Goal: Task Accomplishment & Management: Use online tool/utility

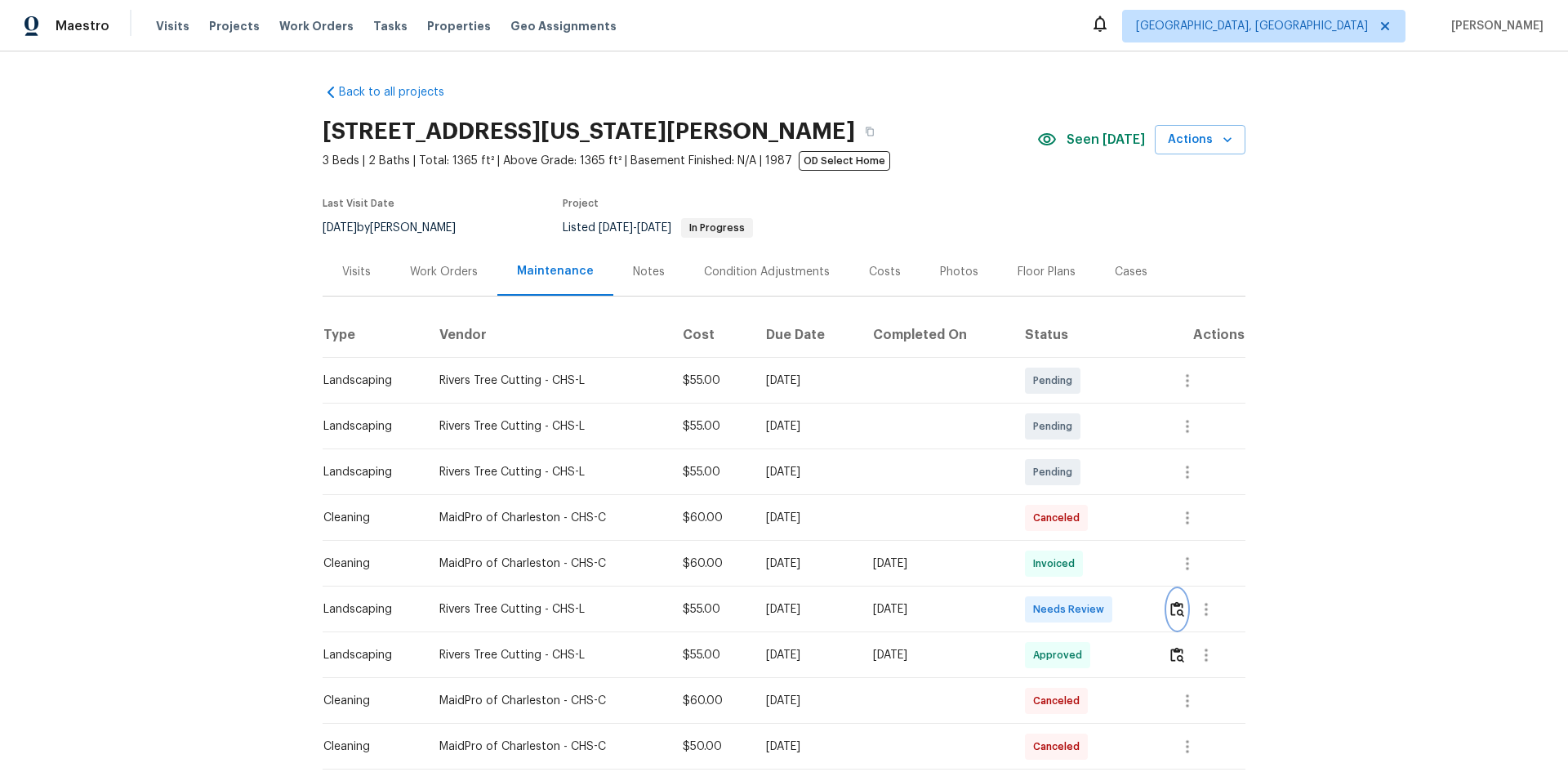
click at [1179, 608] on img "button" at bounding box center [1177, 610] width 14 height 16
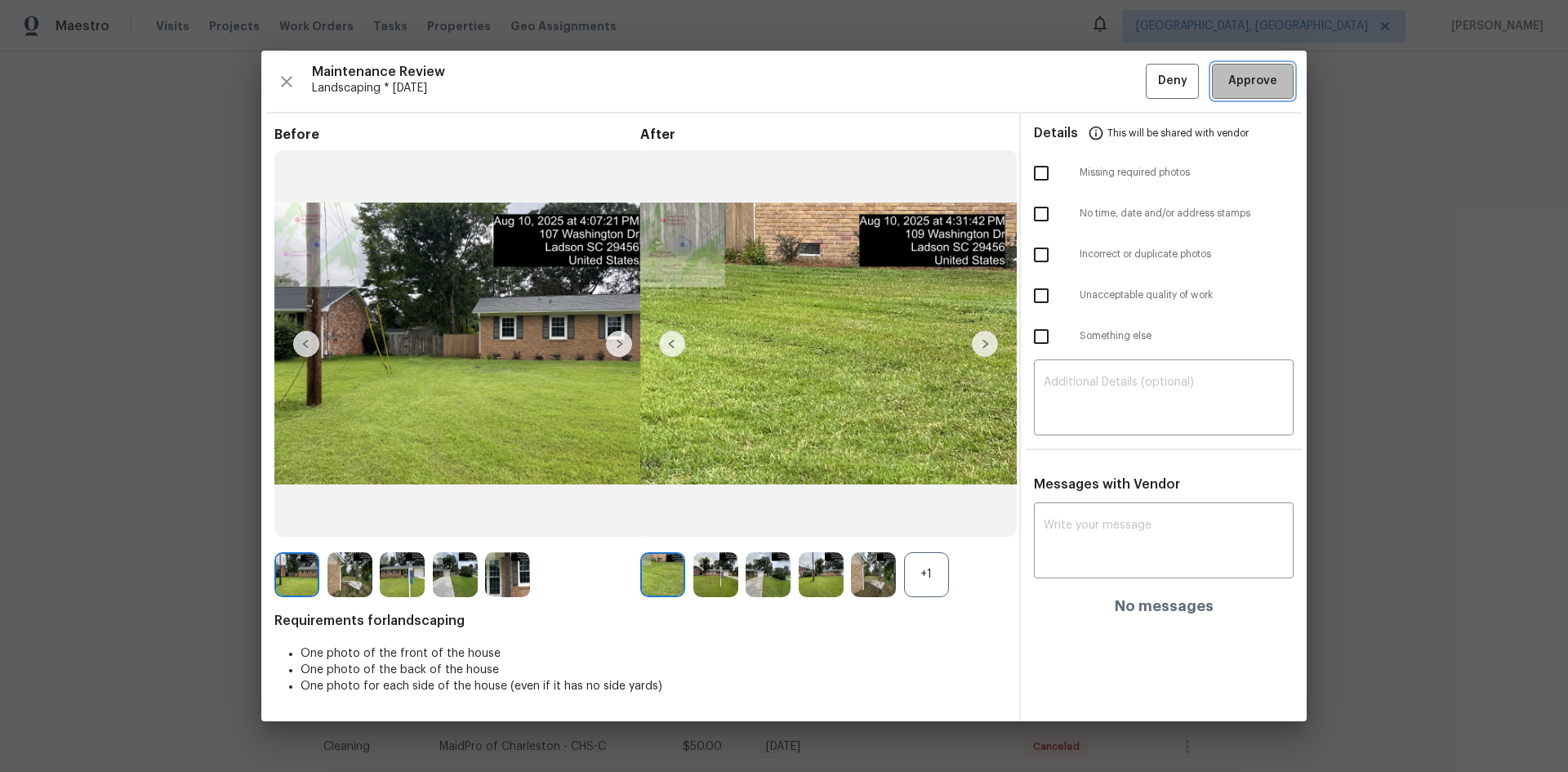
click at [1256, 80] on span "Approve" at bounding box center [1253, 81] width 49 height 21
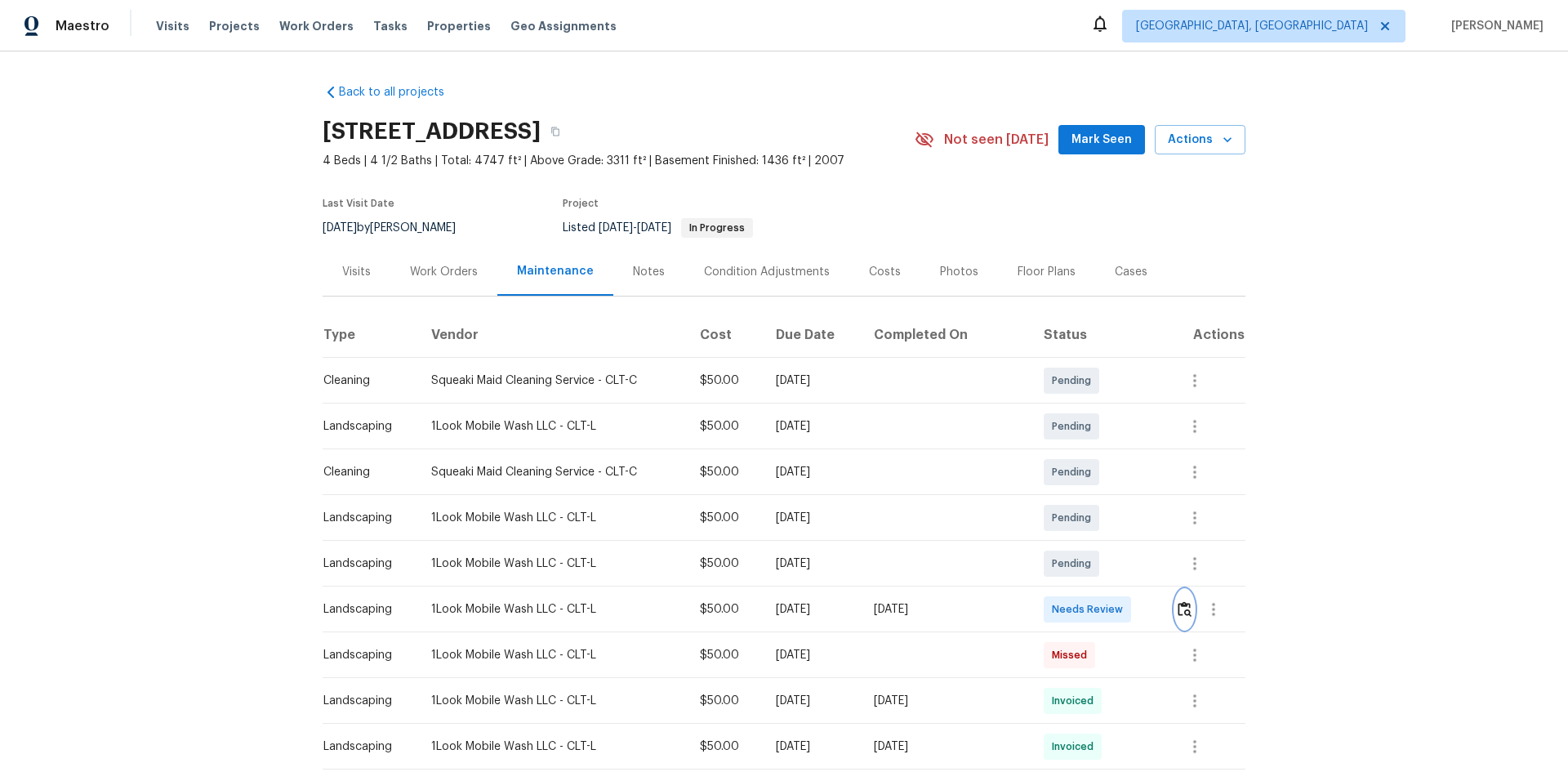
click at [1182, 611] on img "button" at bounding box center [1185, 610] width 14 height 16
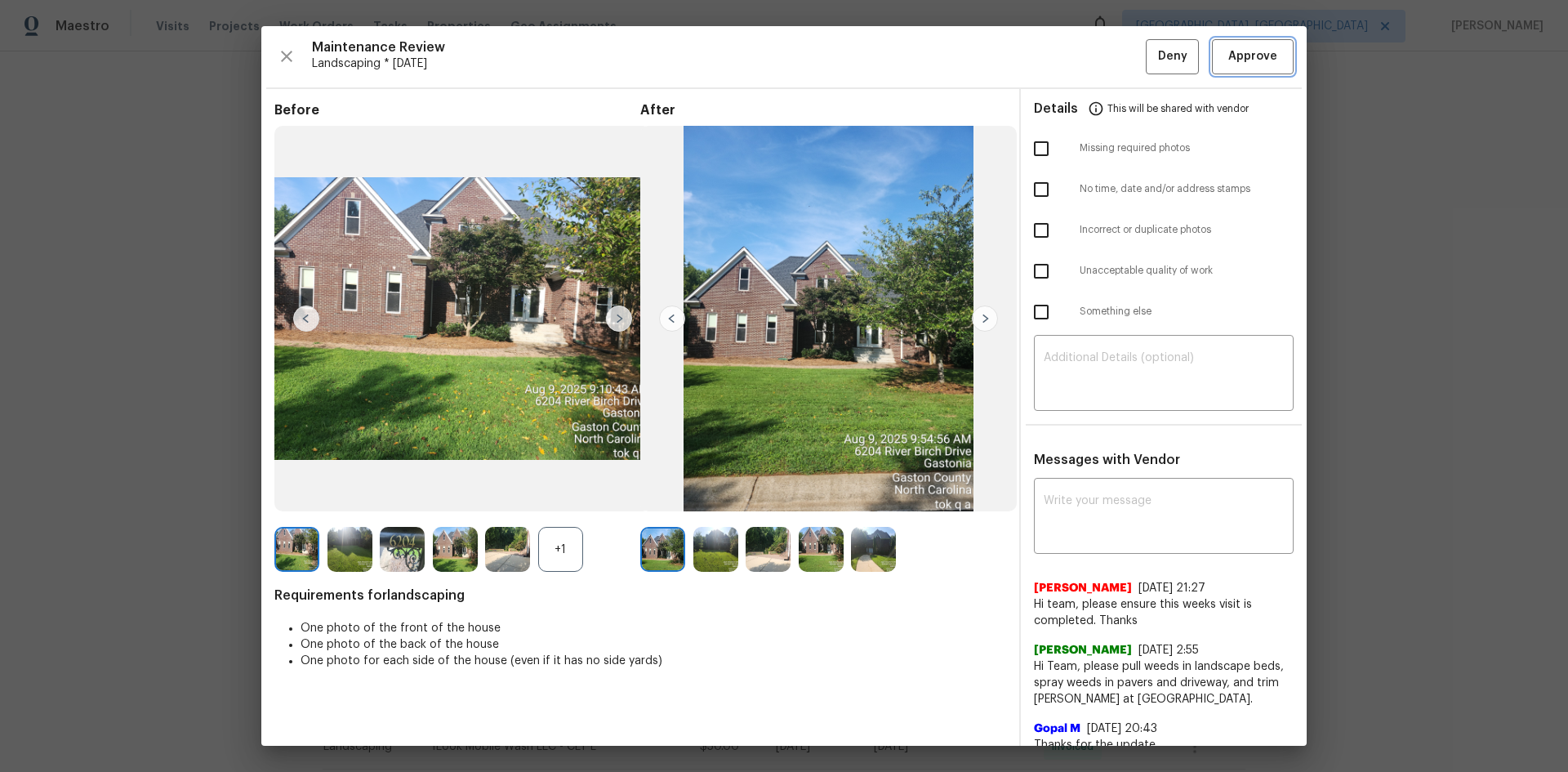
click at [1249, 52] on span "Approve" at bounding box center [1253, 56] width 49 height 21
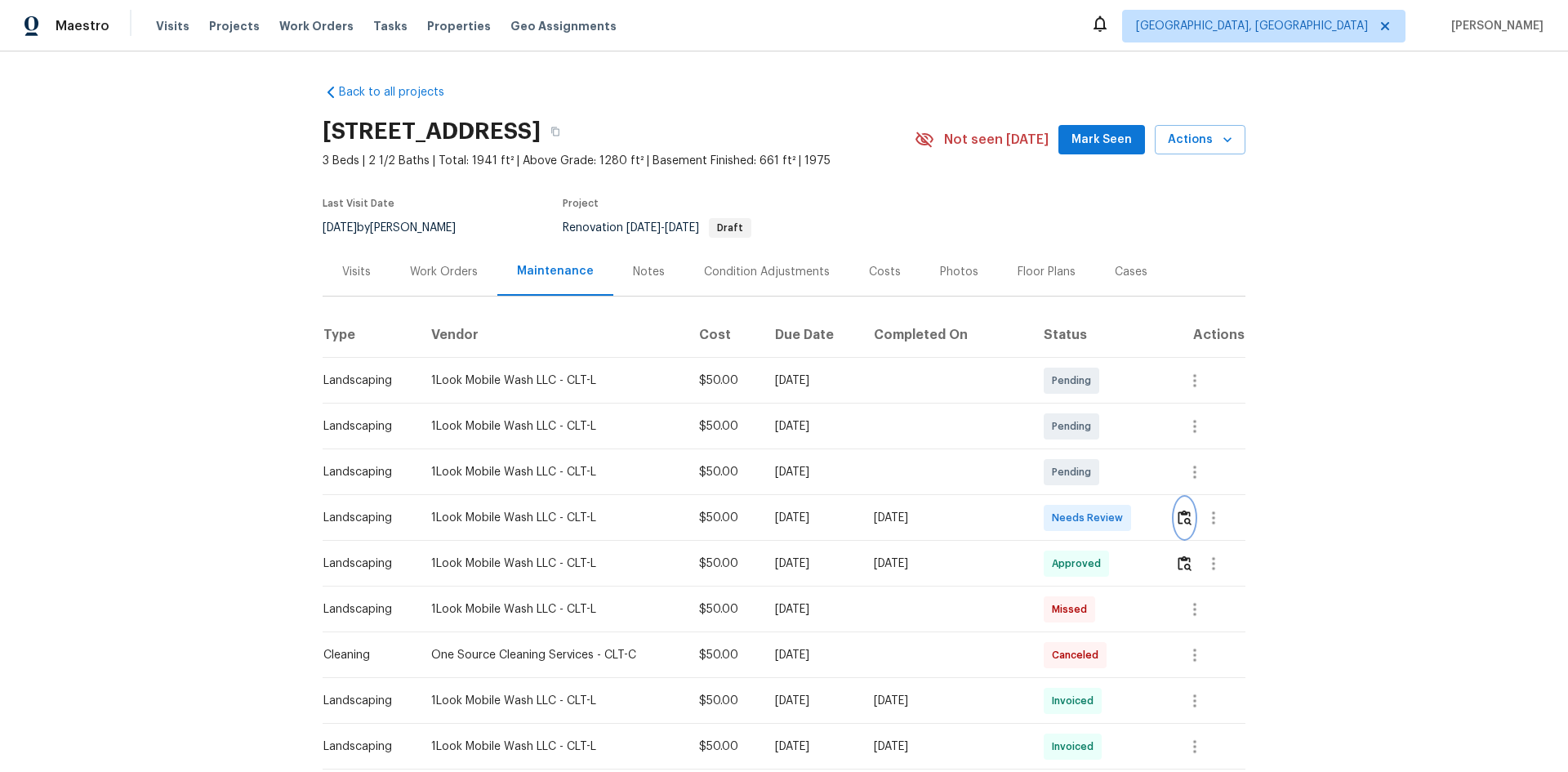
click at [1179, 519] on img "button" at bounding box center [1185, 518] width 14 height 16
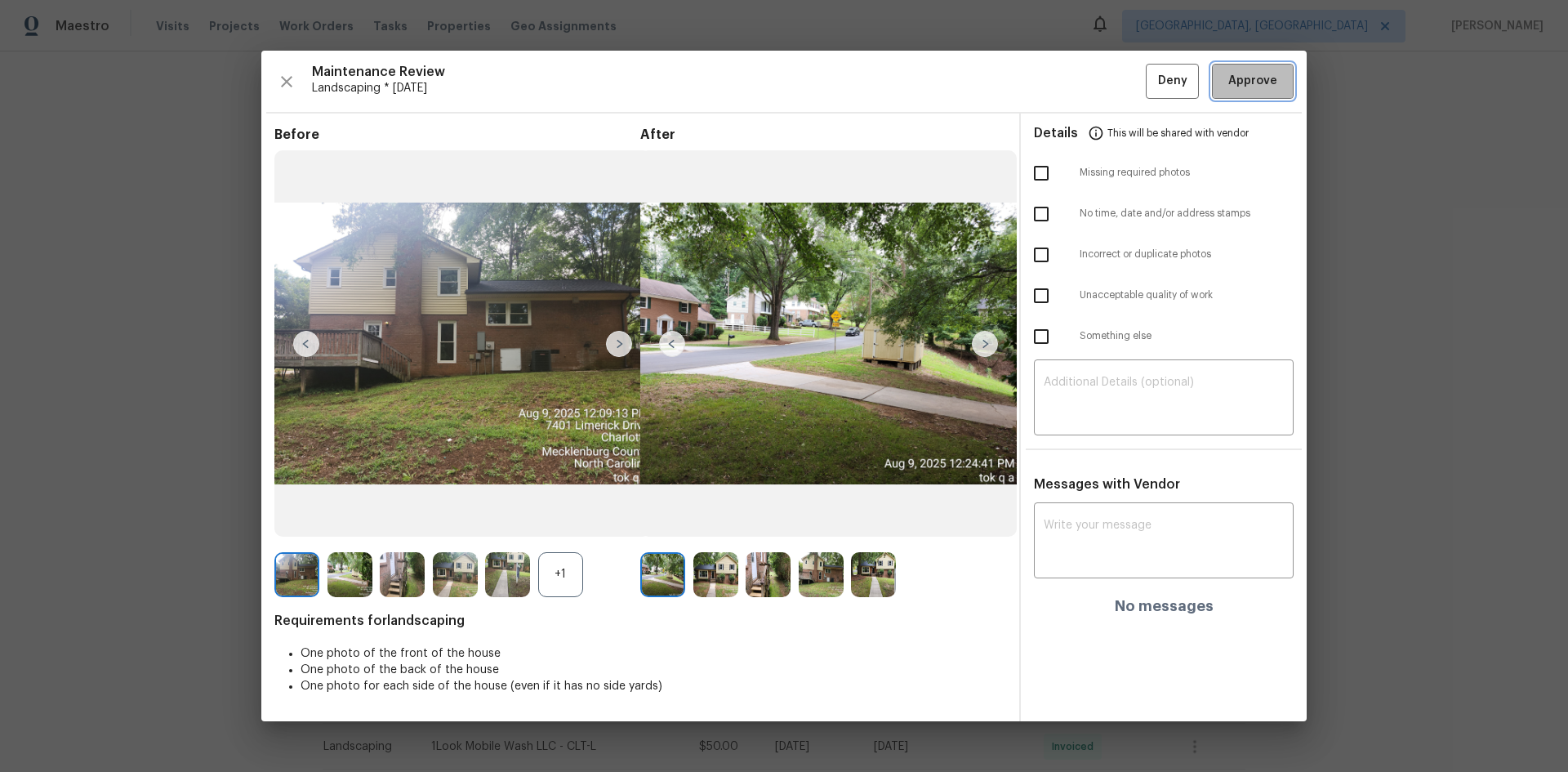
click at [1247, 79] on span "Approve" at bounding box center [1253, 81] width 49 height 21
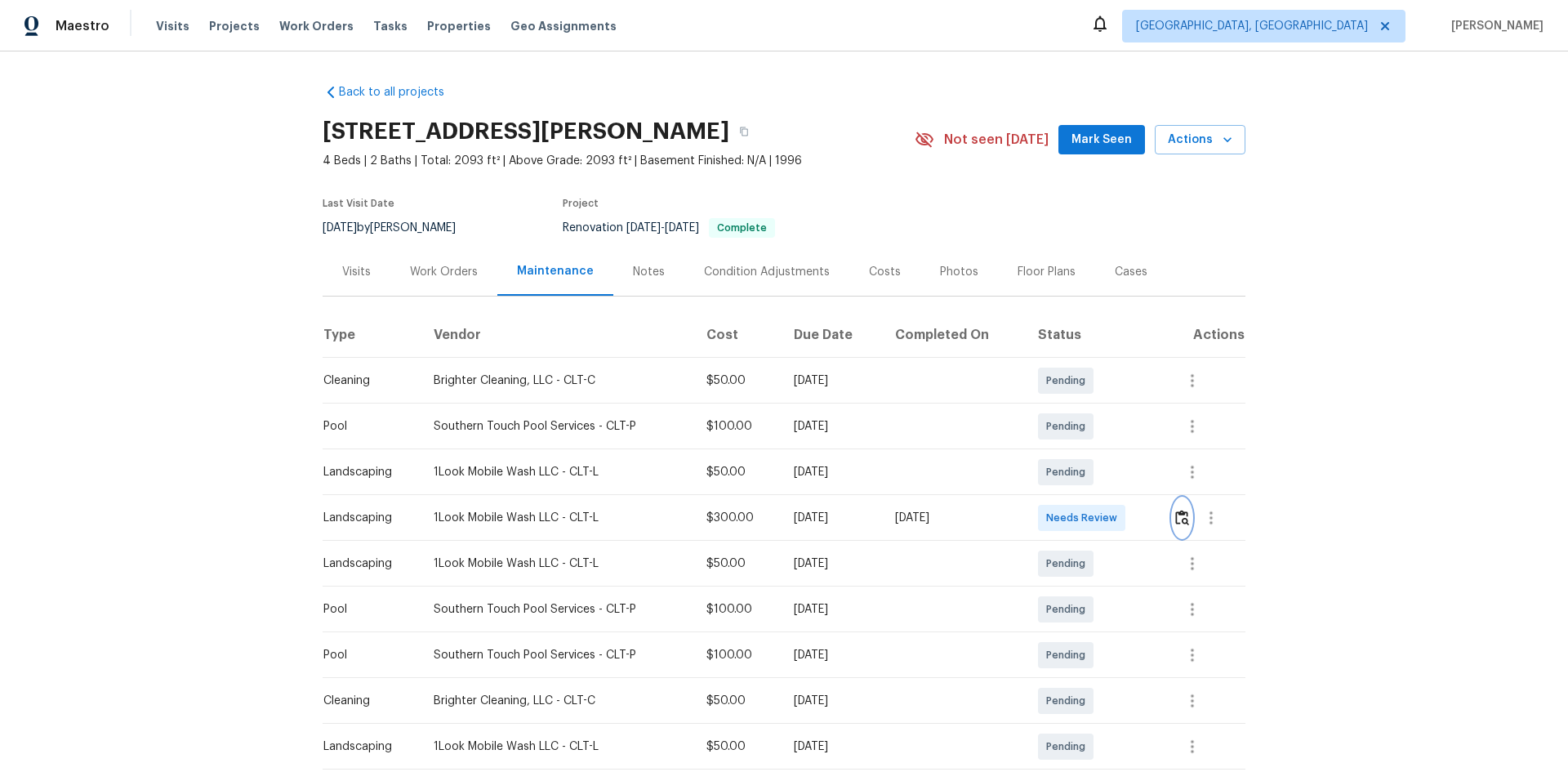
click at [1181, 514] on img "button" at bounding box center [1182, 518] width 14 height 16
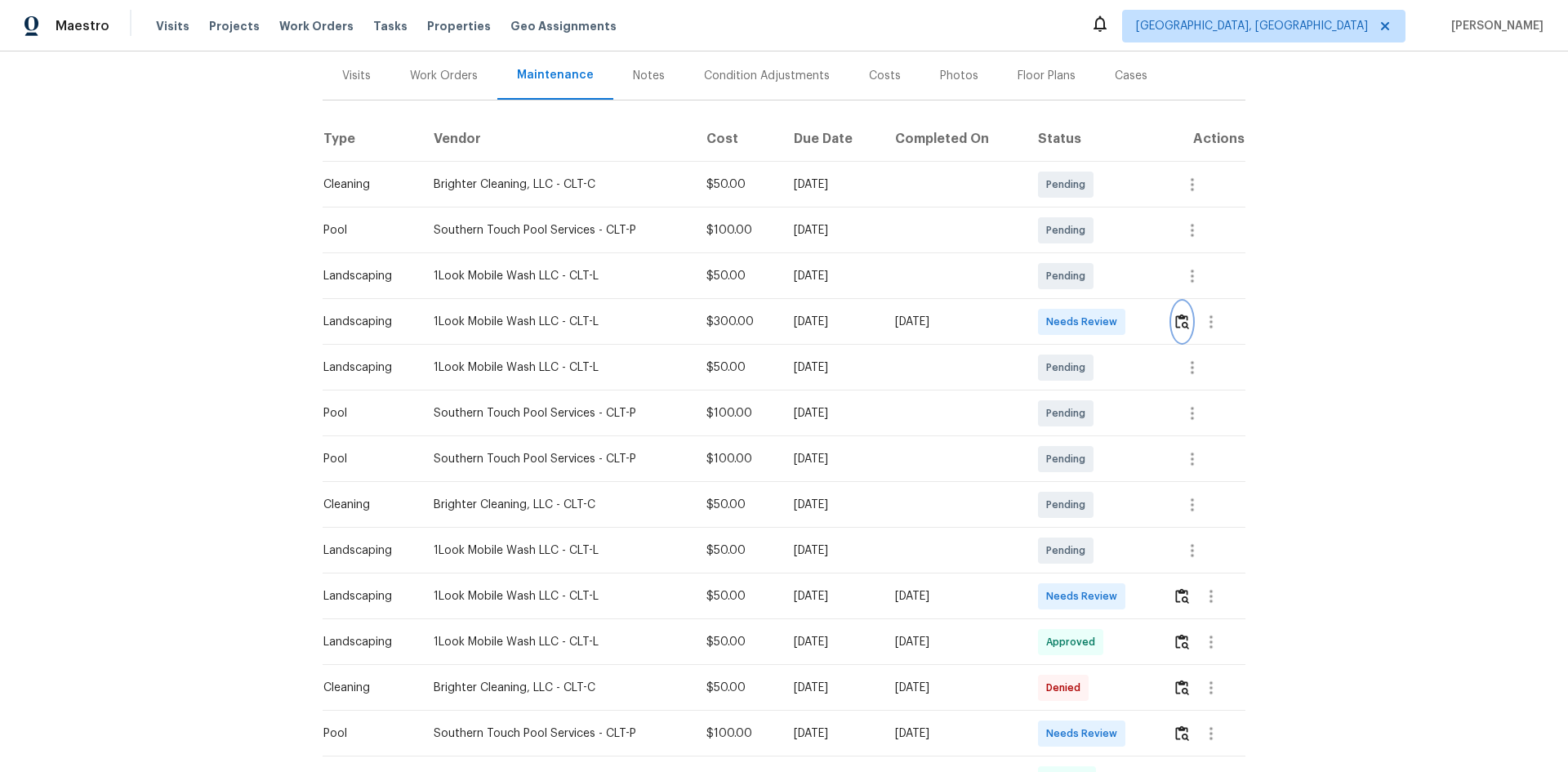
scroll to position [245, 0]
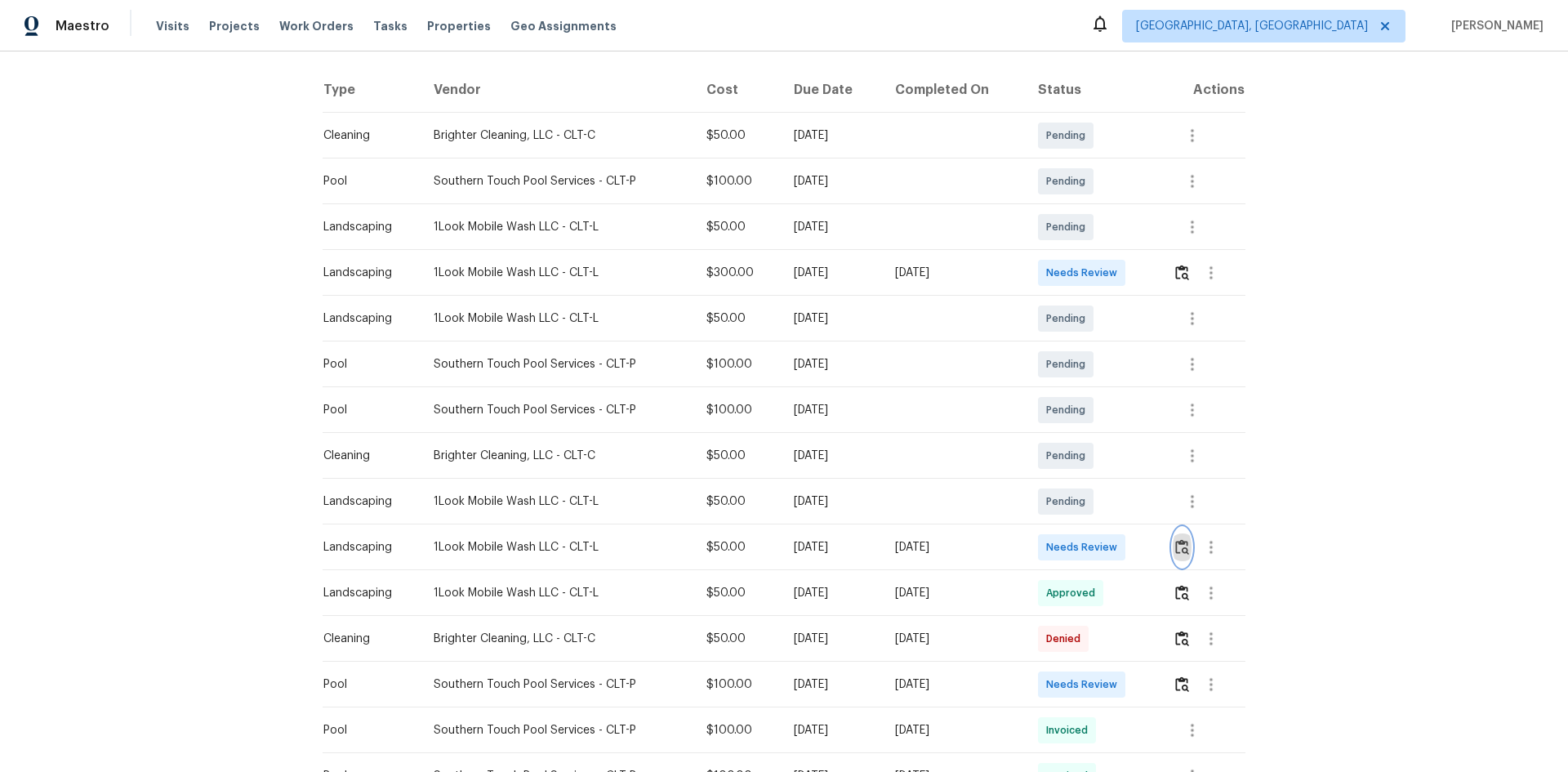
click at [1183, 542] on img "button" at bounding box center [1182, 547] width 14 height 16
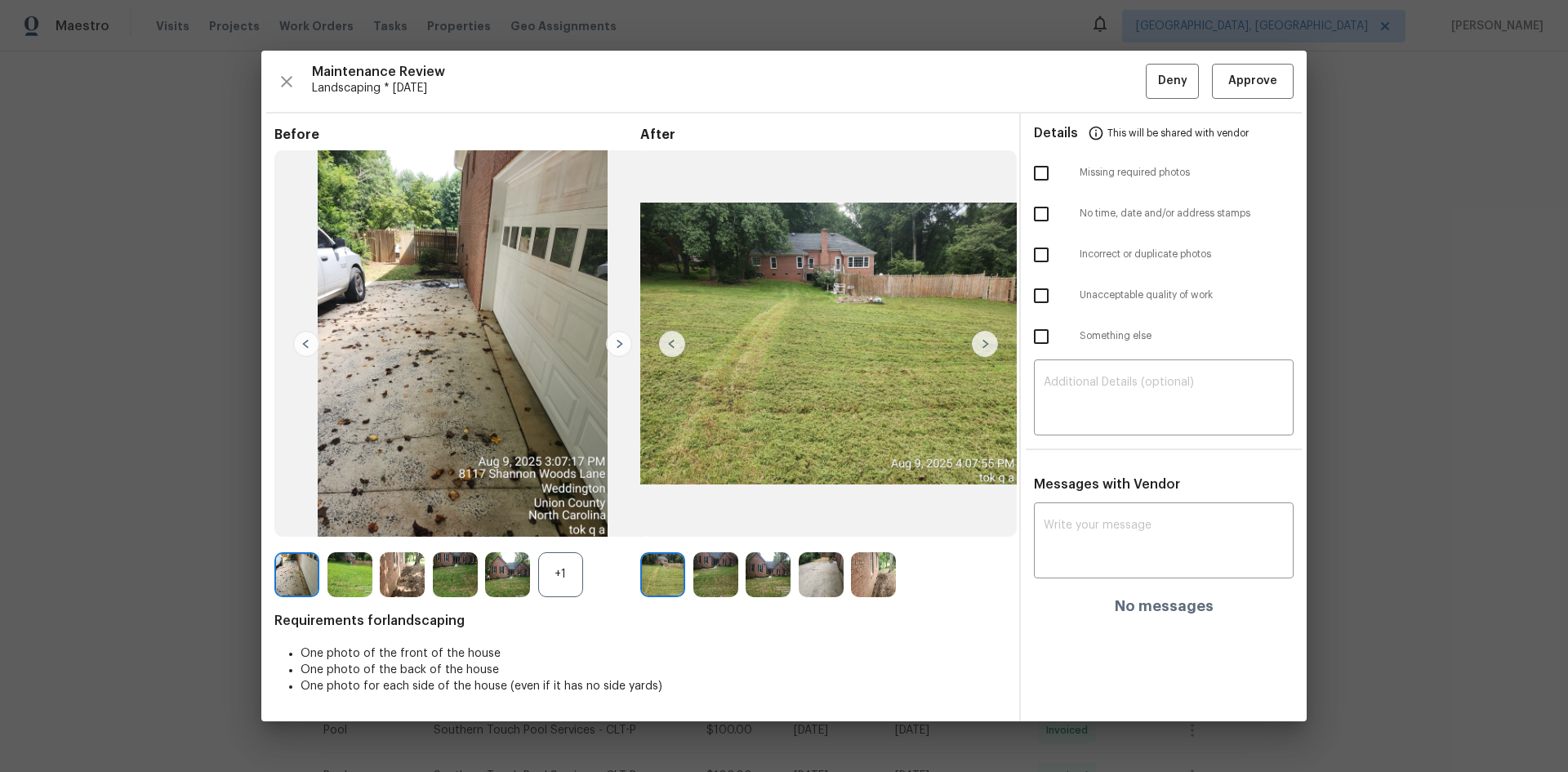
click at [574, 574] on div "+1" at bounding box center [560, 574] width 45 height 45
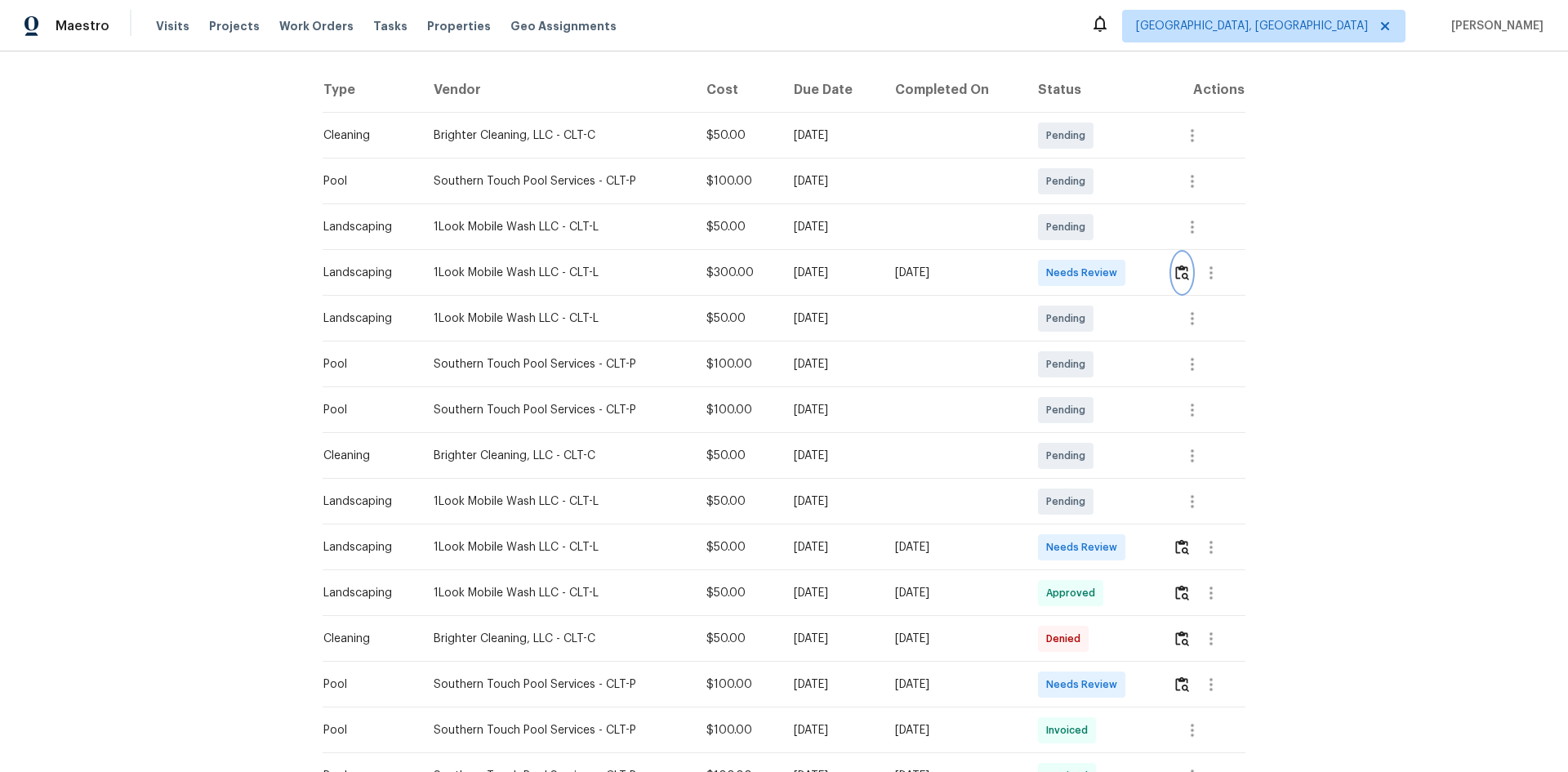
click at [1182, 274] on img "button" at bounding box center [1182, 273] width 14 height 16
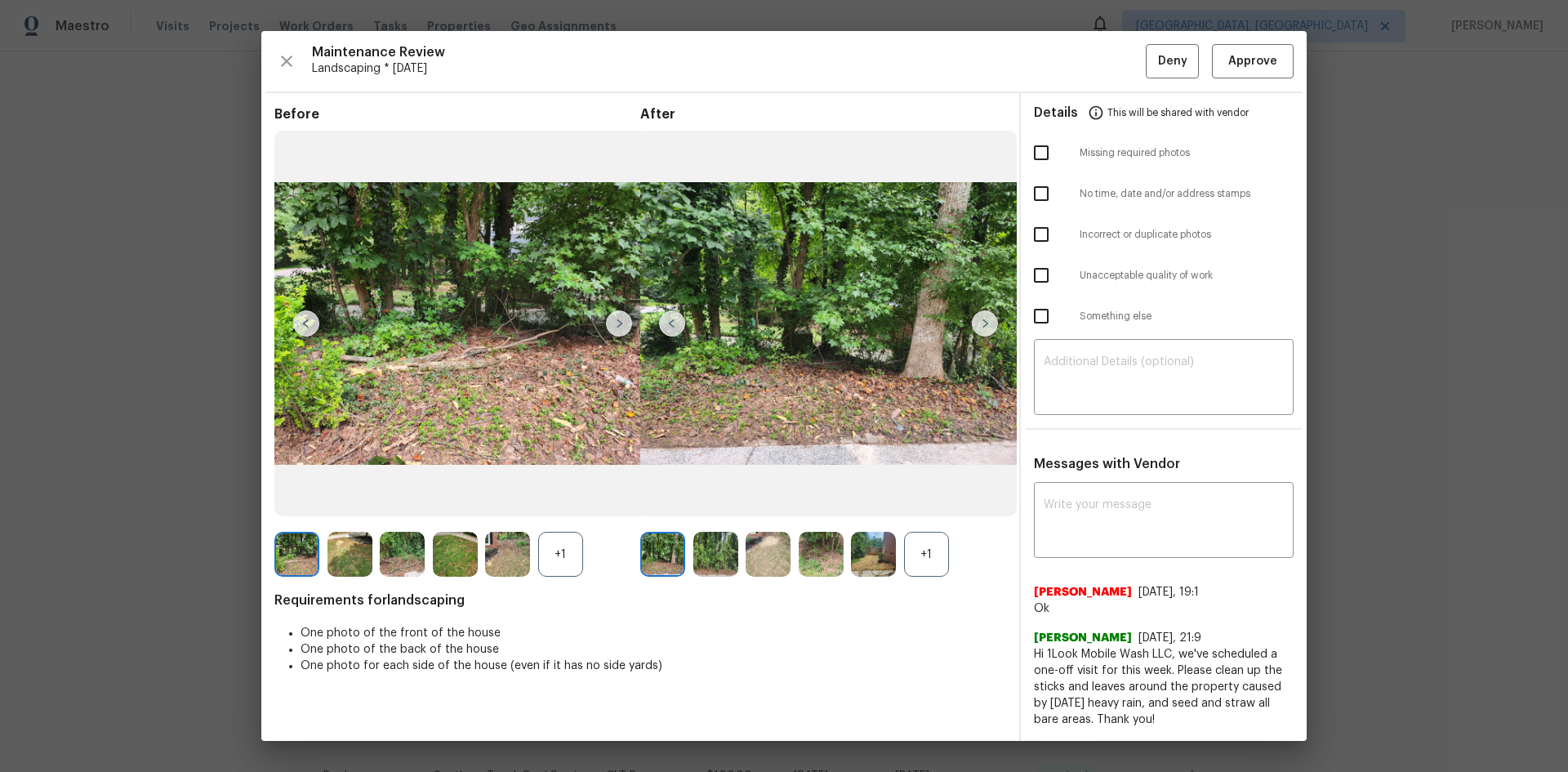
click at [559, 547] on div "+1" at bounding box center [560, 554] width 45 height 45
click at [921, 553] on div "+1" at bounding box center [926, 554] width 45 height 45
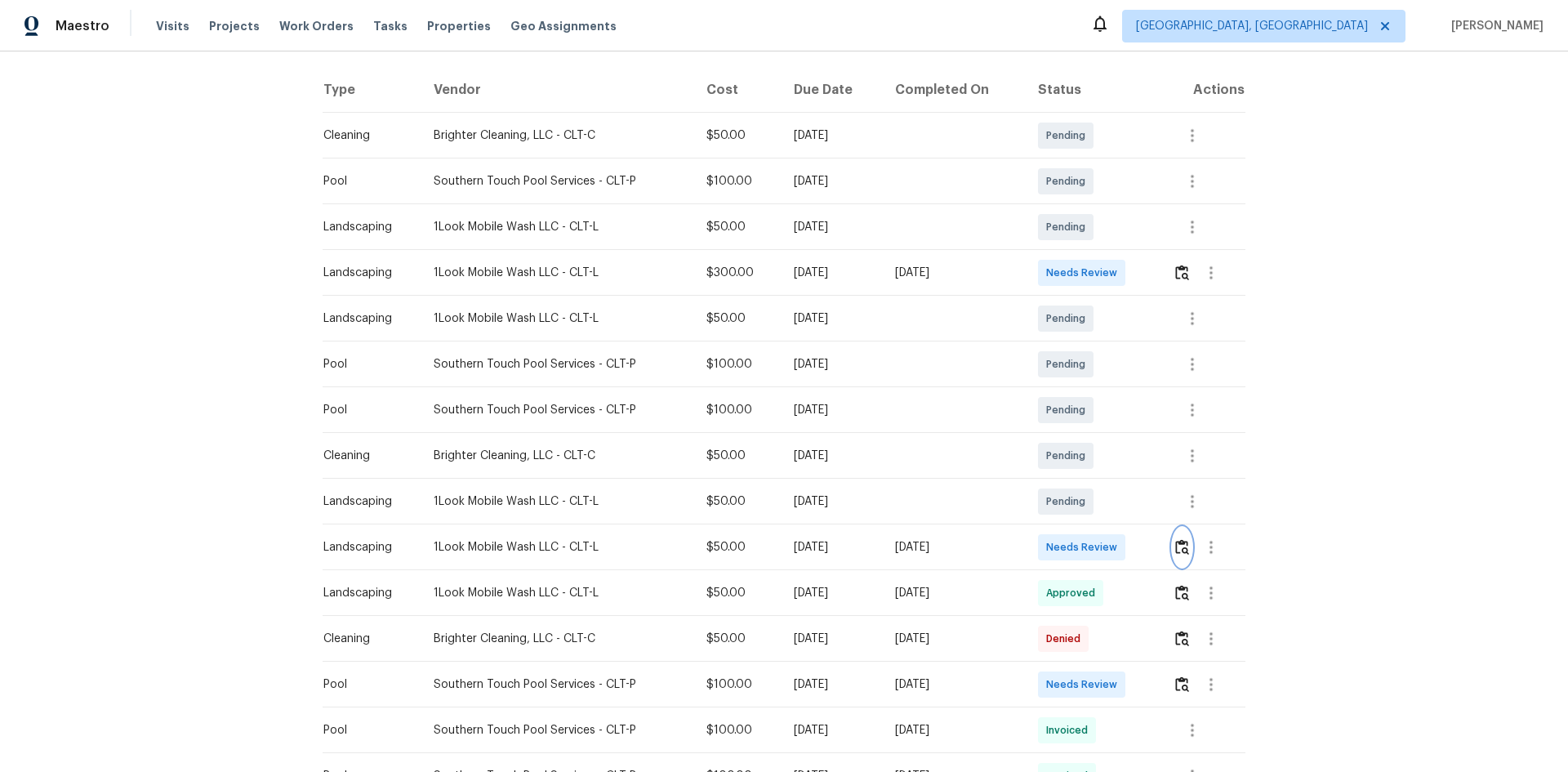
click at [1182, 546] on img "button" at bounding box center [1182, 547] width 14 height 16
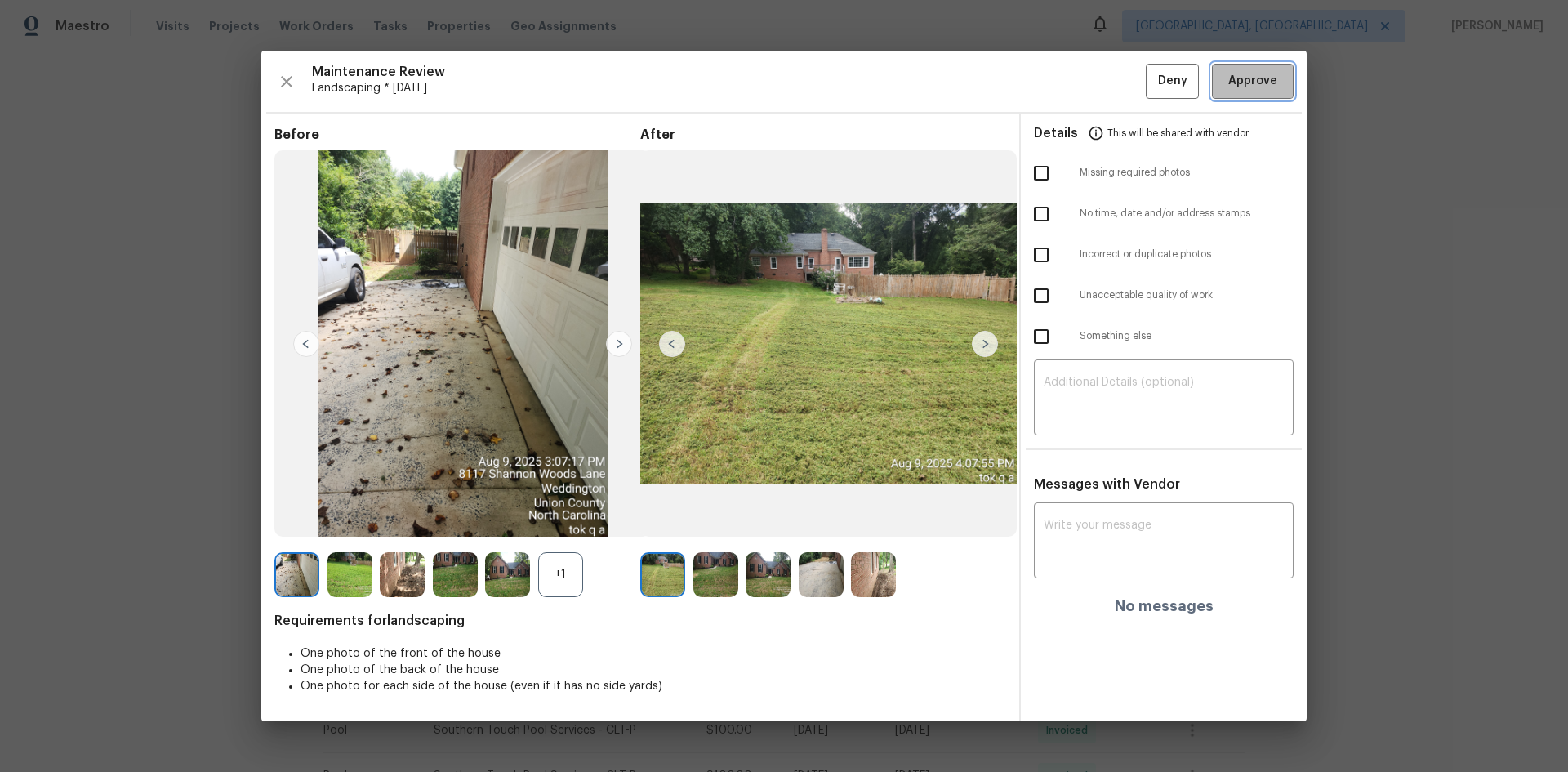
click at [1246, 87] on span "Approve" at bounding box center [1253, 81] width 49 height 21
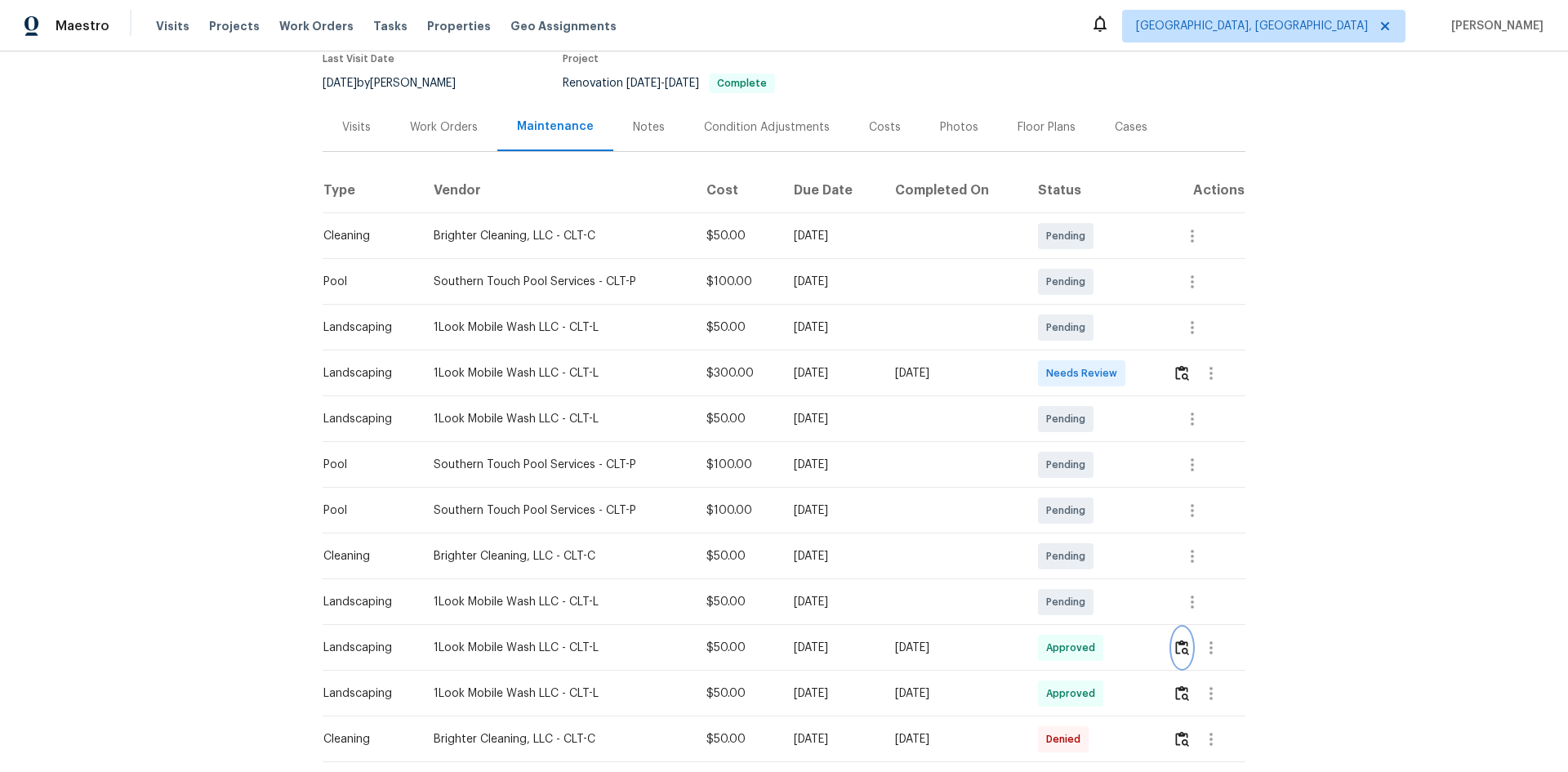
scroll to position [0, 0]
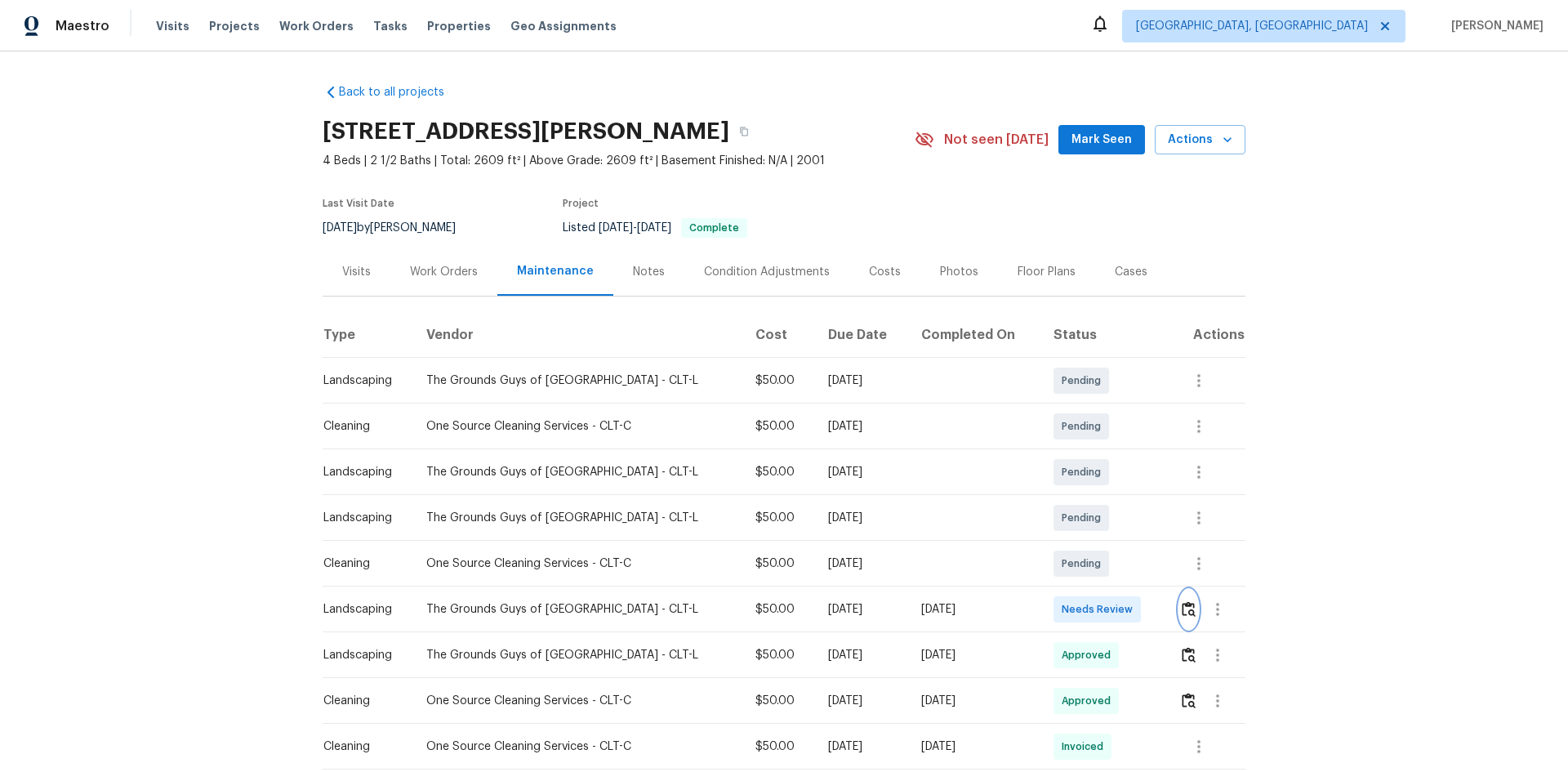
click at [1182, 608] on img "button" at bounding box center [1189, 610] width 14 height 16
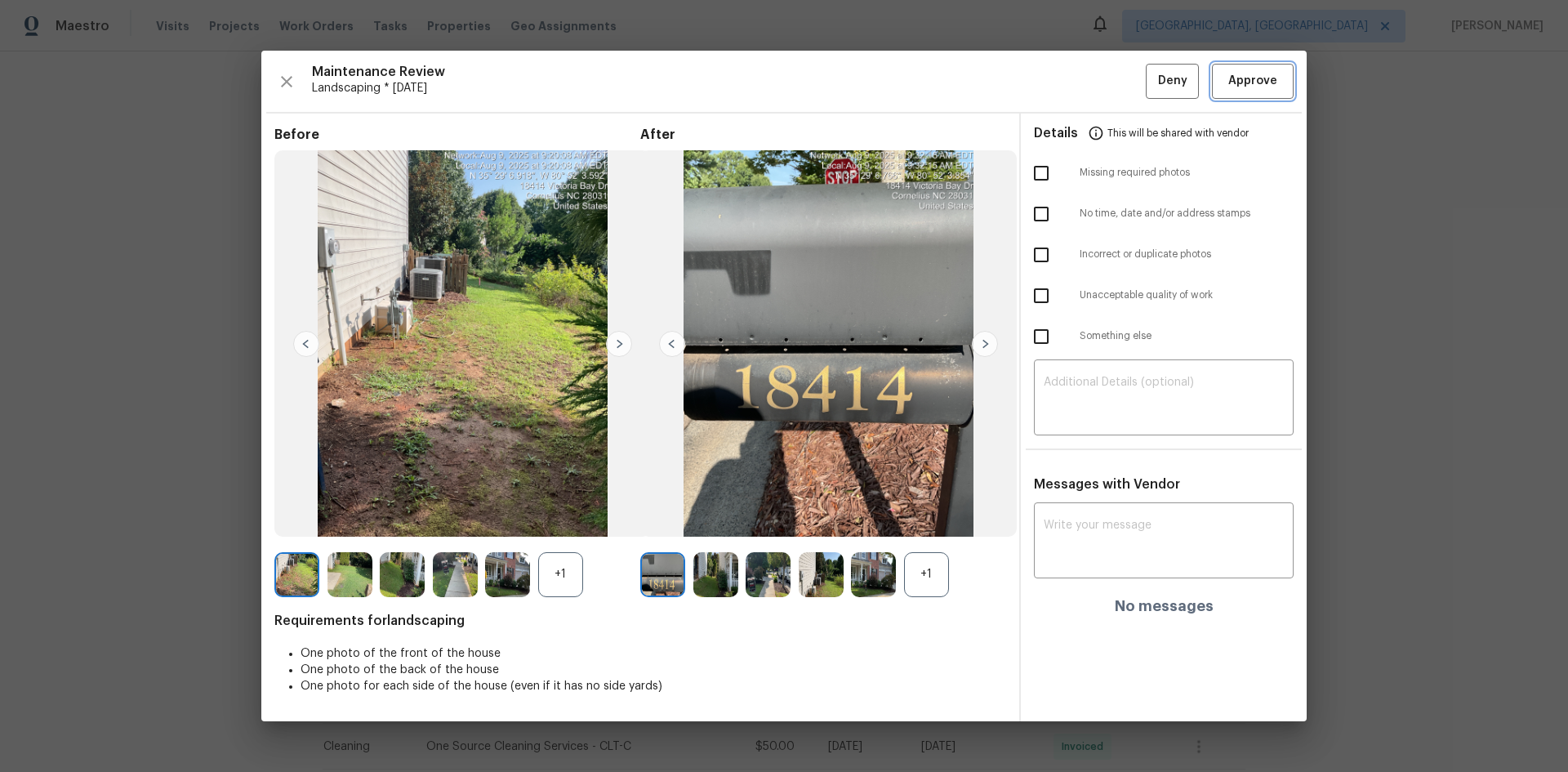
click at [1263, 82] on span "Approve" at bounding box center [1253, 81] width 49 height 21
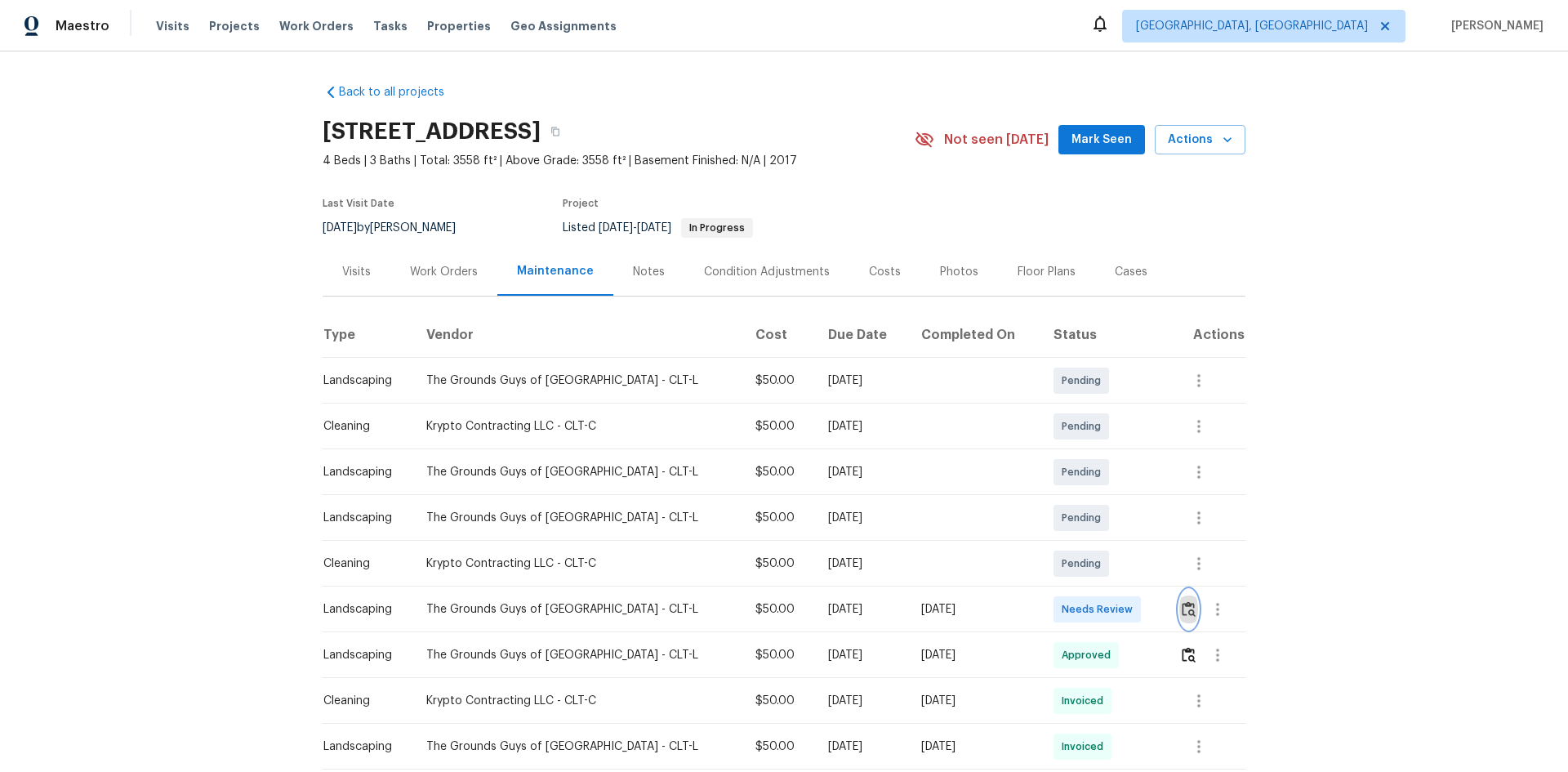
click at [1183, 613] on img "button" at bounding box center [1189, 610] width 14 height 16
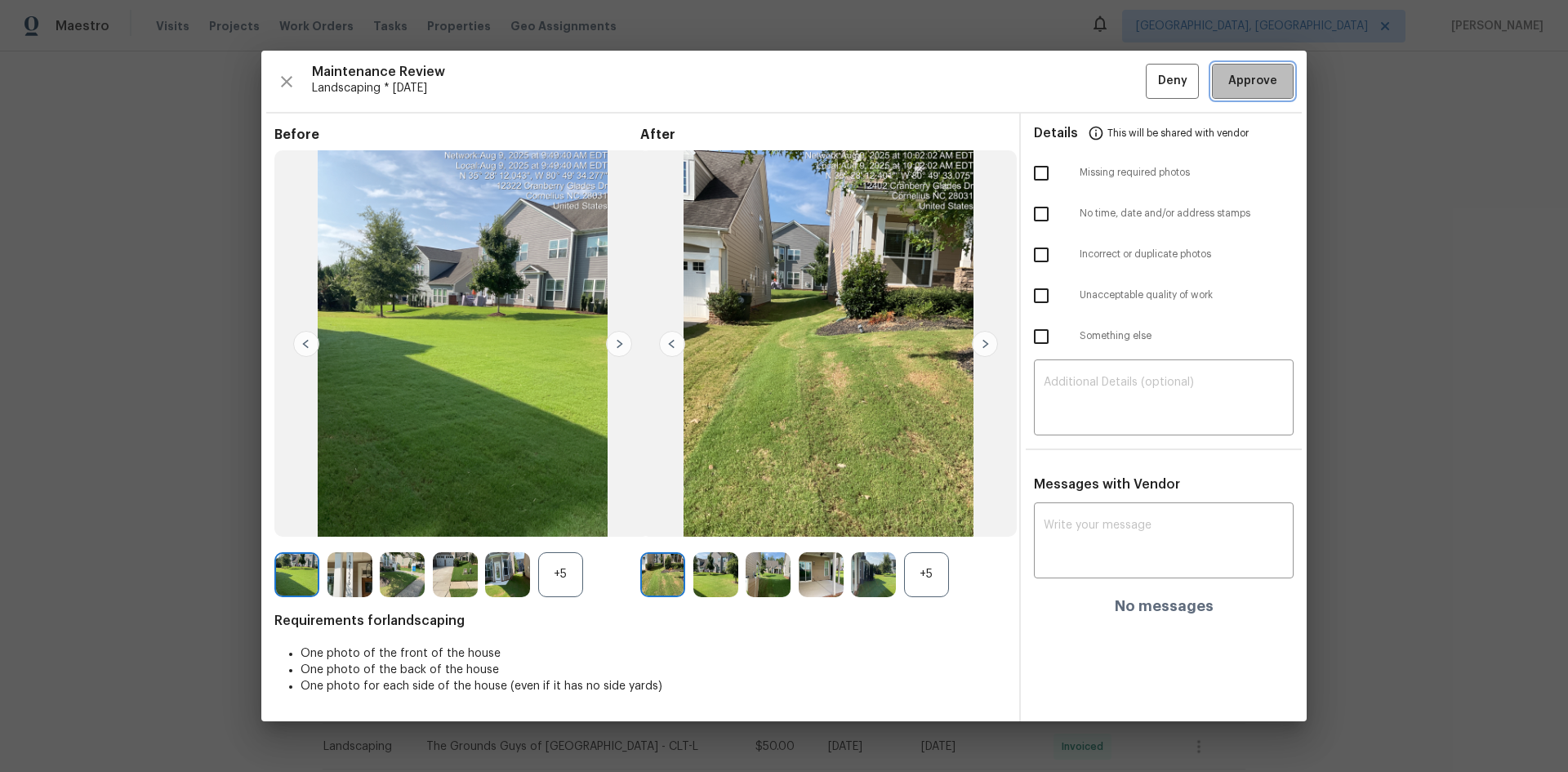
click at [1229, 78] on span "Approve" at bounding box center [1253, 81] width 55 height 21
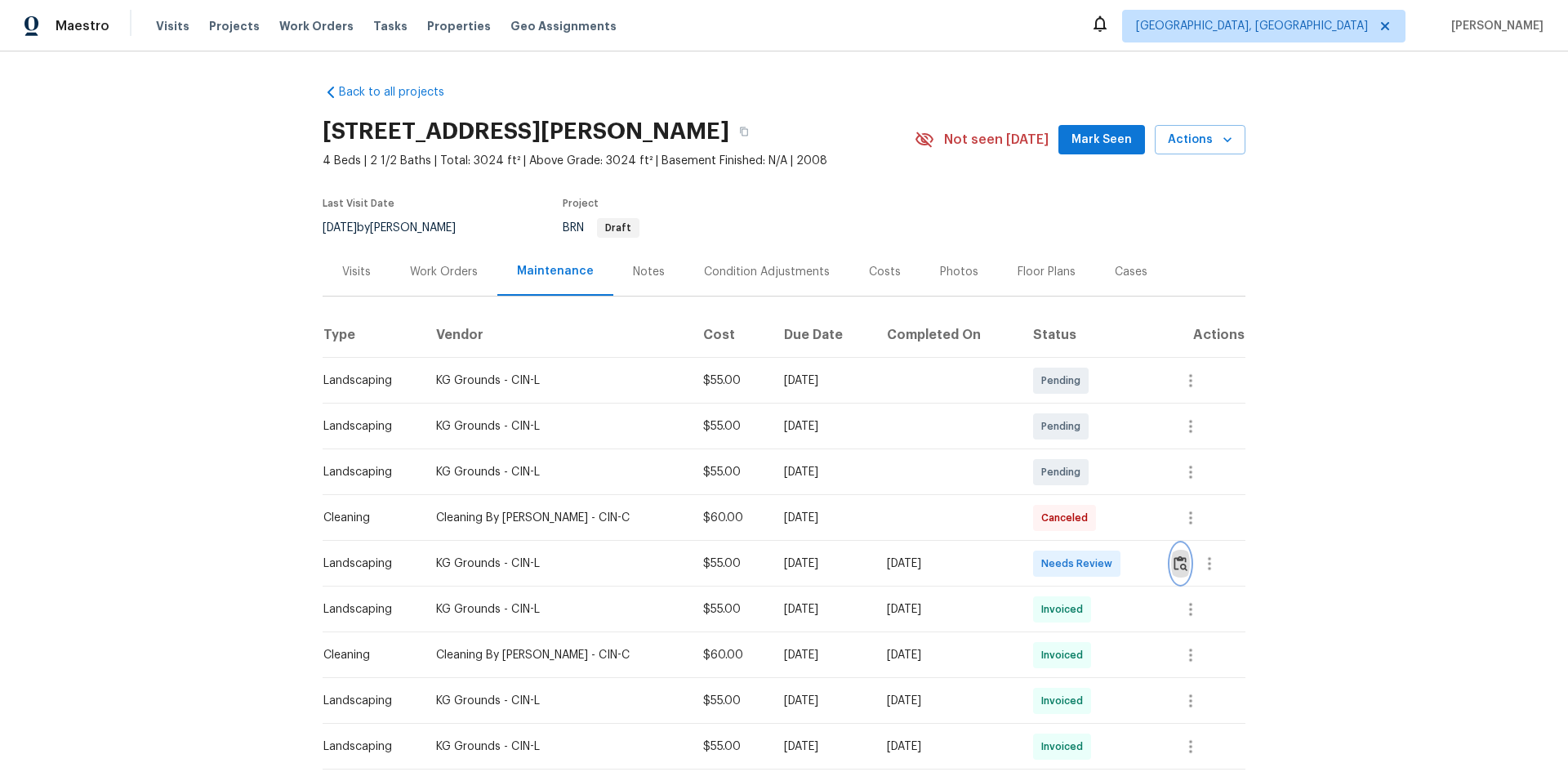
click at [1174, 564] on img "button" at bounding box center [1181, 564] width 14 height 16
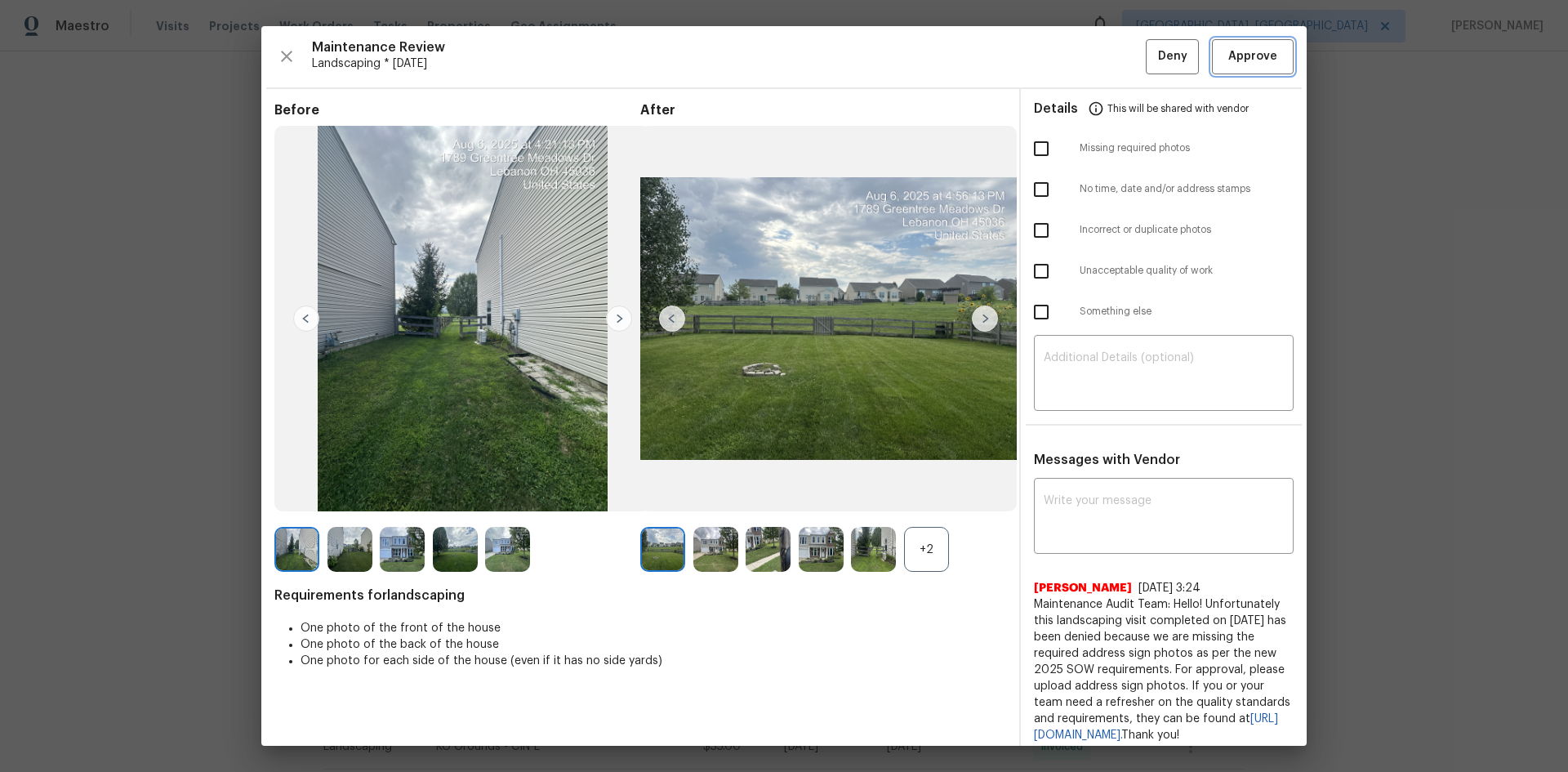
click at [1243, 64] on span "Approve" at bounding box center [1253, 56] width 49 height 21
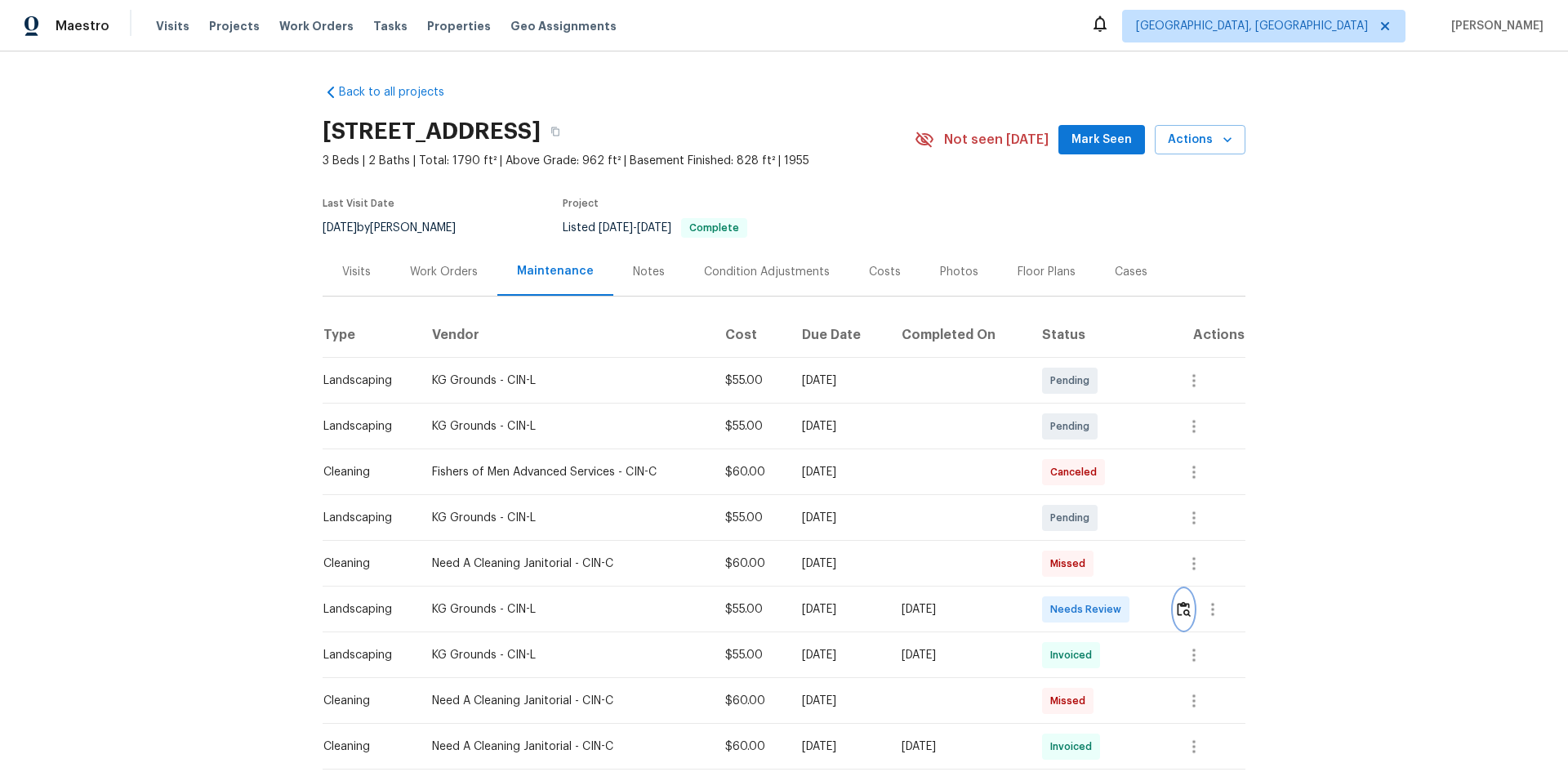
click at [1183, 607] on img "button" at bounding box center [1184, 610] width 14 height 16
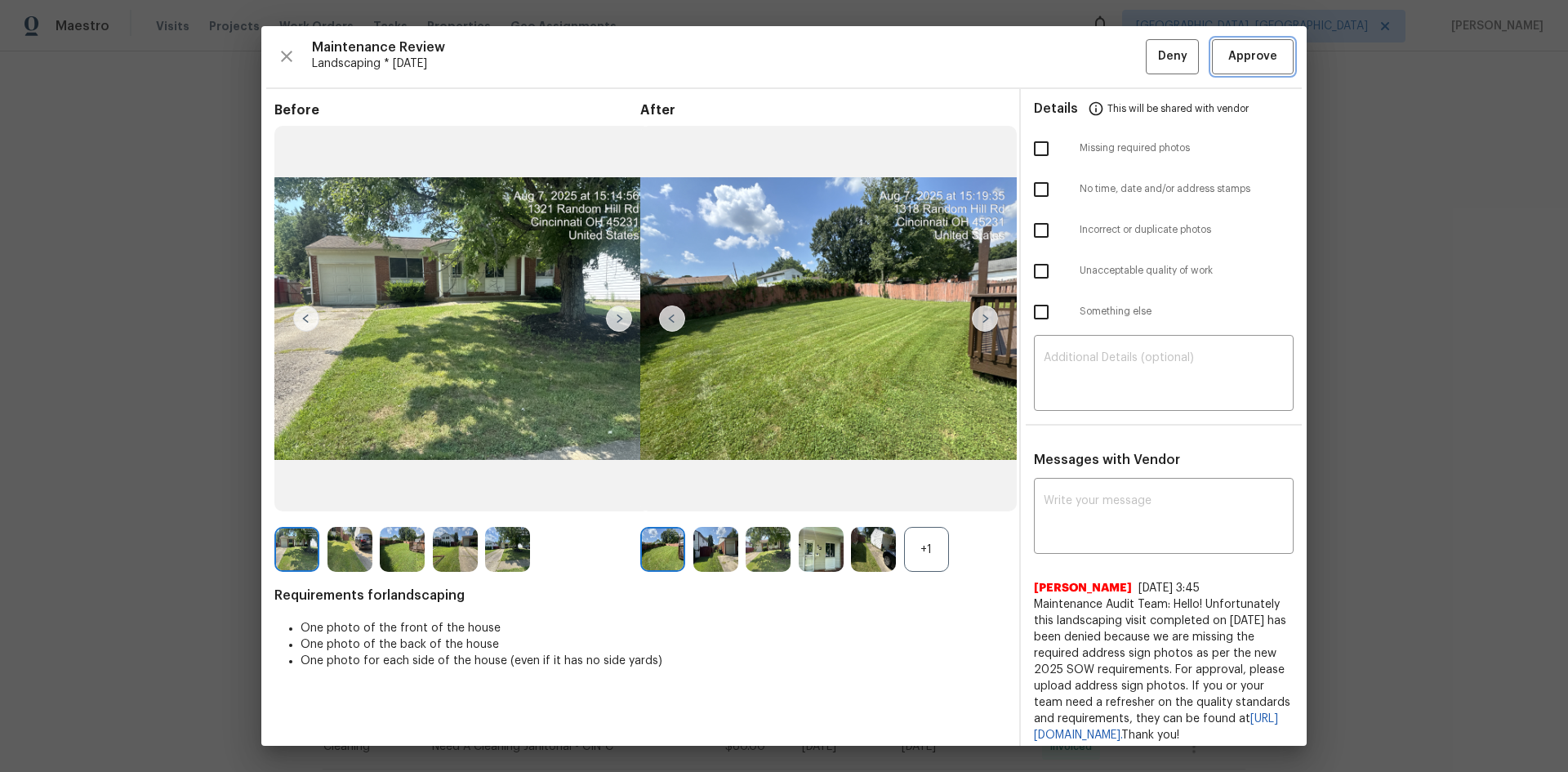
click at [1249, 45] on button "Approve" at bounding box center [1252, 57] width 82 height 36
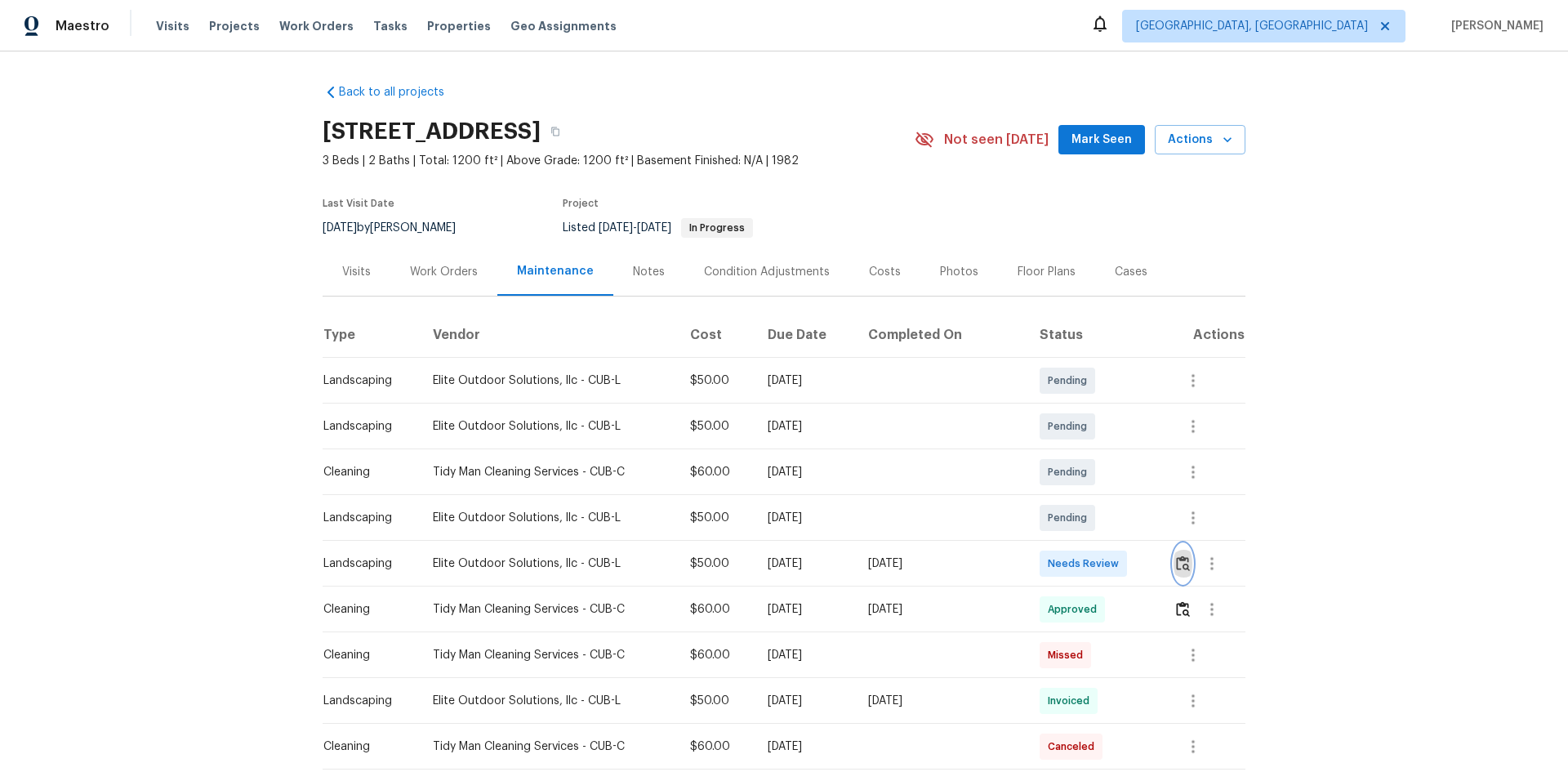
click at [1176, 560] on img "button" at bounding box center [1183, 564] width 14 height 16
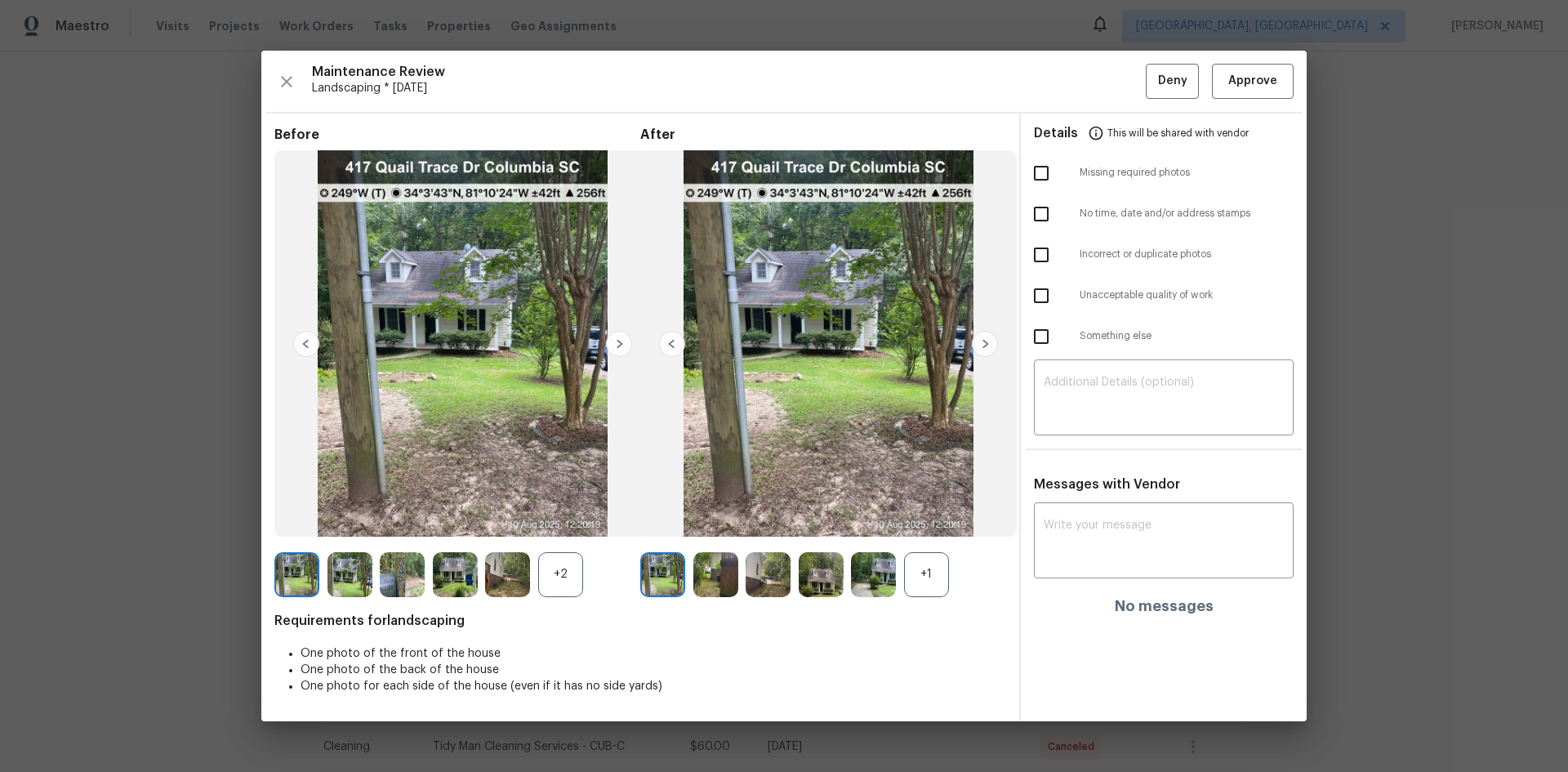
click at [622, 340] on img at bounding box center [619, 343] width 26 height 26
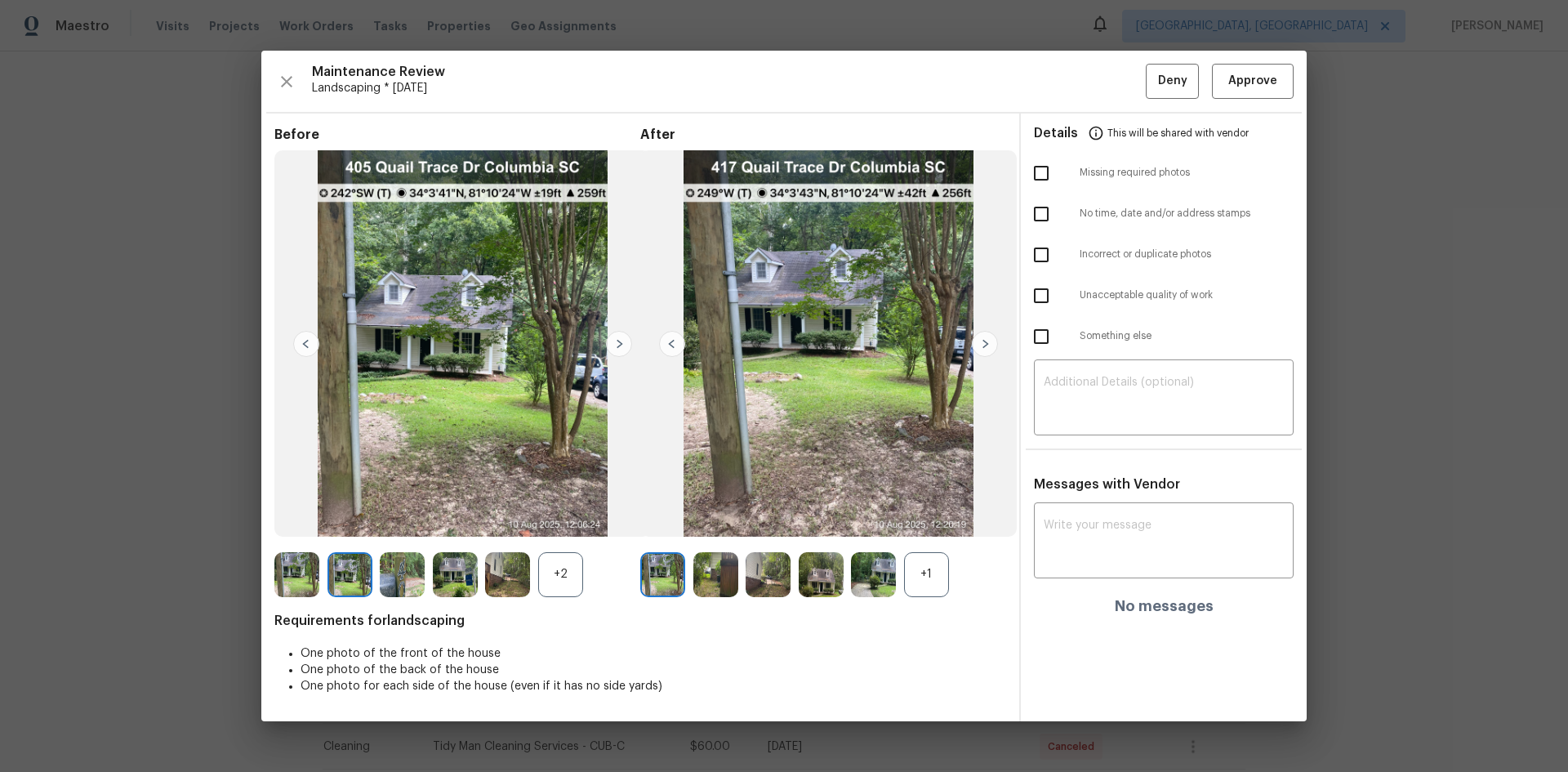
click at [615, 344] on img at bounding box center [619, 343] width 26 height 26
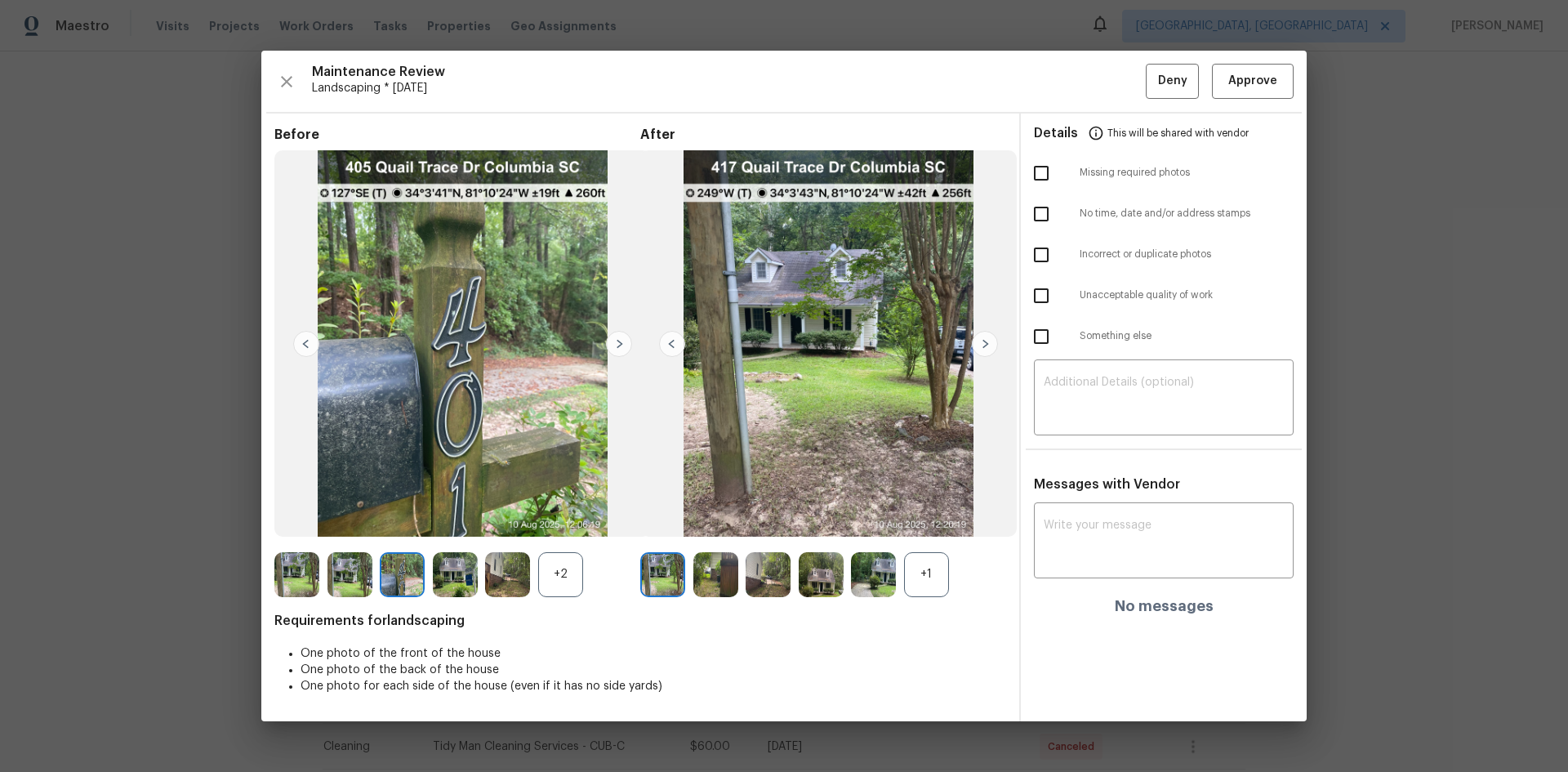
click at [615, 344] on img at bounding box center [619, 343] width 26 height 26
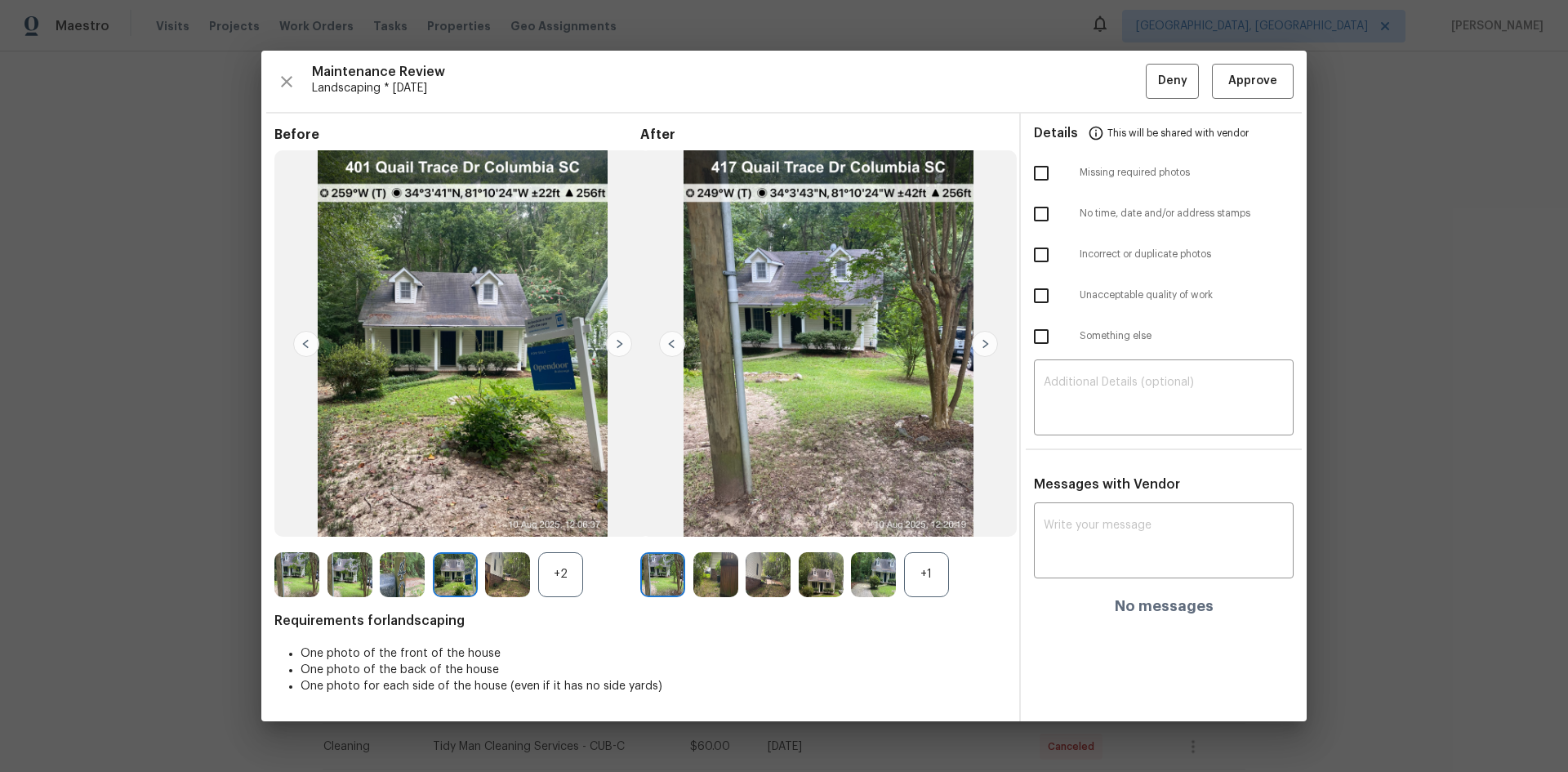
click at [615, 344] on img at bounding box center [619, 343] width 26 height 26
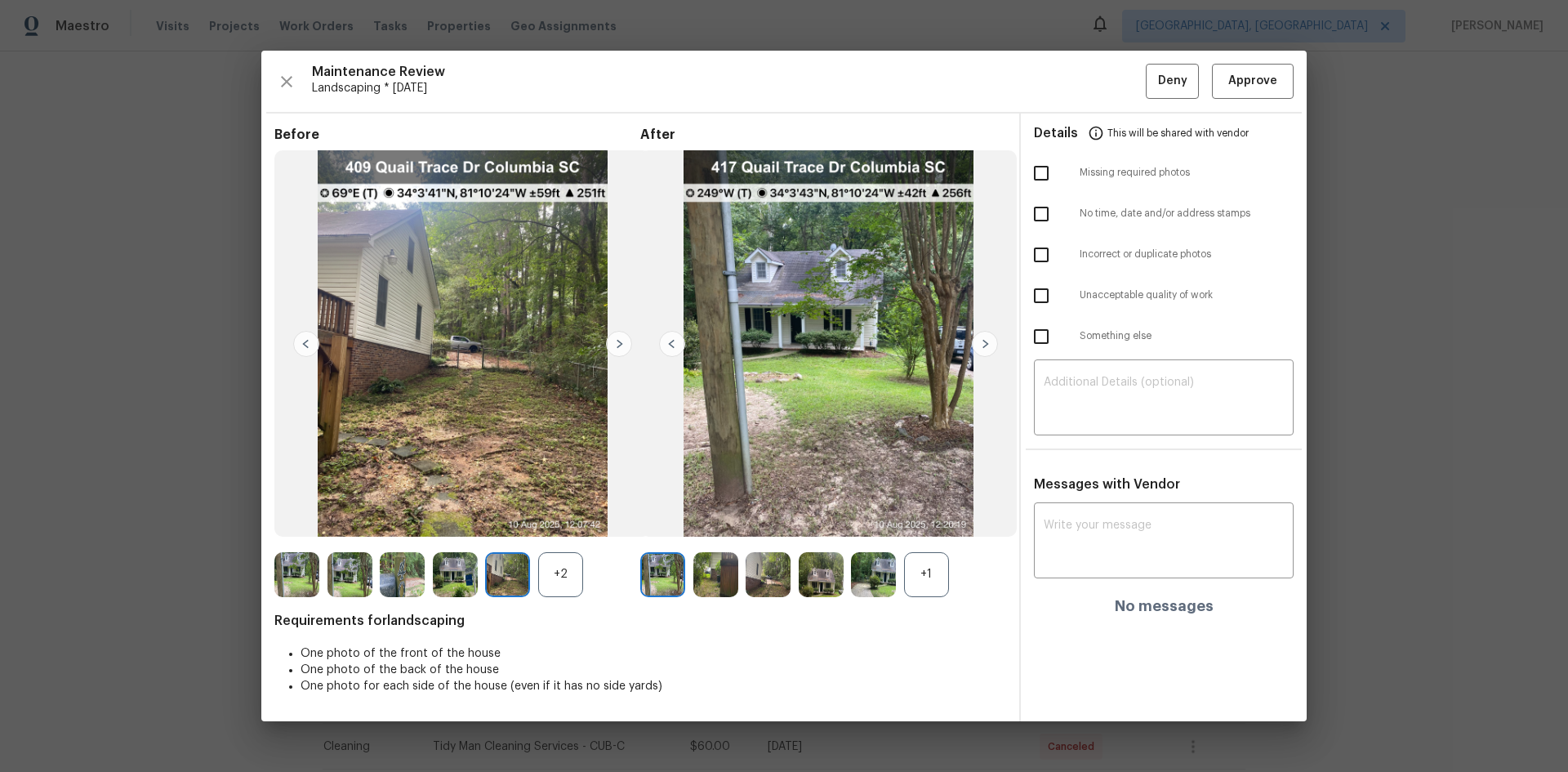
click at [615, 344] on img at bounding box center [619, 343] width 26 height 26
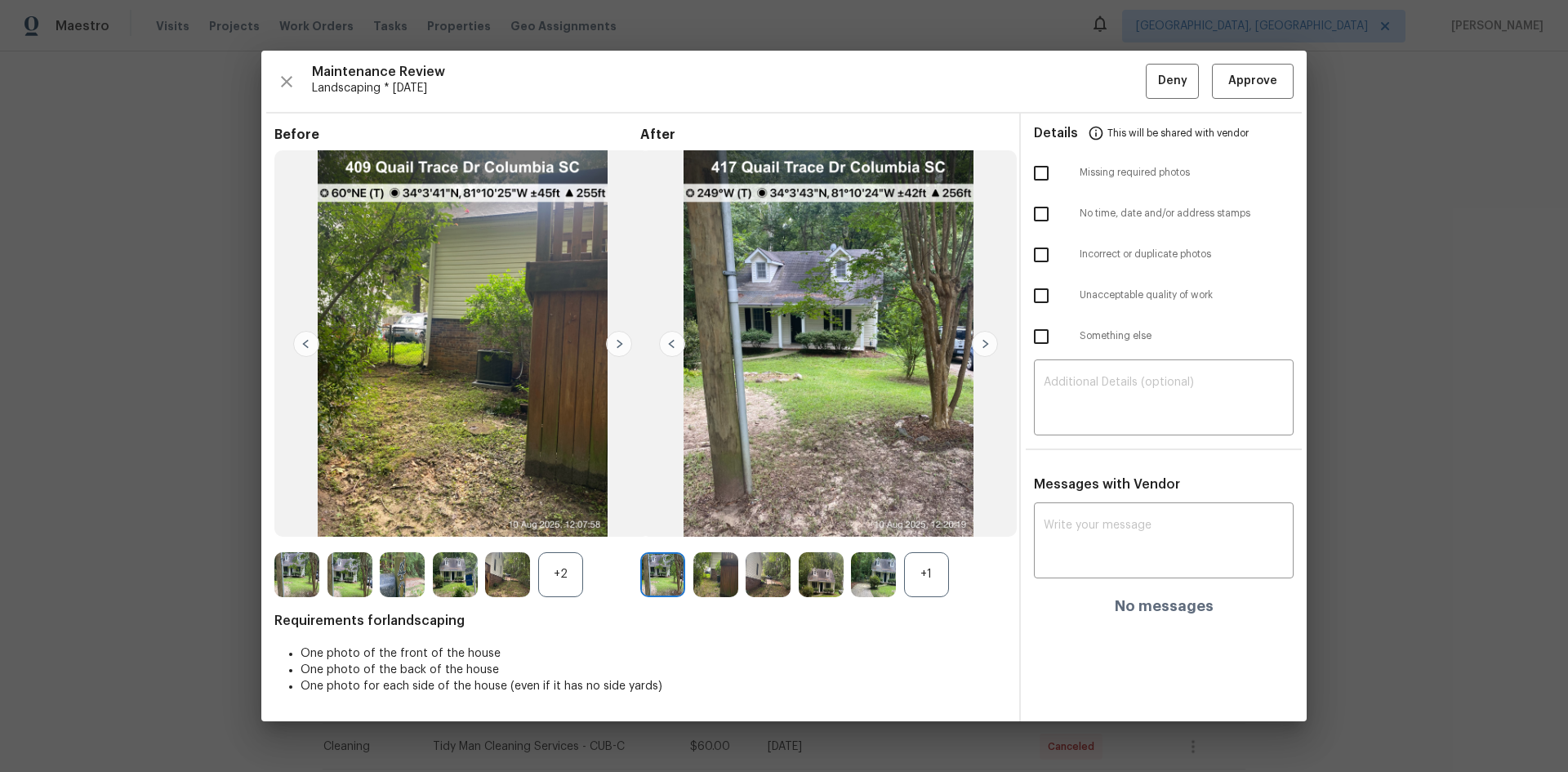
click at [616, 341] on img at bounding box center [619, 343] width 26 height 26
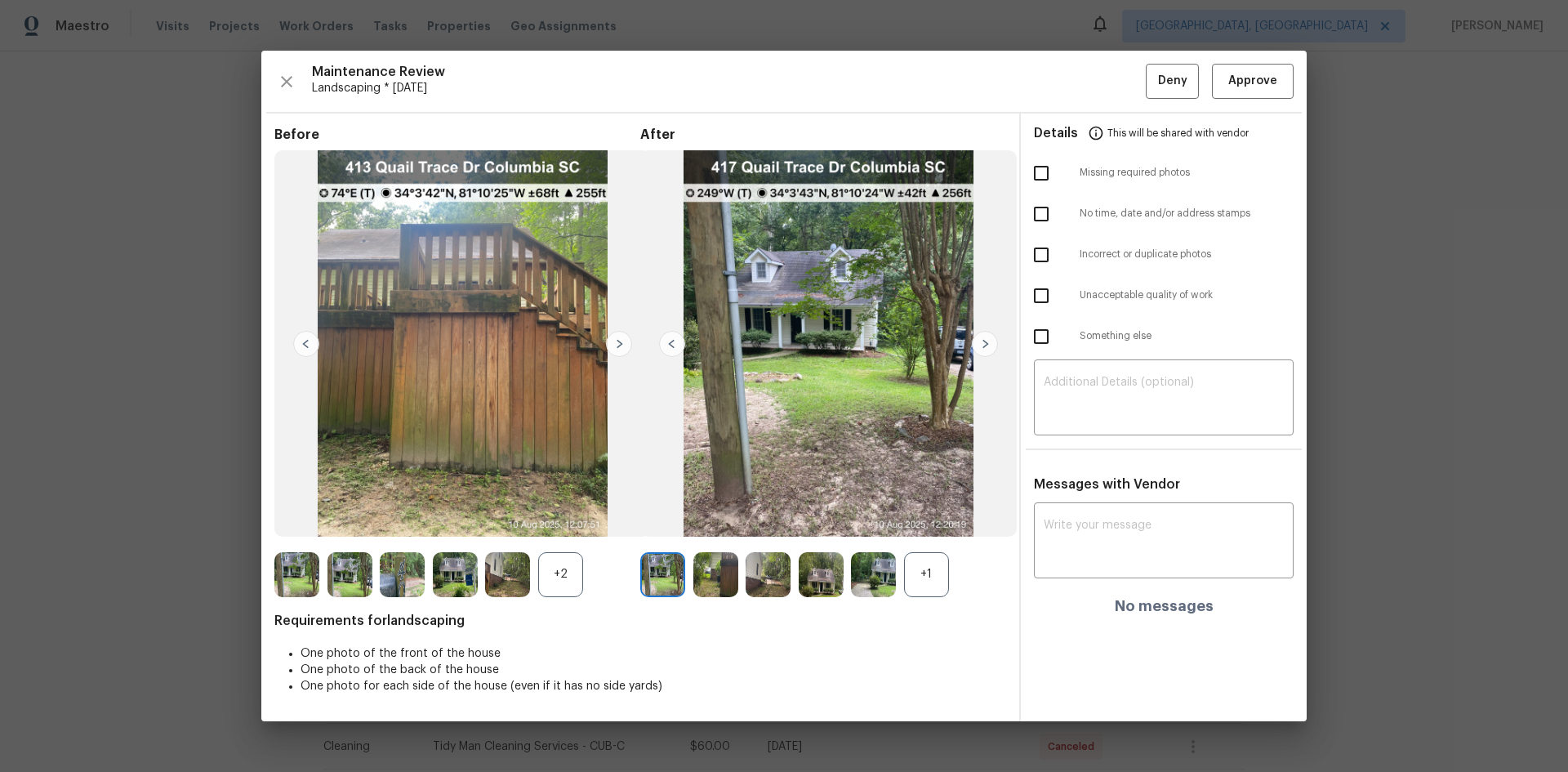
click at [616, 341] on img at bounding box center [619, 343] width 26 height 26
click at [297, 569] on img at bounding box center [296, 574] width 45 height 45
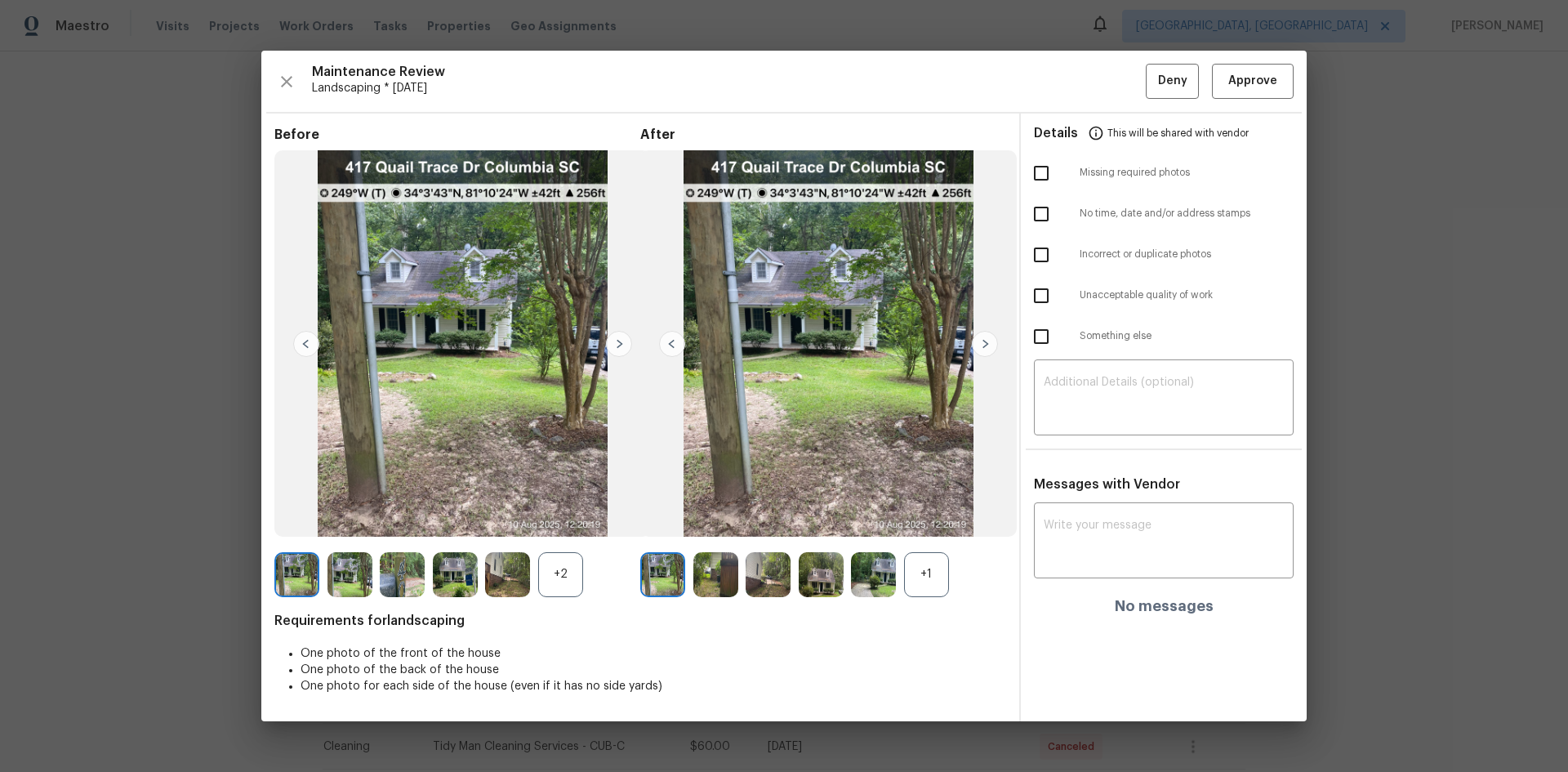
click at [980, 342] on img at bounding box center [985, 343] width 26 height 26
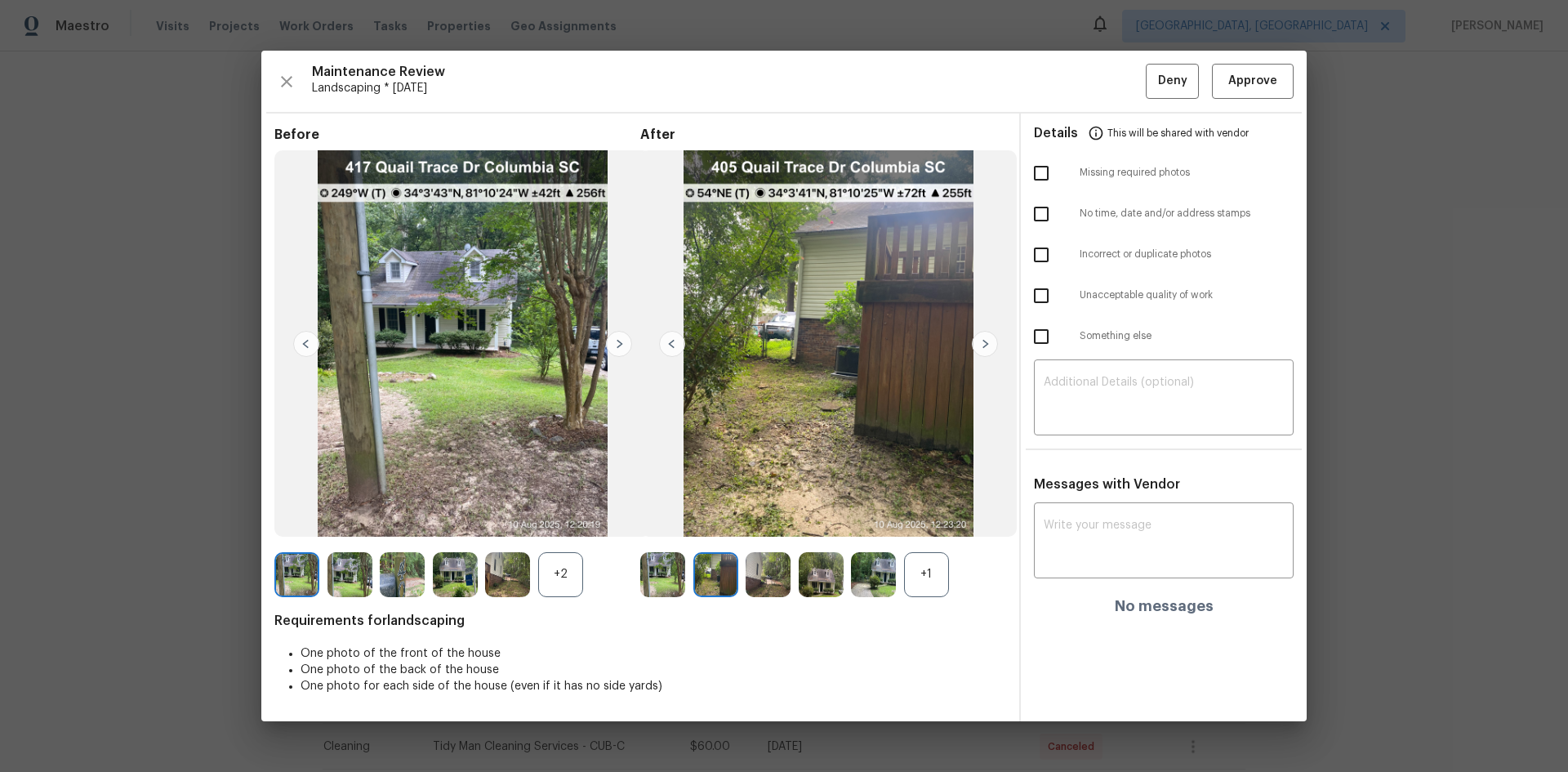
click at [980, 342] on img at bounding box center [985, 343] width 26 height 26
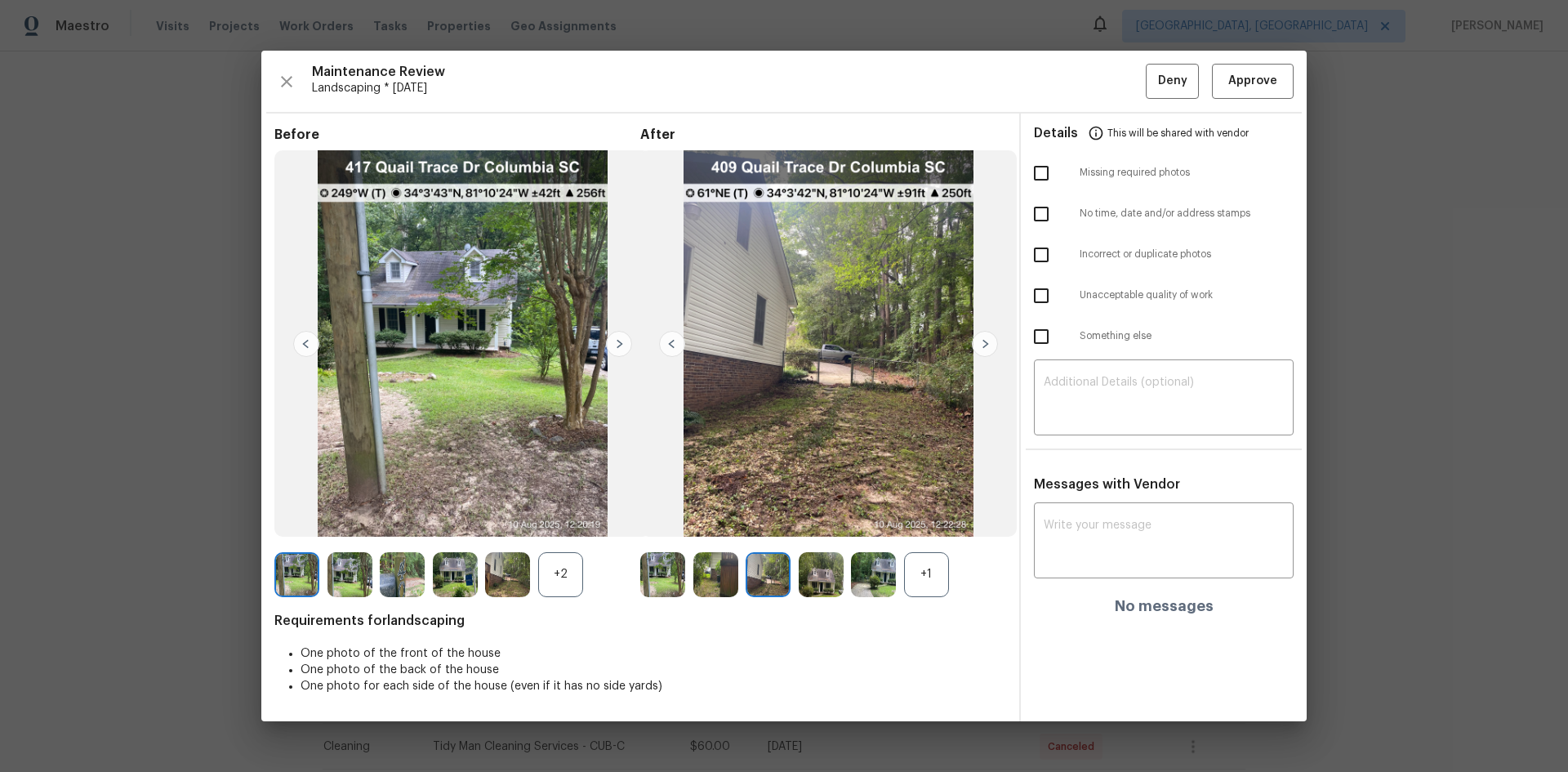
click at [671, 340] on img at bounding box center [672, 343] width 26 height 26
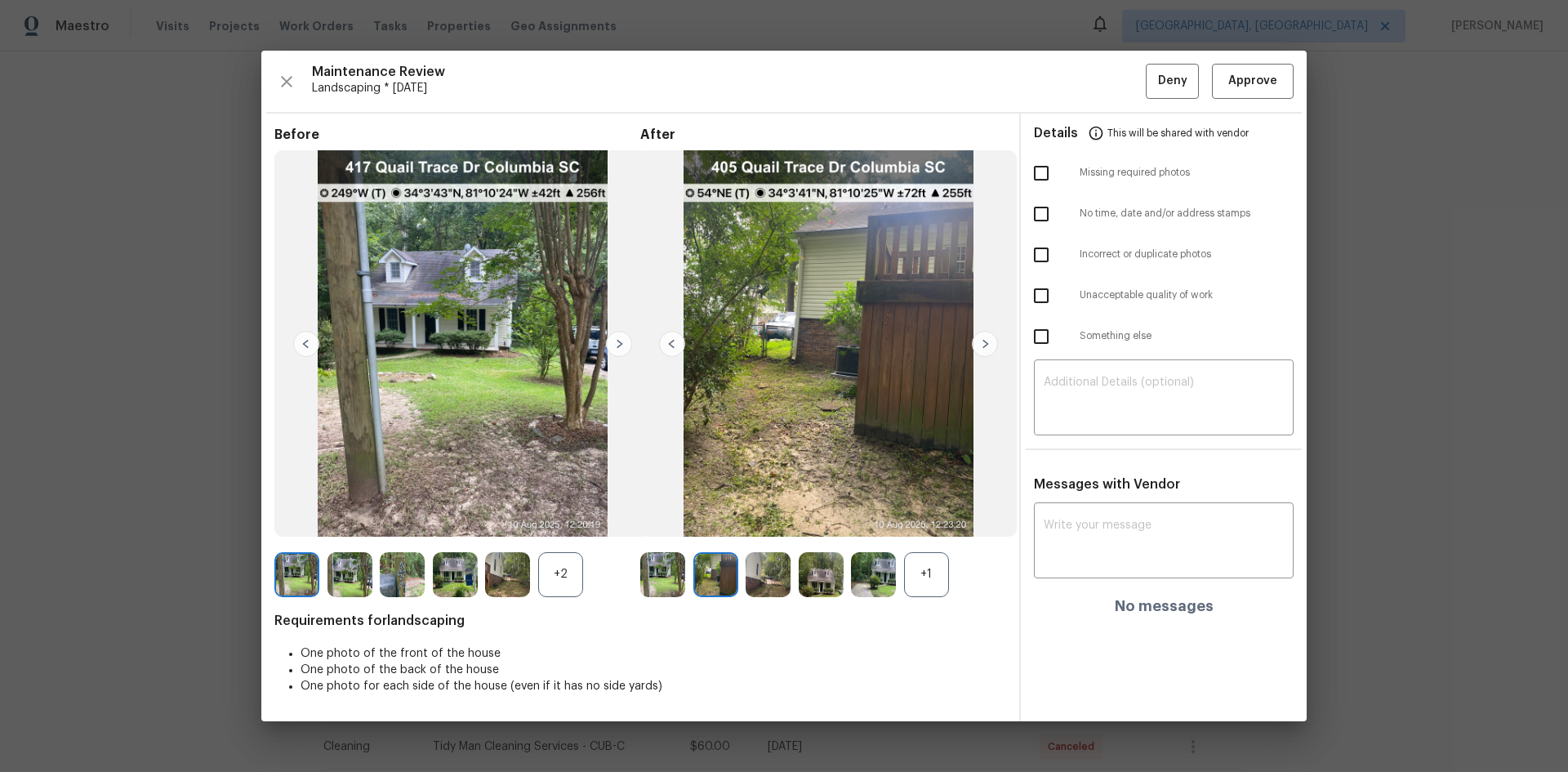
click at [985, 339] on img at bounding box center [985, 343] width 26 height 26
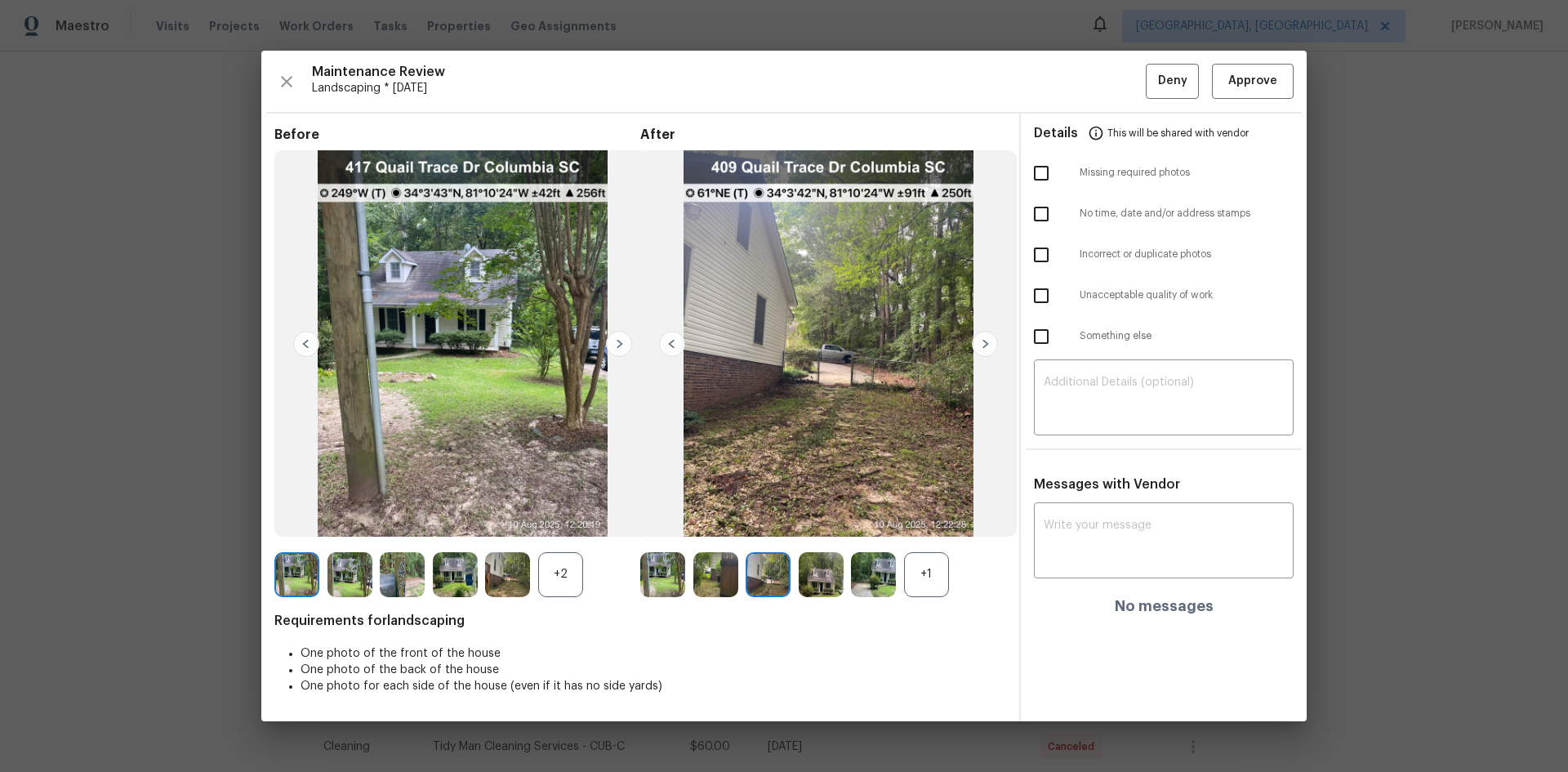
click at [984, 342] on img at bounding box center [985, 343] width 26 height 26
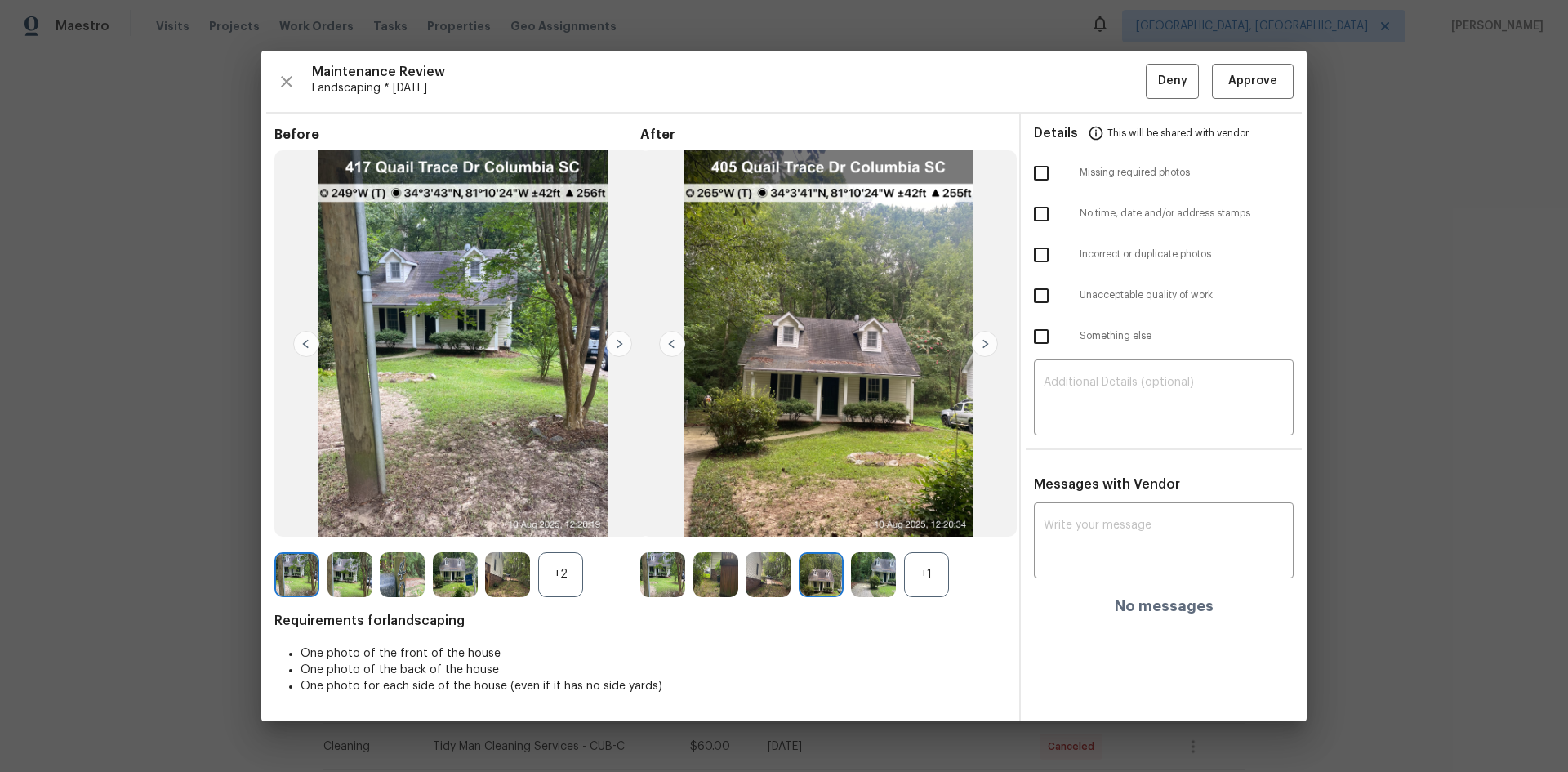
click at [984, 342] on img at bounding box center [985, 343] width 26 height 26
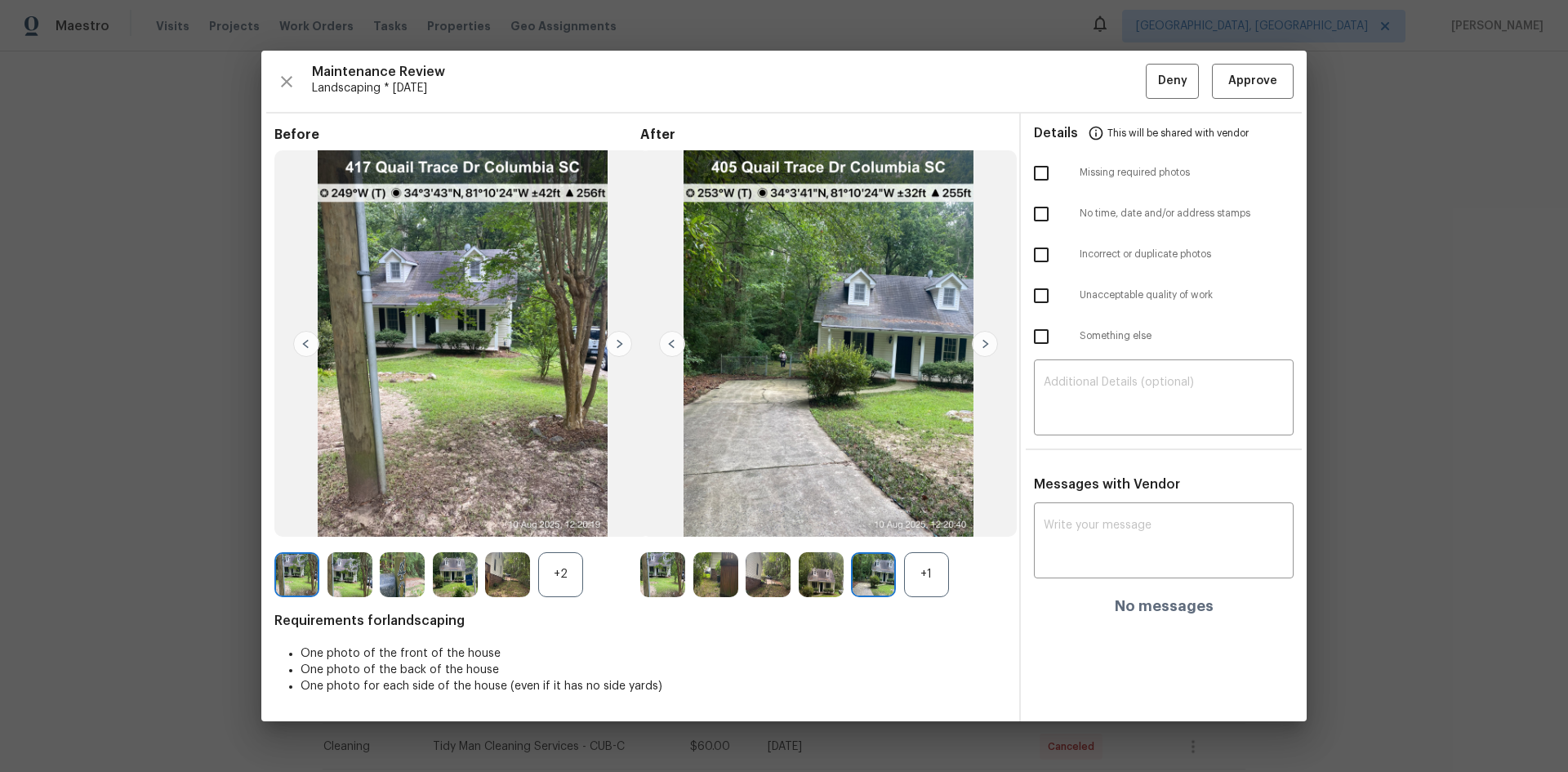
click at [982, 346] on img at bounding box center [985, 343] width 26 height 26
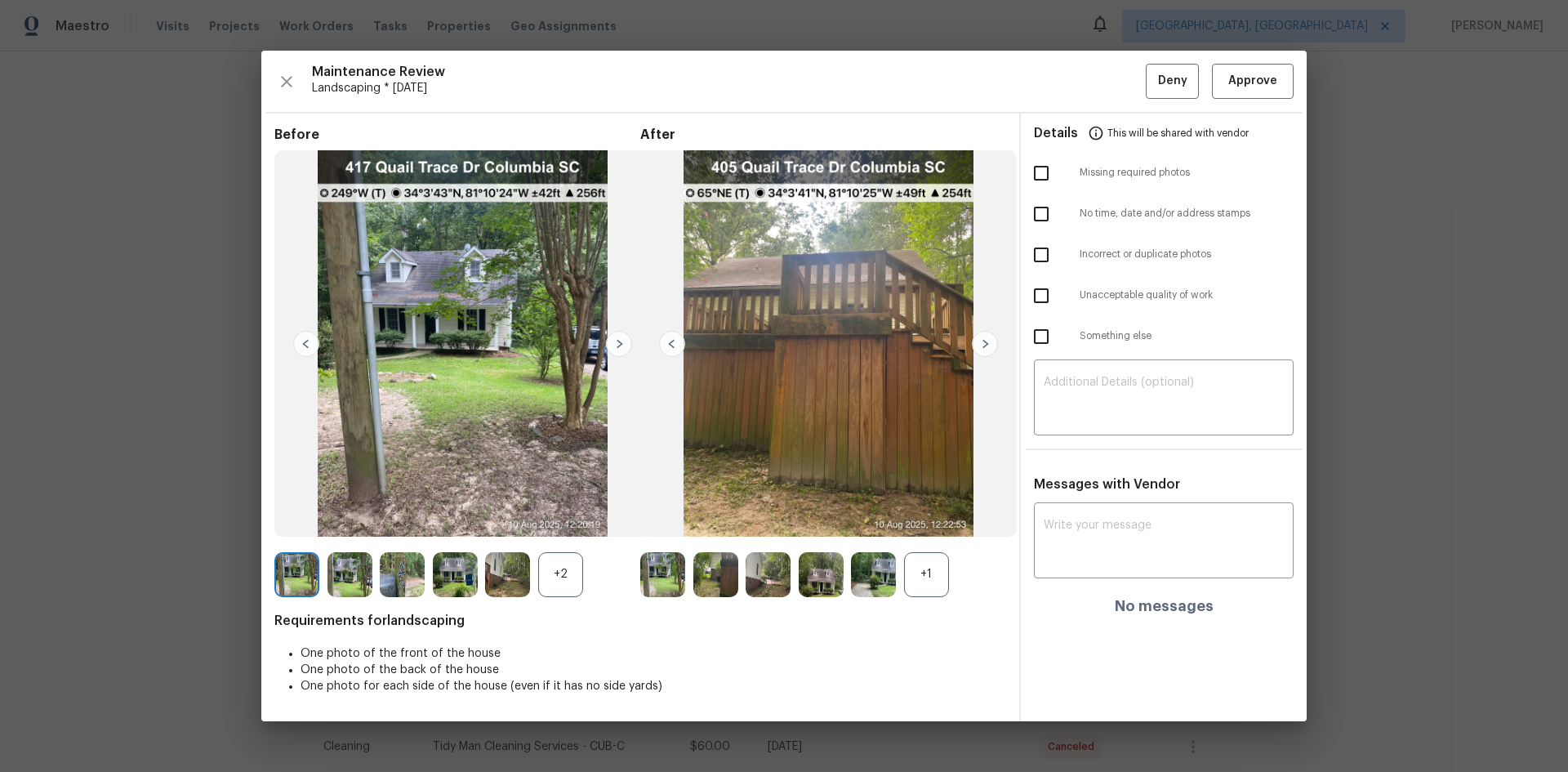
click at [982, 346] on img at bounding box center [985, 343] width 26 height 26
click at [673, 344] on img at bounding box center [672, 343] width 26 height 26
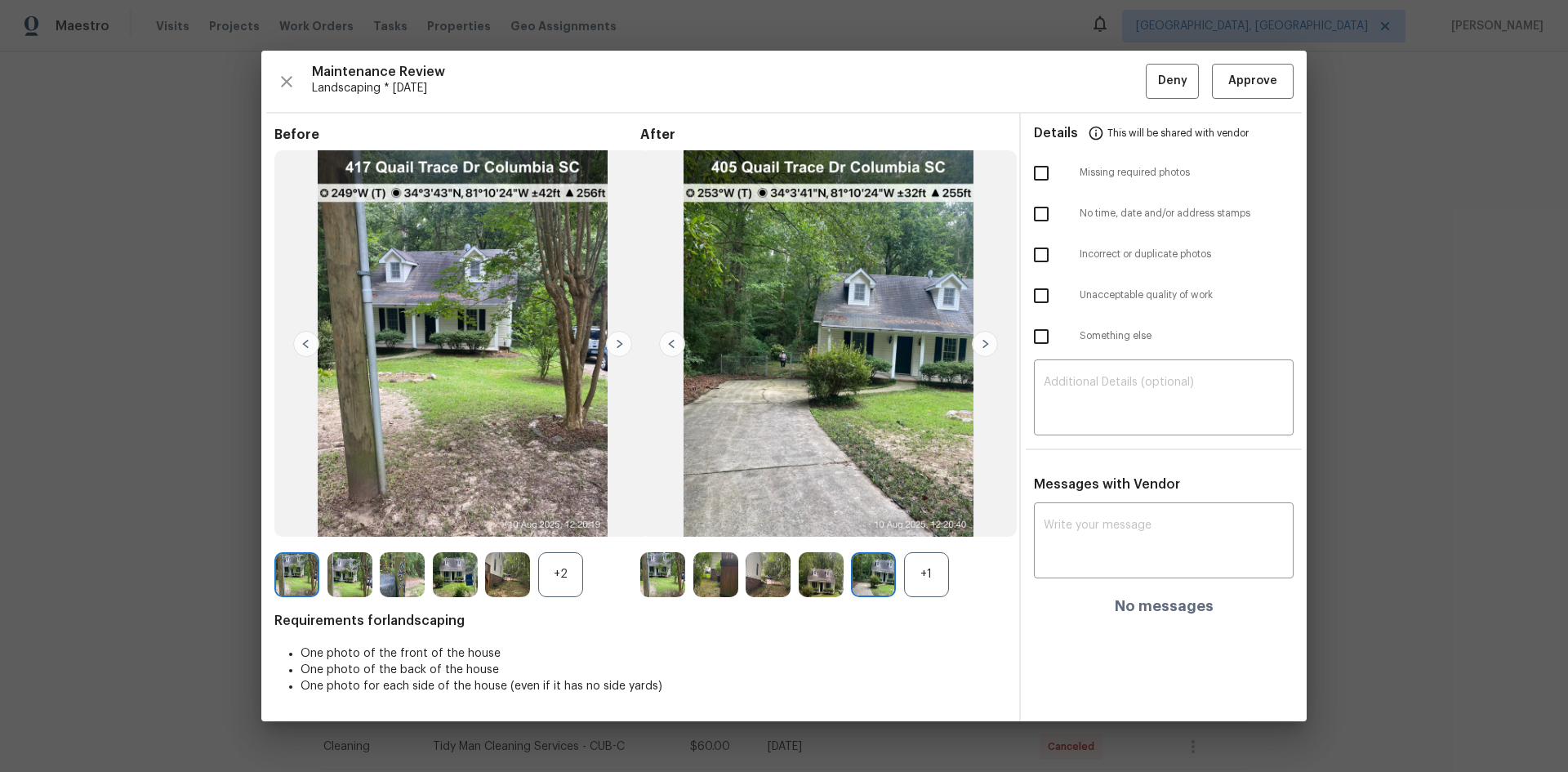
click at [673, 344] on img at bounding box center [672, 343] width 26 height 26
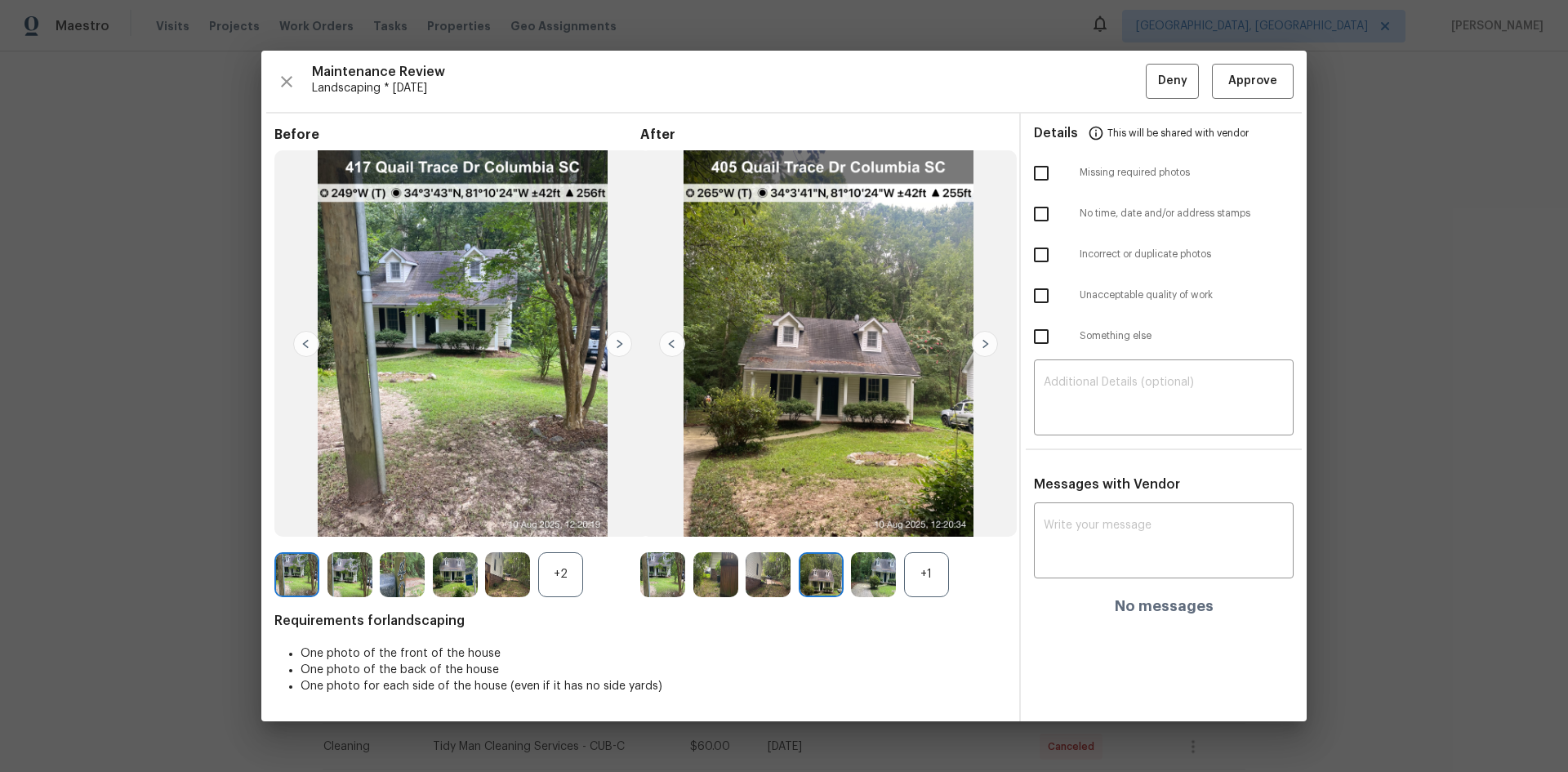
click at [619, 344] on img at bounding box center [619, 343] width 26 height 26
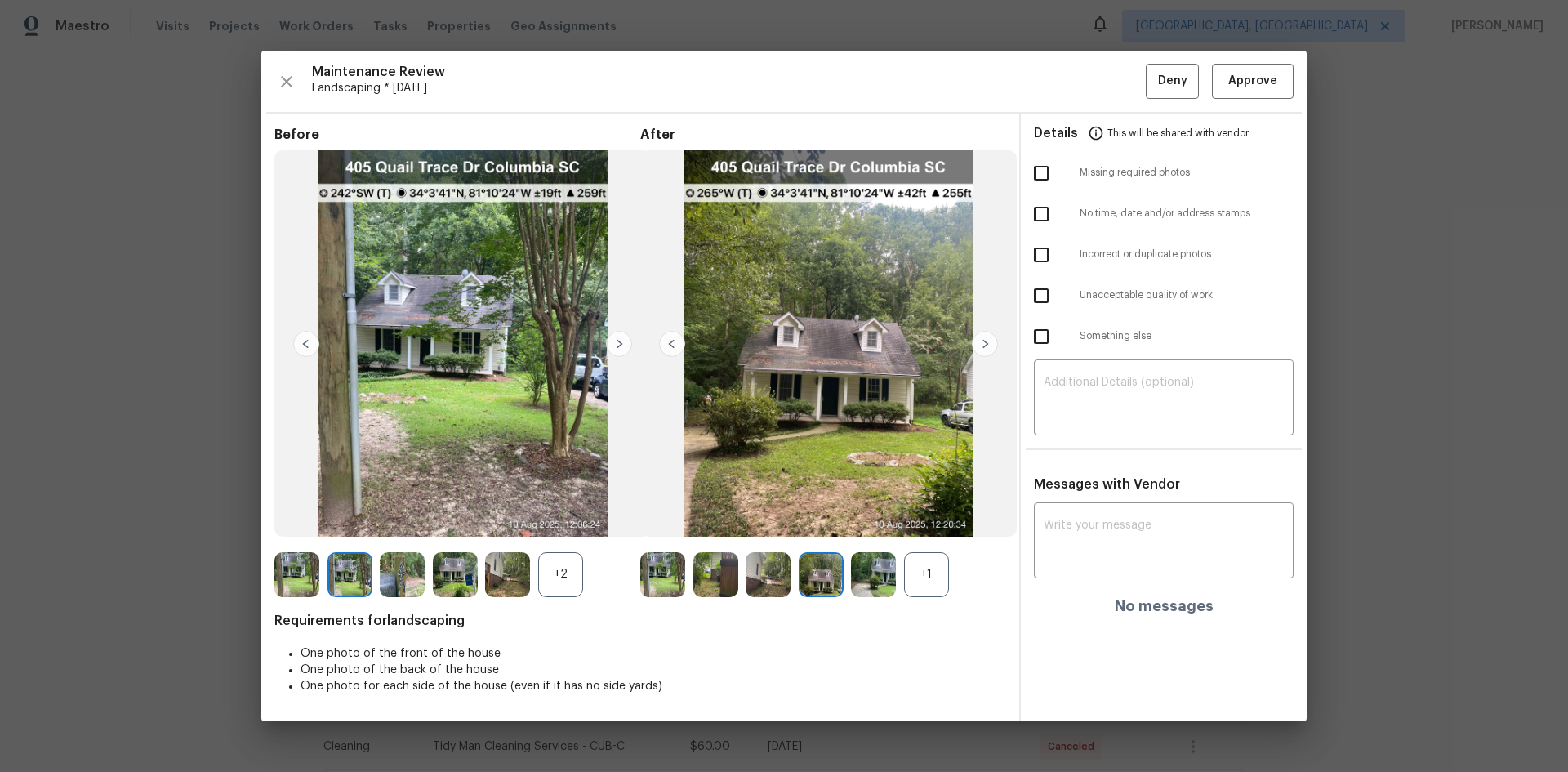
click at [306, 340] on img at bounding box center [306, 343] width 26 height 26
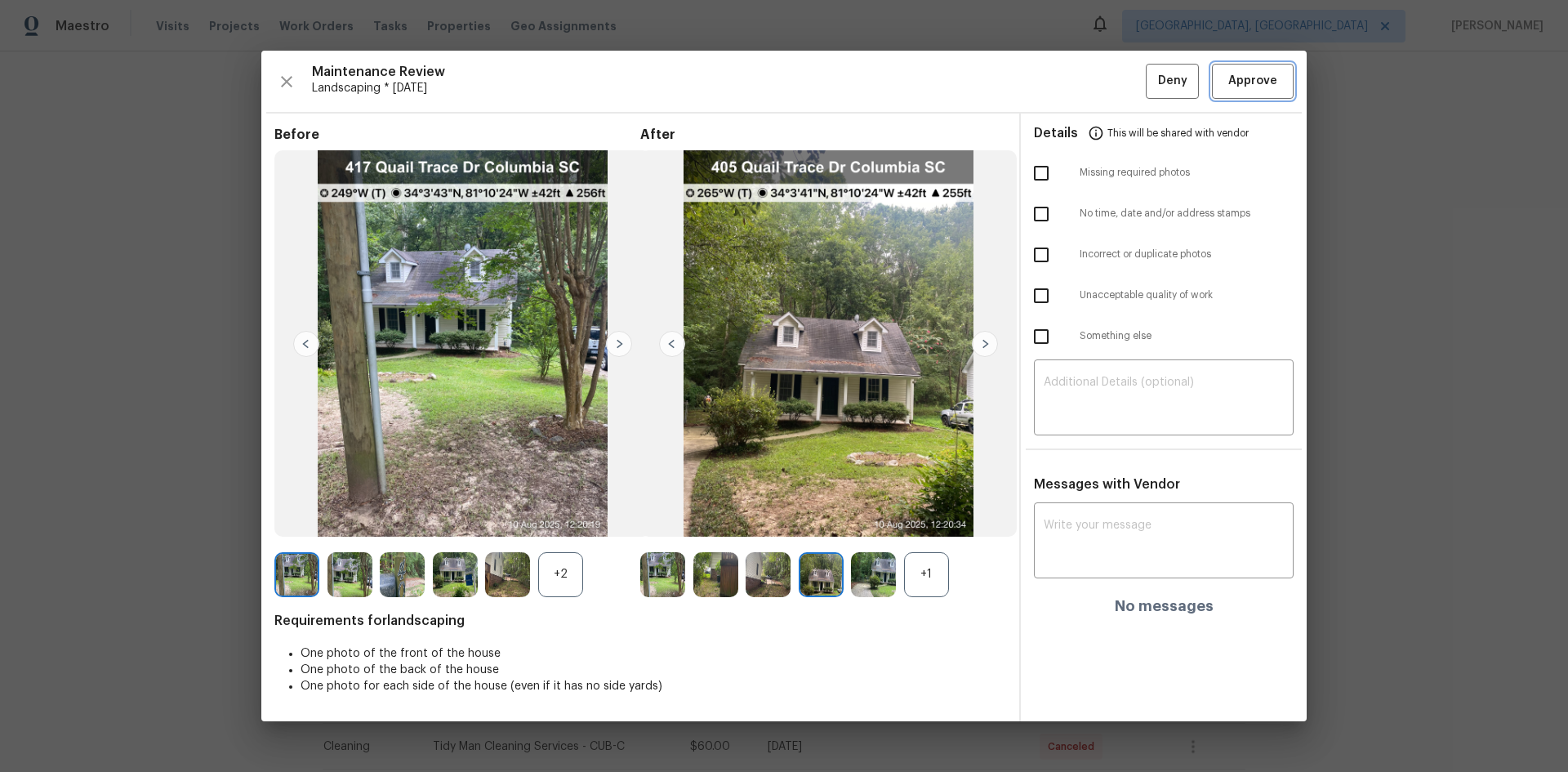
click at [1221, 90] on button "Approve" at bounding box center [1252, 81] width 82 height 36
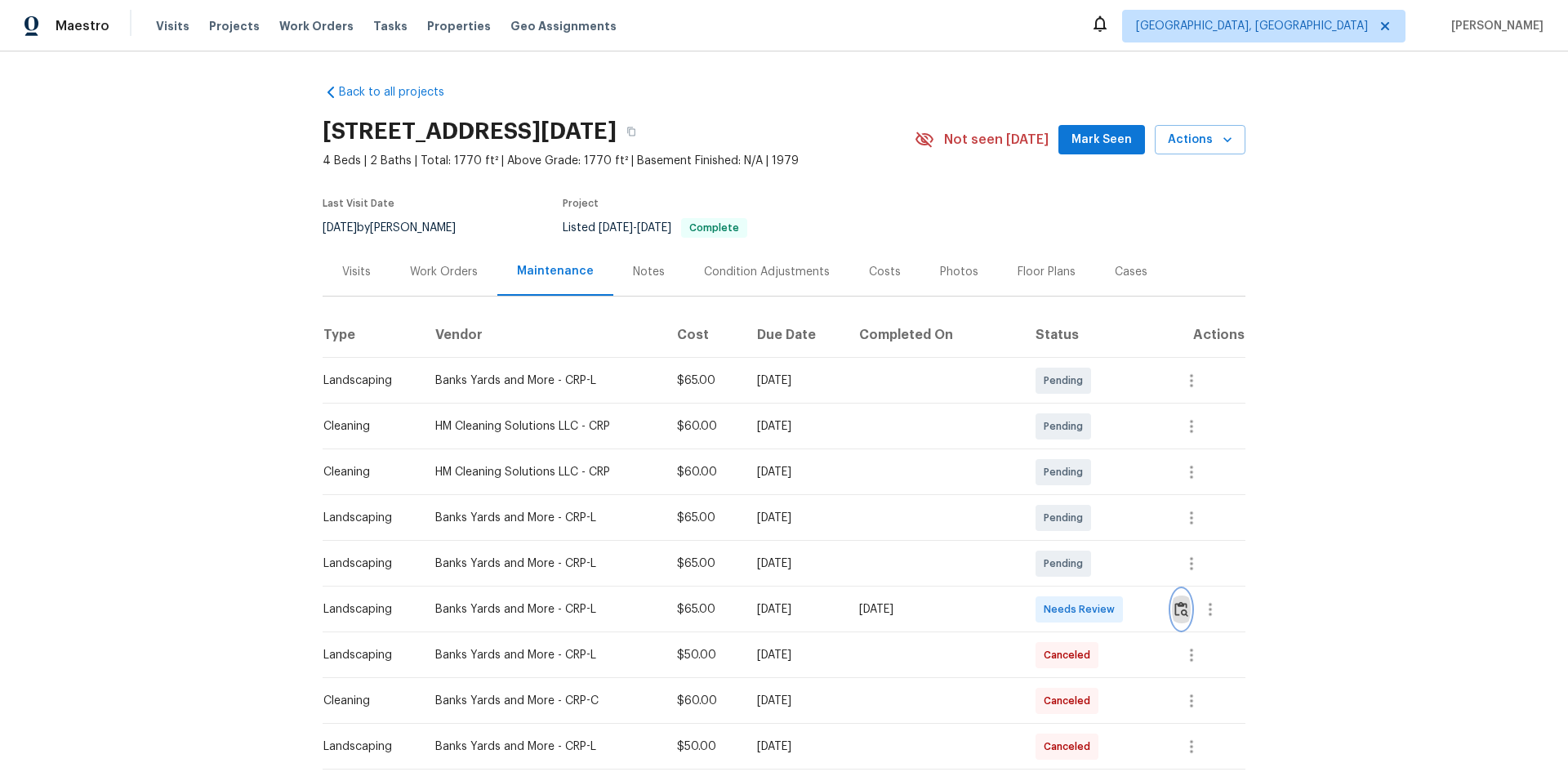
click at [1177, 602] on img "button" at bounding box center [1181, 610] width 14 height 16
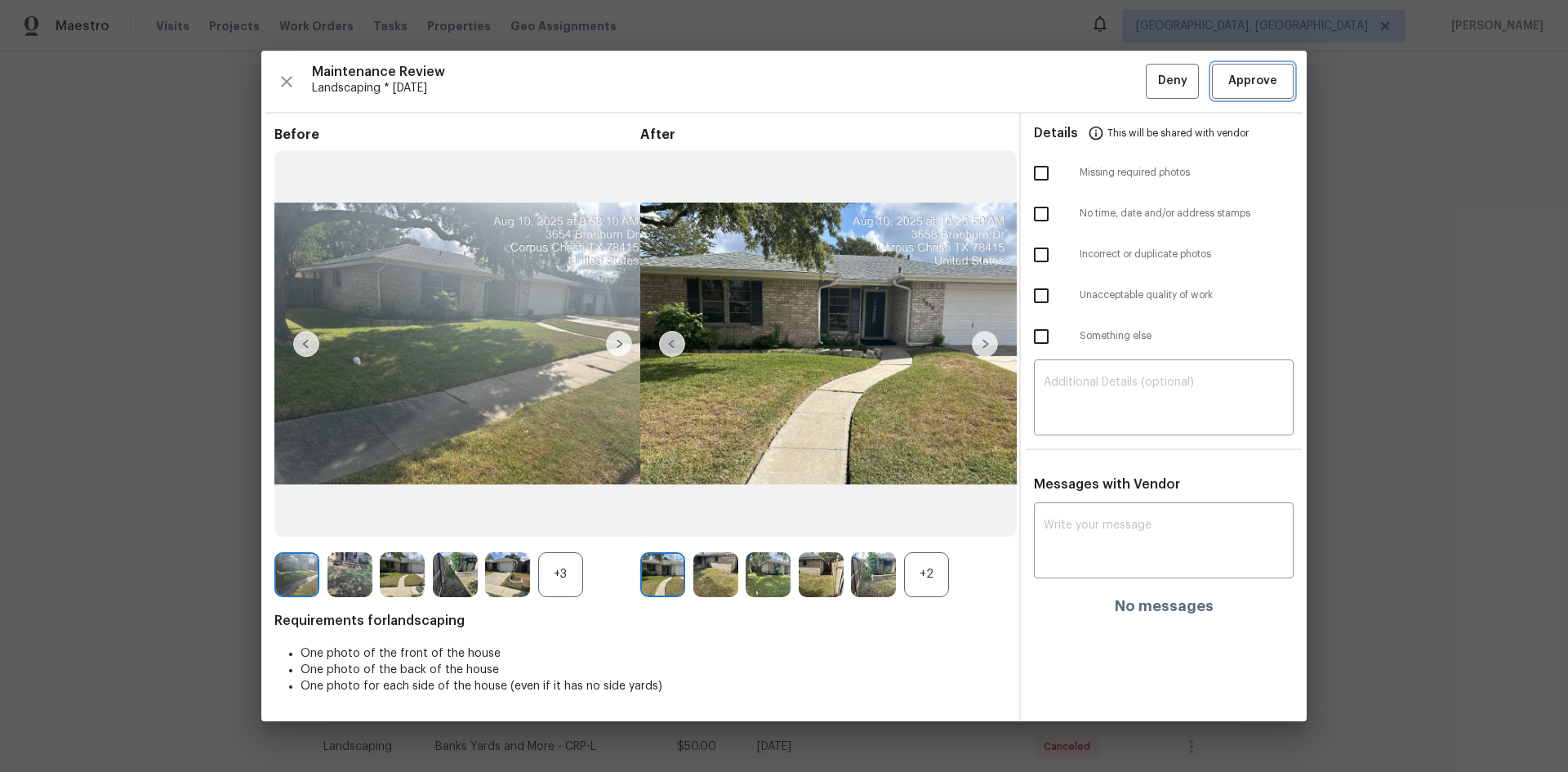
click at [1237, 87] on span "Approve" at bounding box center [1253, 81] width 49 height 21
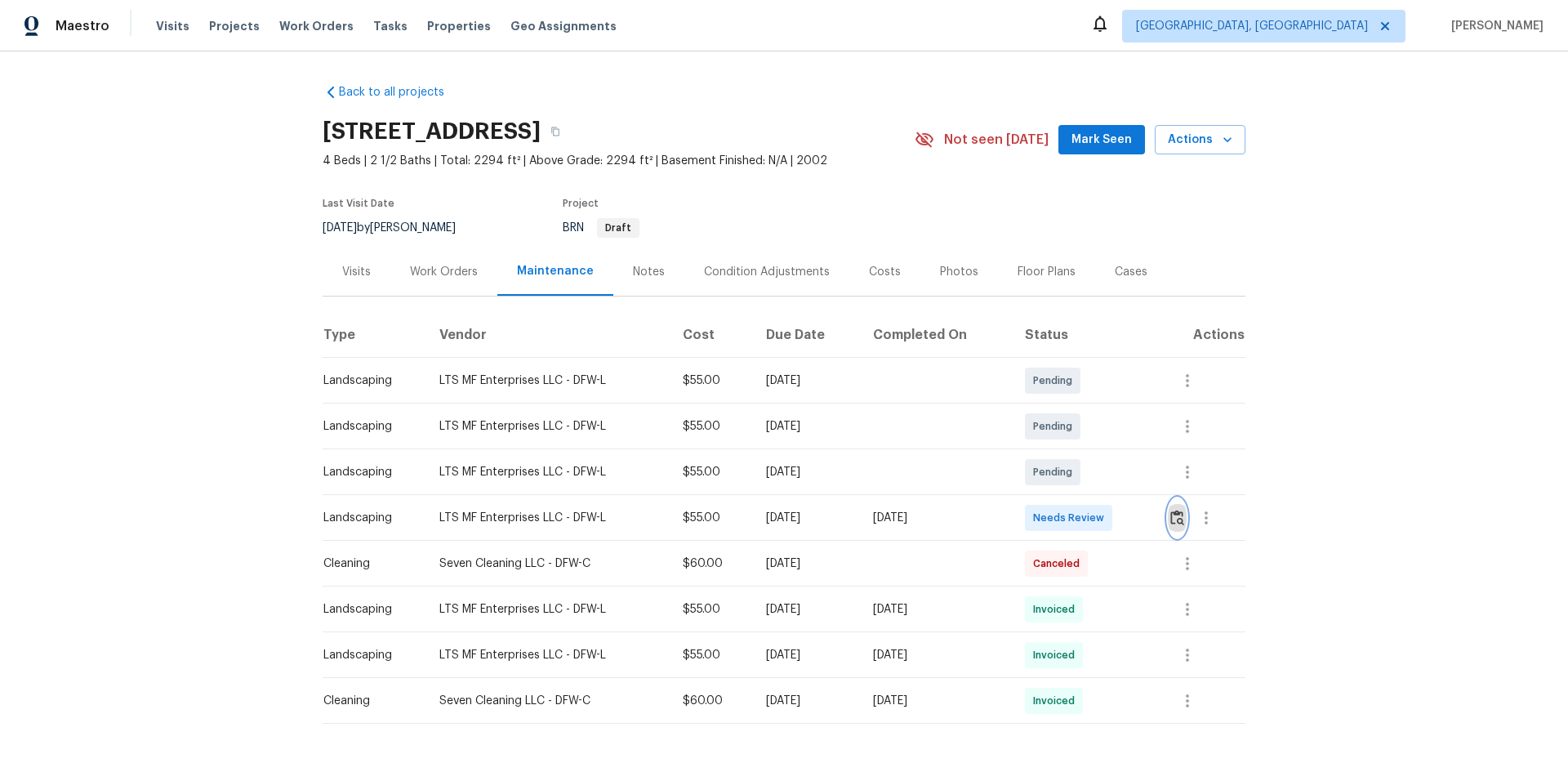
click at [1177, 519] on img "button" at bounding box center [1177, 518] width 14 height 16
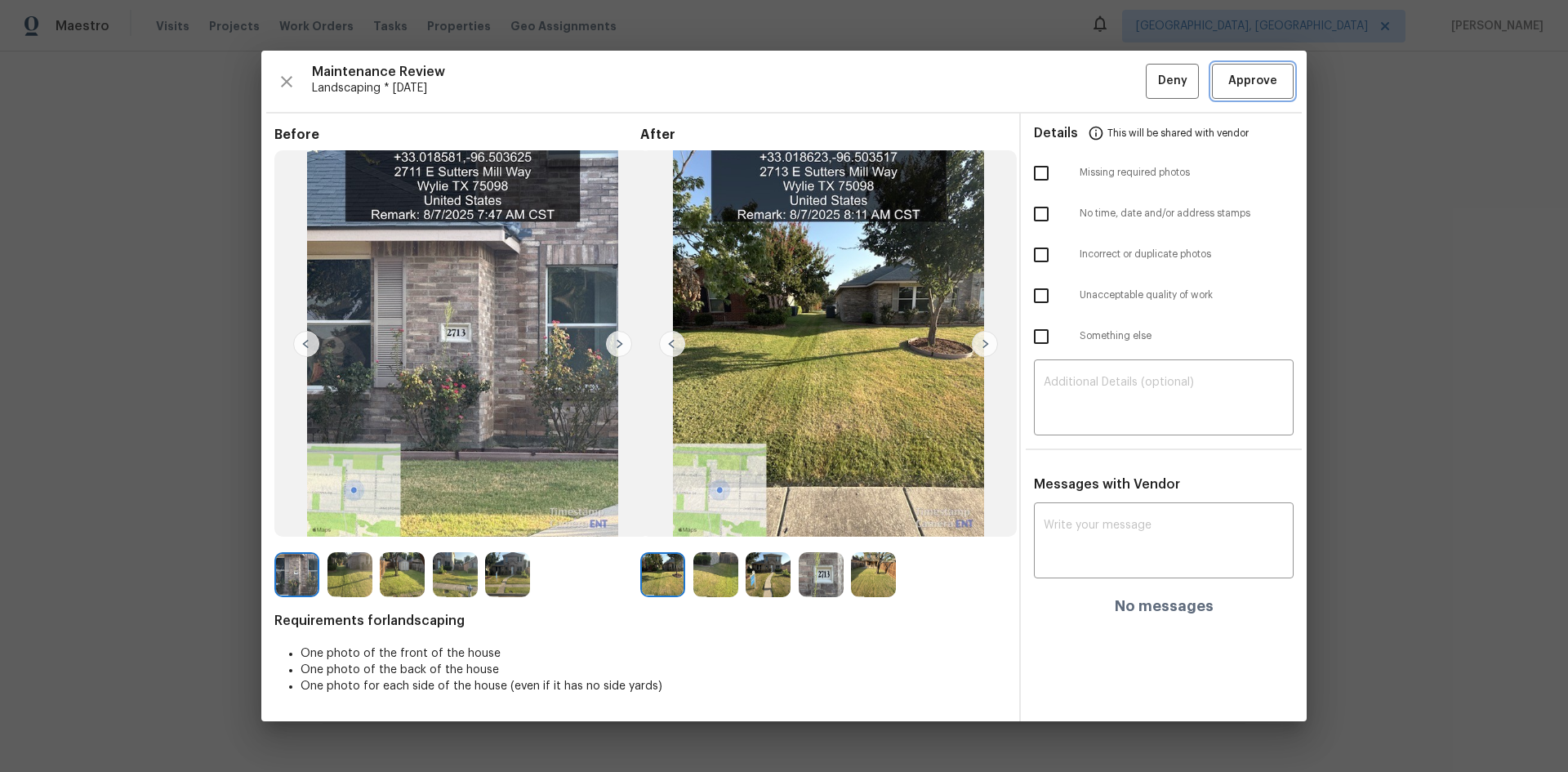
click at [1245, 89] on span "Approve" at bounding box center [1253, 81] width 49 height 21
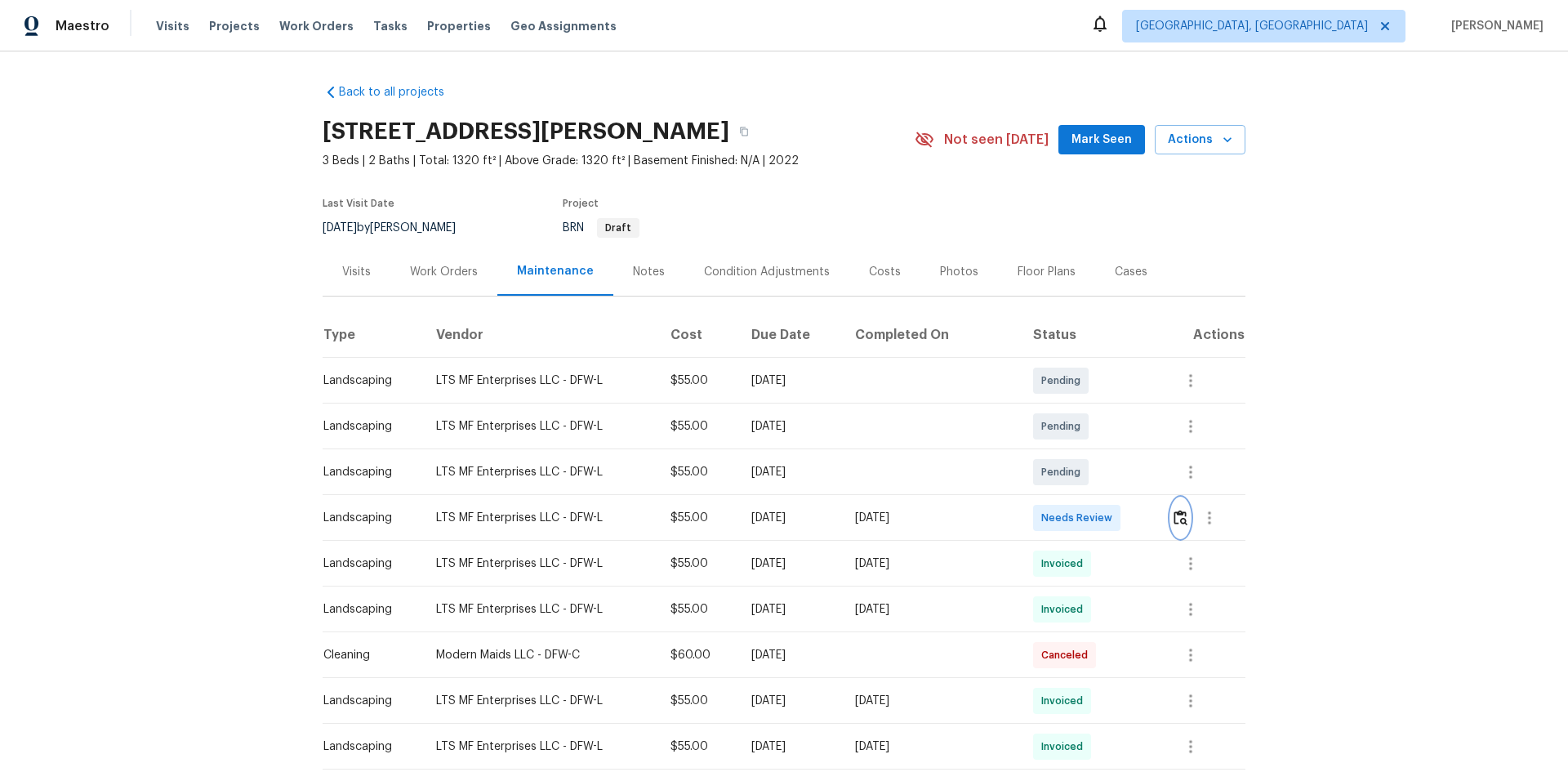
click at [1175, 516] on img "button" at bounding box center [1181, 518] width 14 height 16
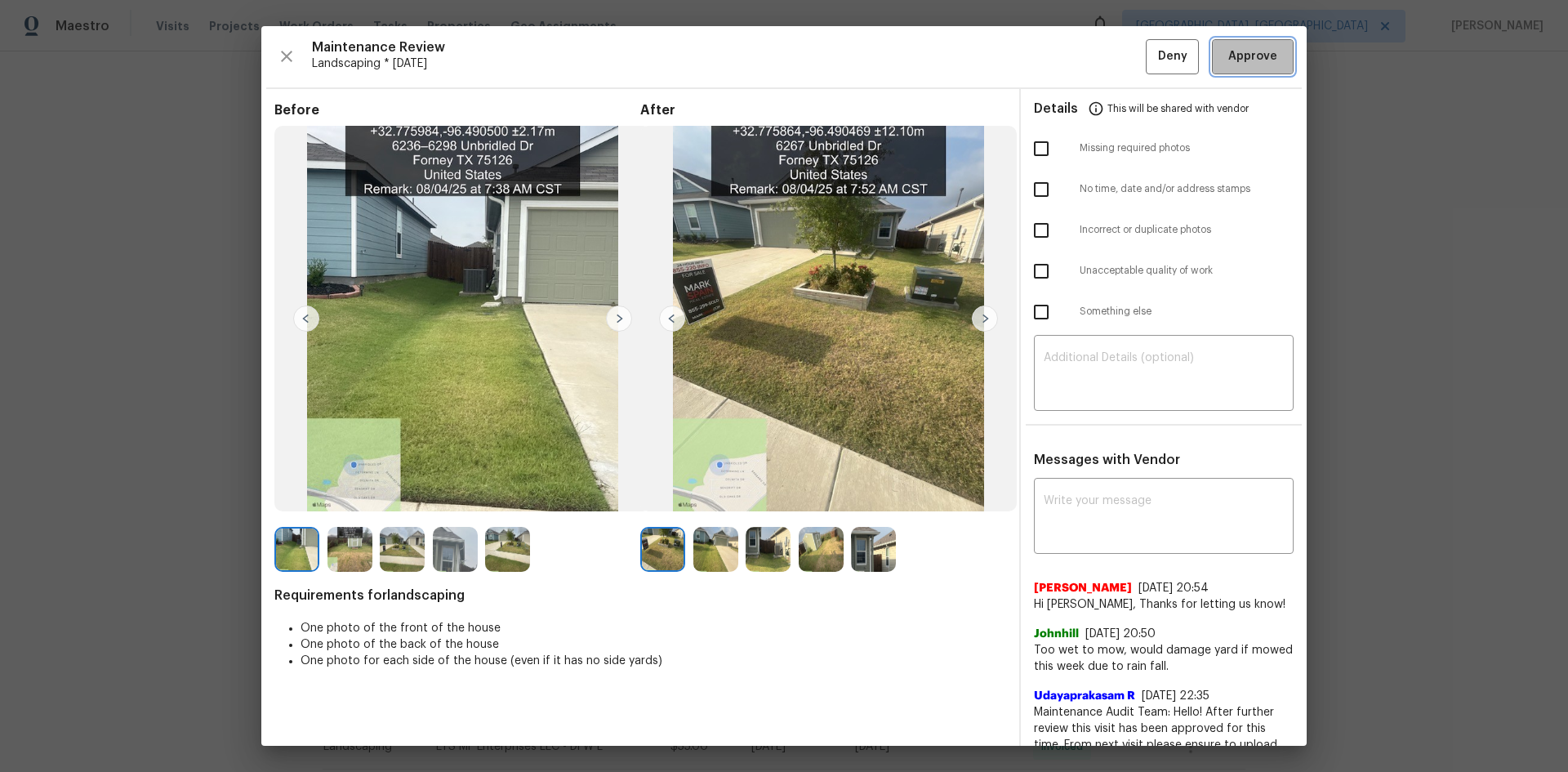
click at [1251, 57] on span "Approve" at bounding box center [1253, 56] width 49 height 21
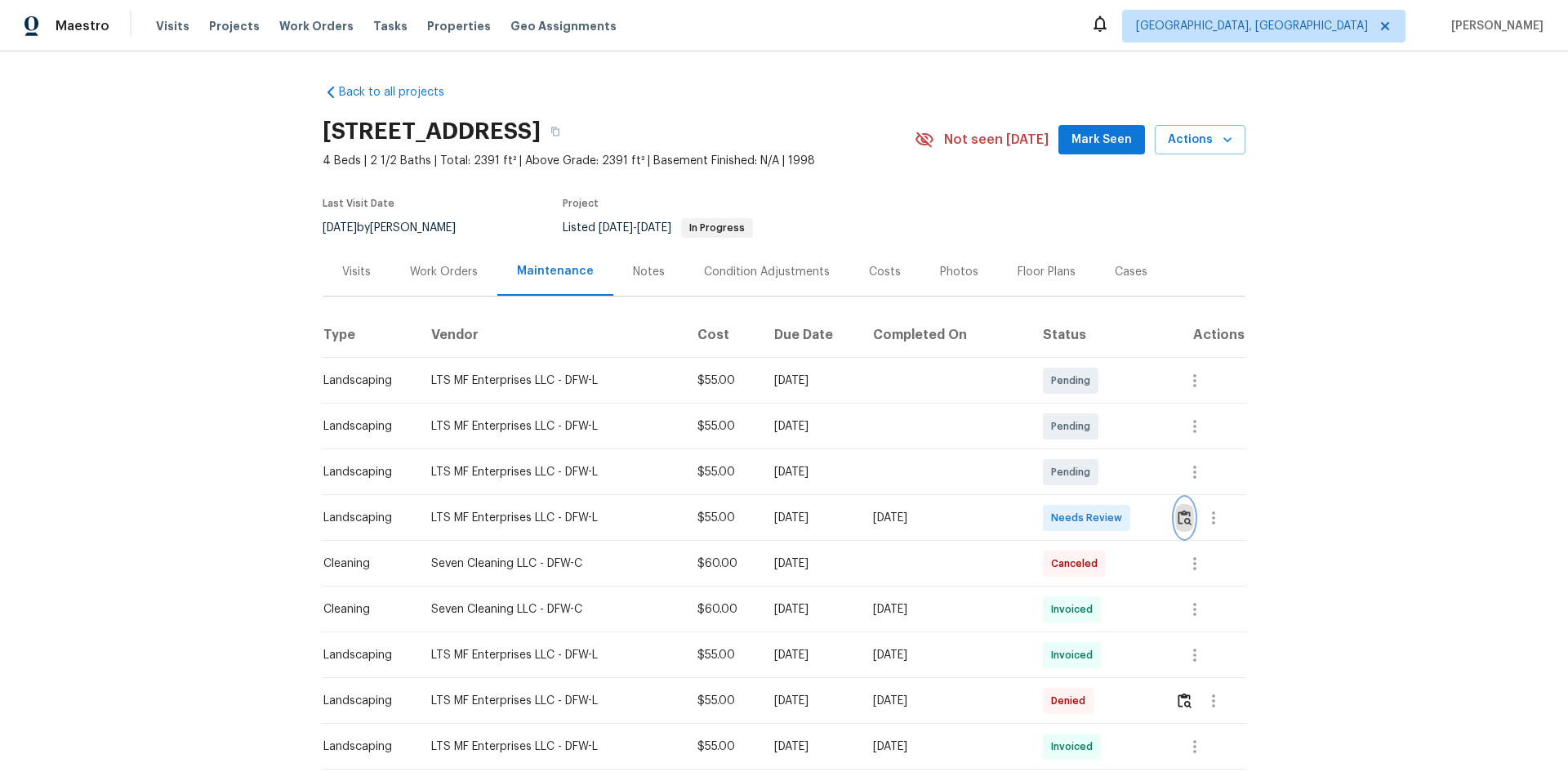
click at [1178, 518] on img "button" at bounding box center [1185, 518] width 14 height 16
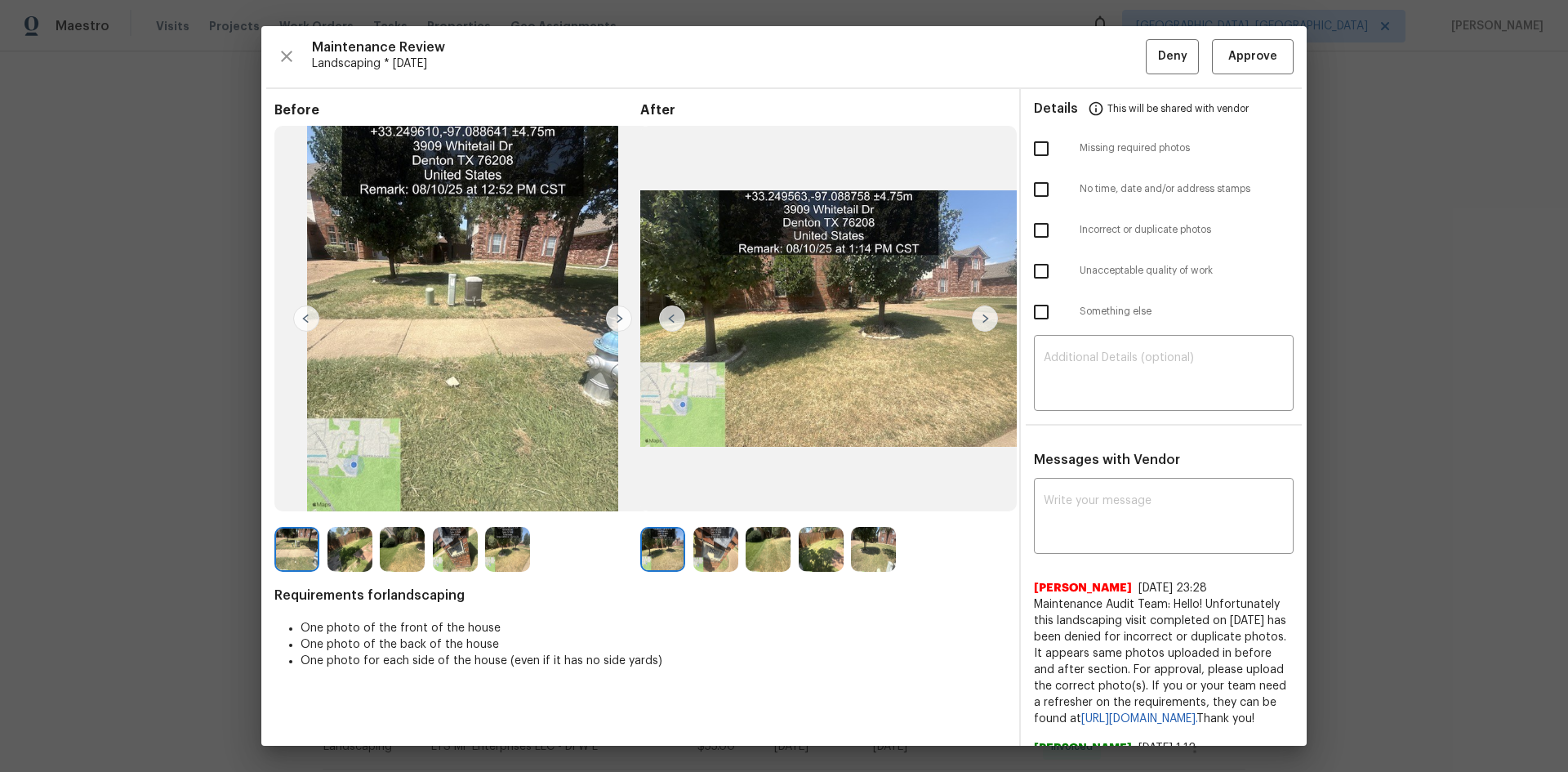
click at [977, 316] on img at bounding box center [985, 319] width 26 height 26
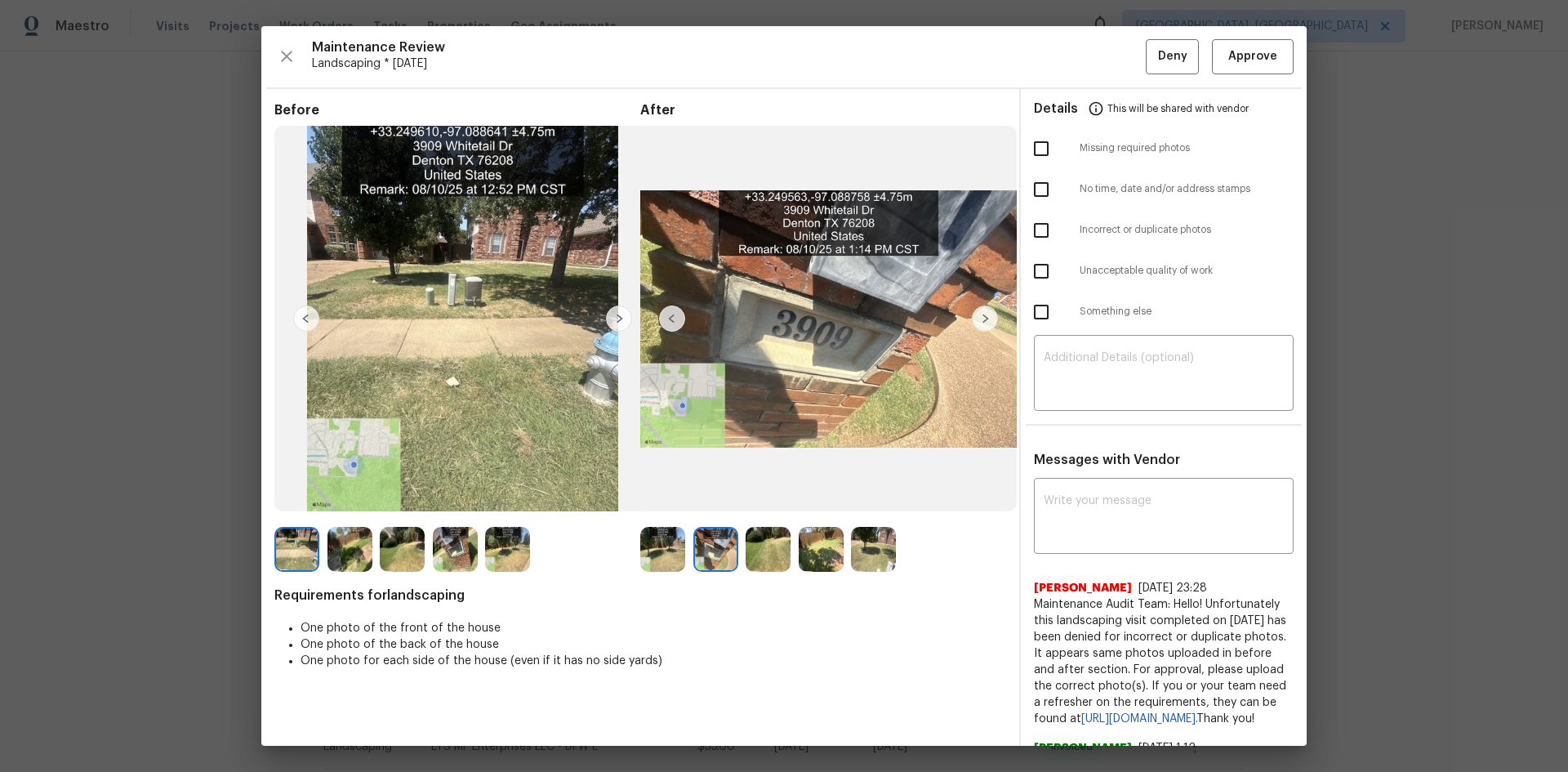
click at [977, 316] on img at bounding box center [985, 319] width 26 height 26
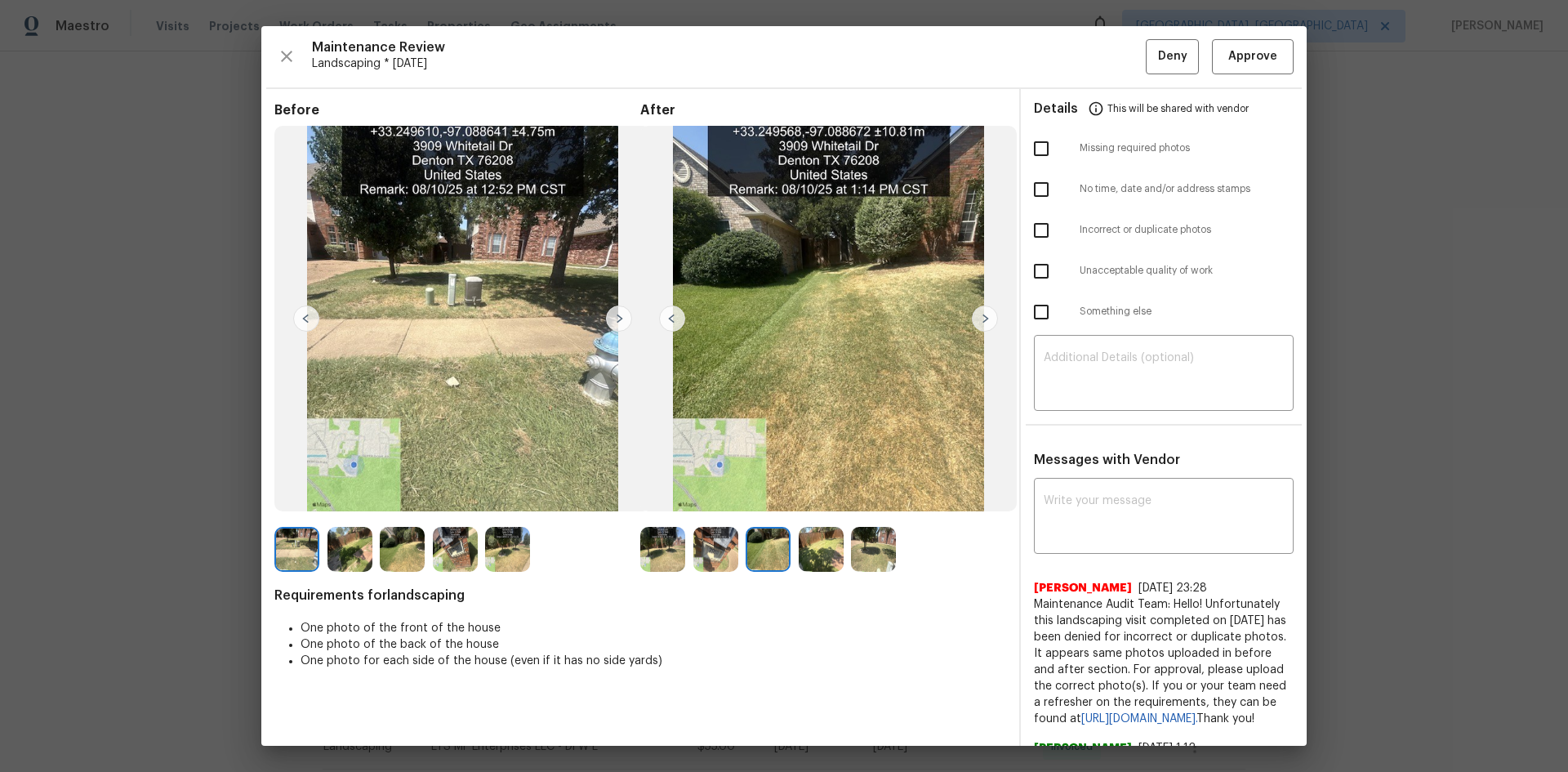
click at [978, 317] on img at bounding box center [985, 319] width 26 height 26
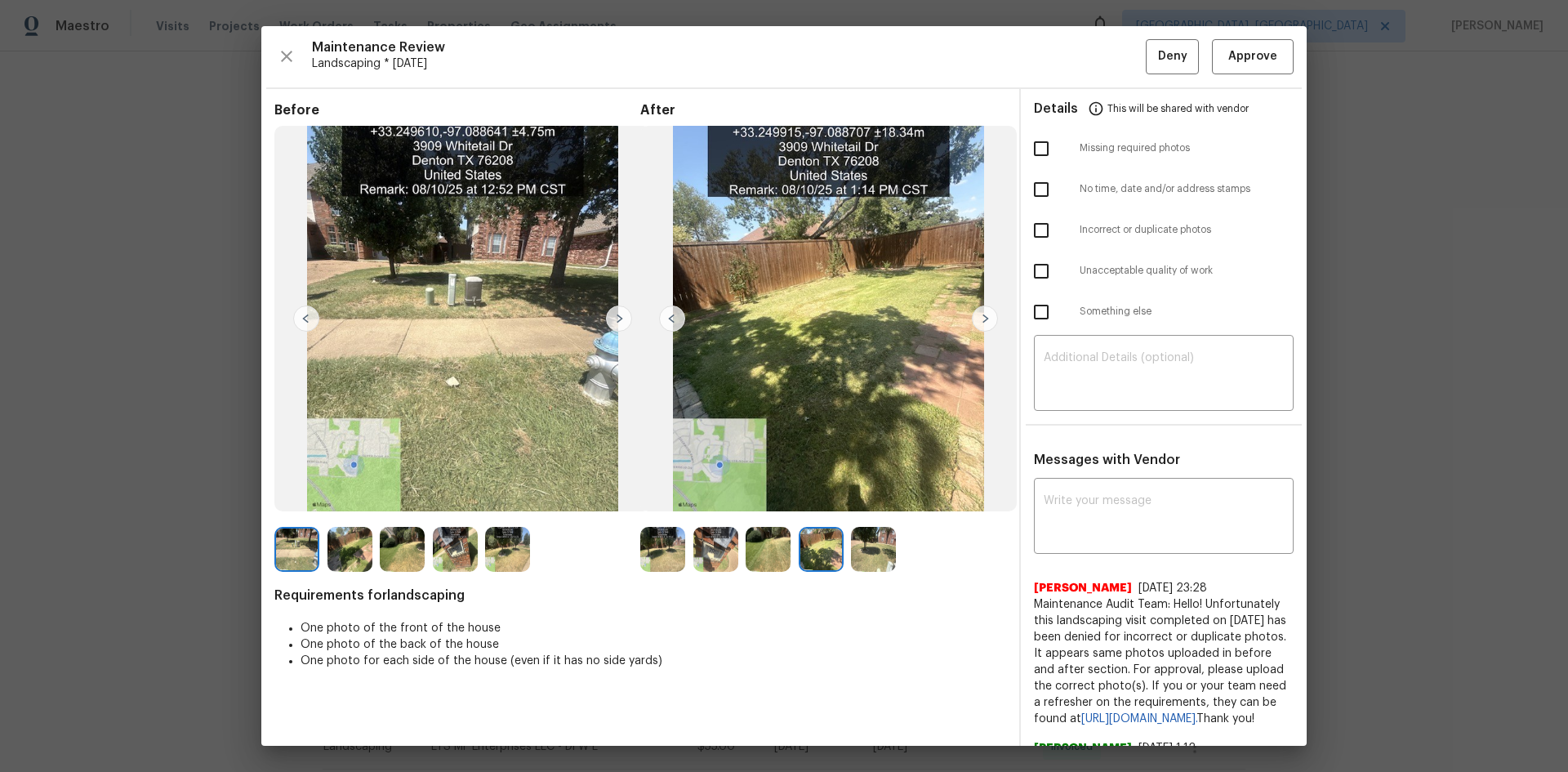
click at [979, 317] on img at bounding box center [985, 319] width 26 height 26
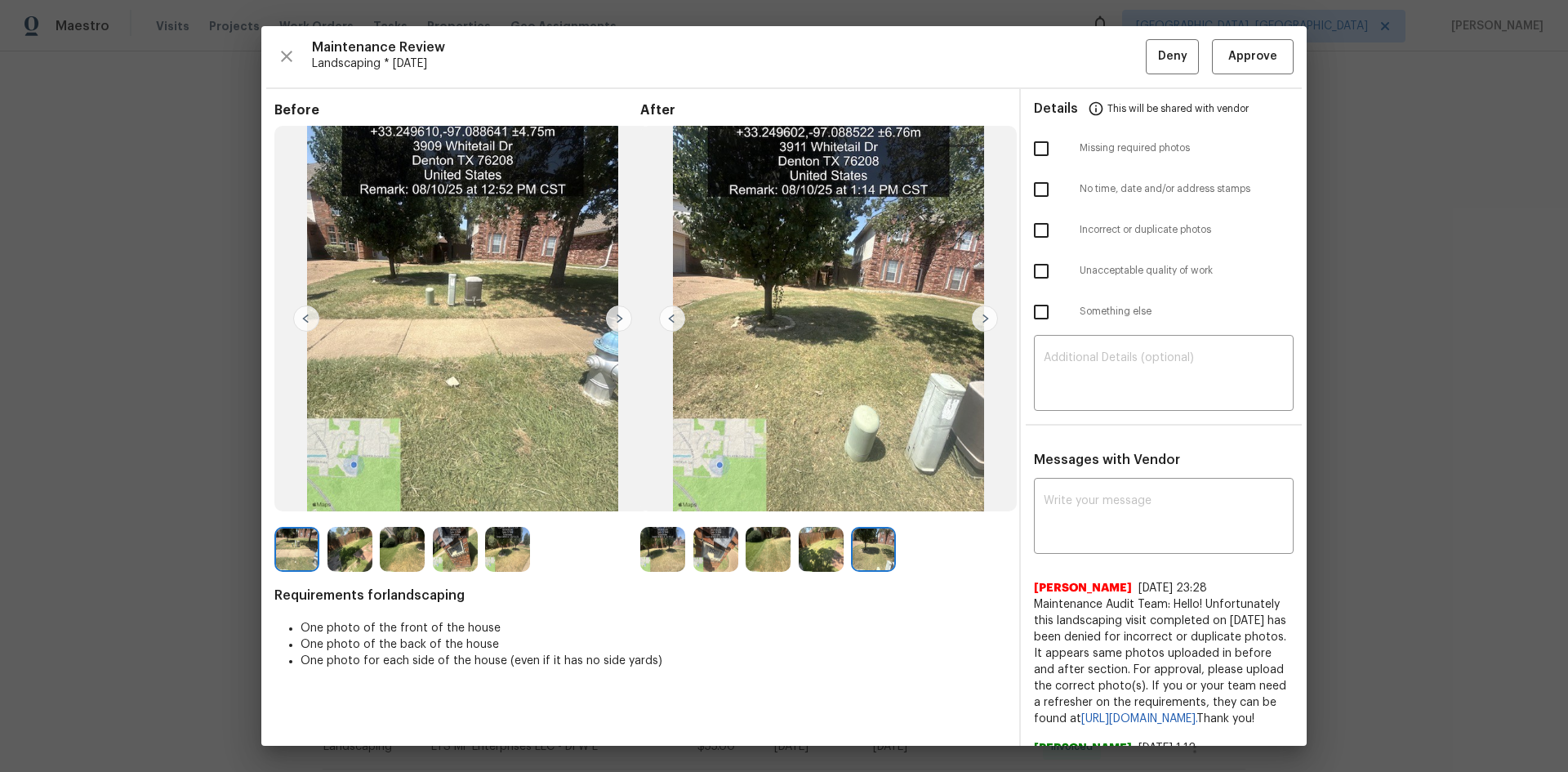
click at [979, 317] on img at bounding box center [985, 319] width 26 height 26
click at [1256, 48] on span "Approve" at bounding box center [1253, 56] width 49 height 21
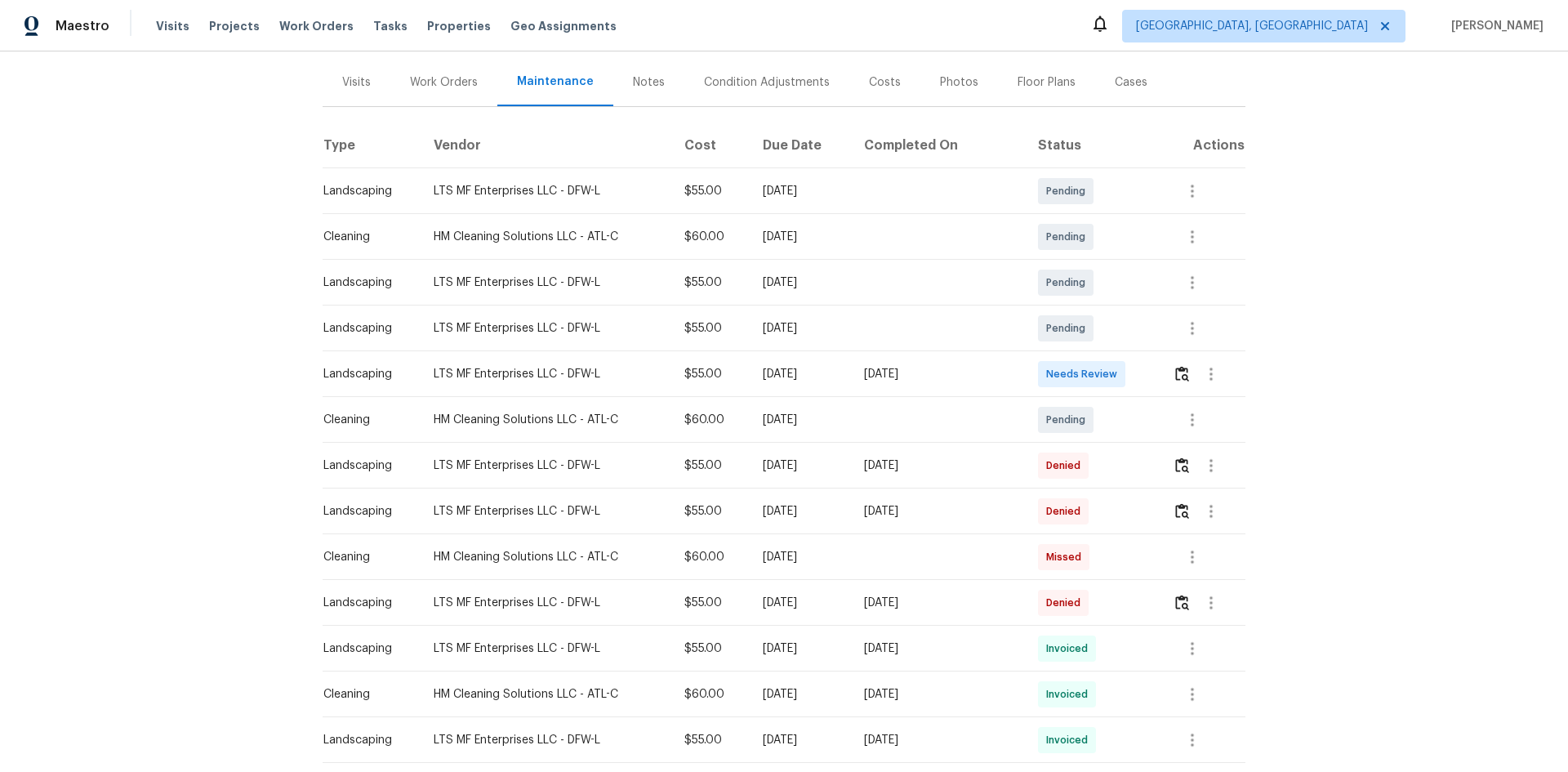
scroll to position [245, 0]
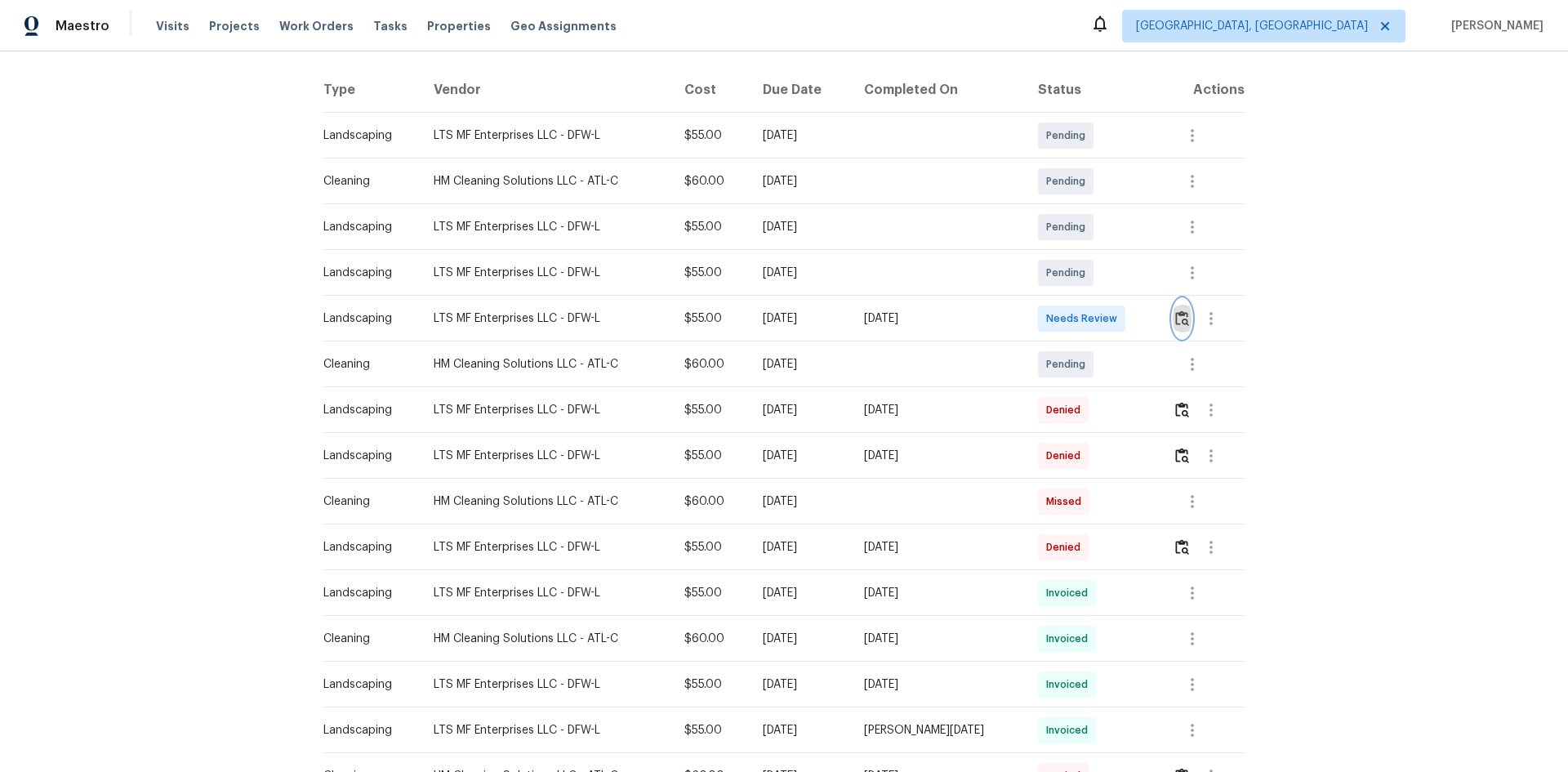
click at [1177, 319] on img "button" at bounding box center [1182, 319] width 14 height 16
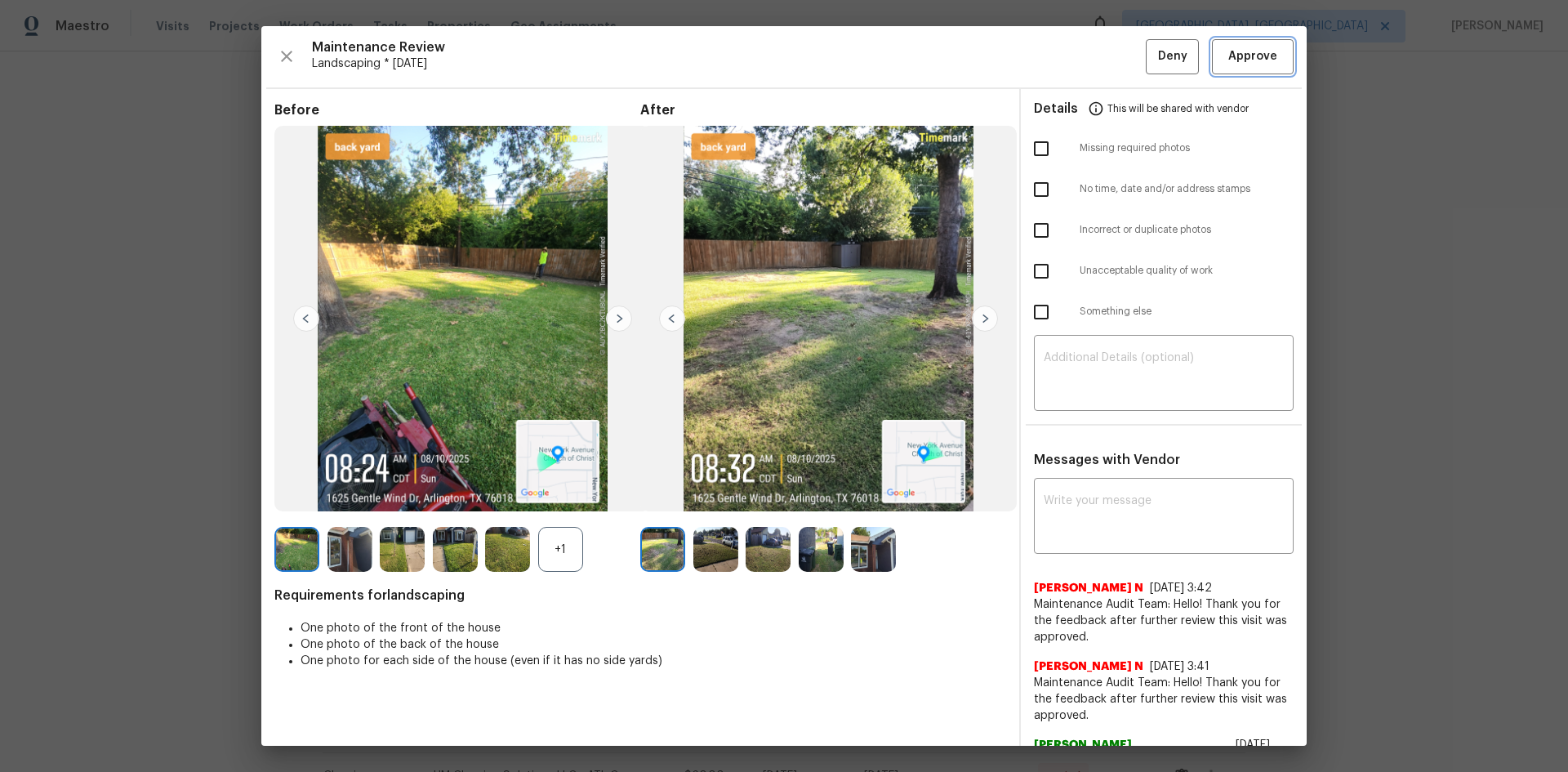
click at [1230, 62] on span "Approve" at bounding box center [1253, 56] width 49 height 21
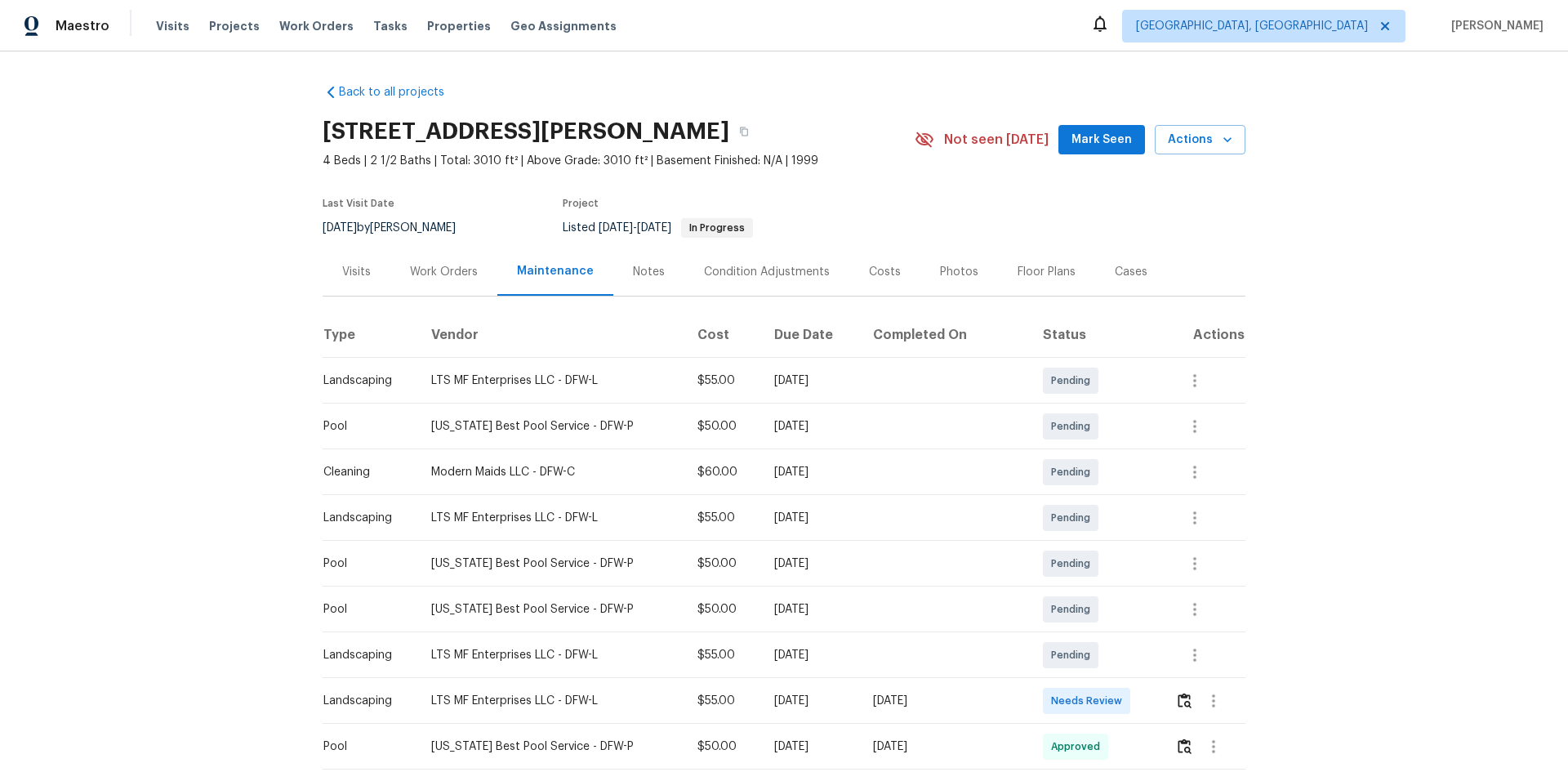
scroll to position [82, 0]
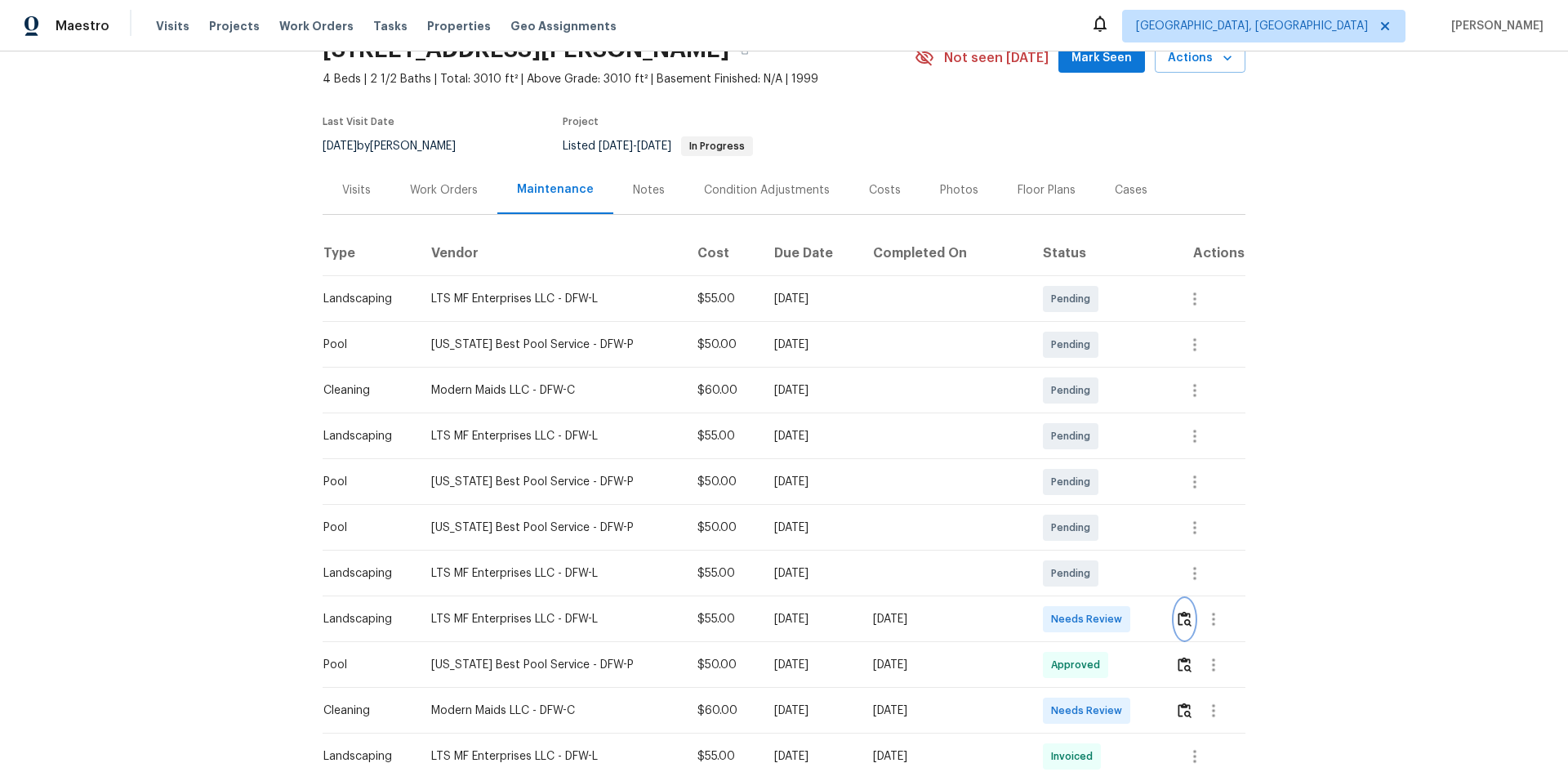
click at [1178, 617] on img "button" at bounding box center [1185, 620] width 14 height 16
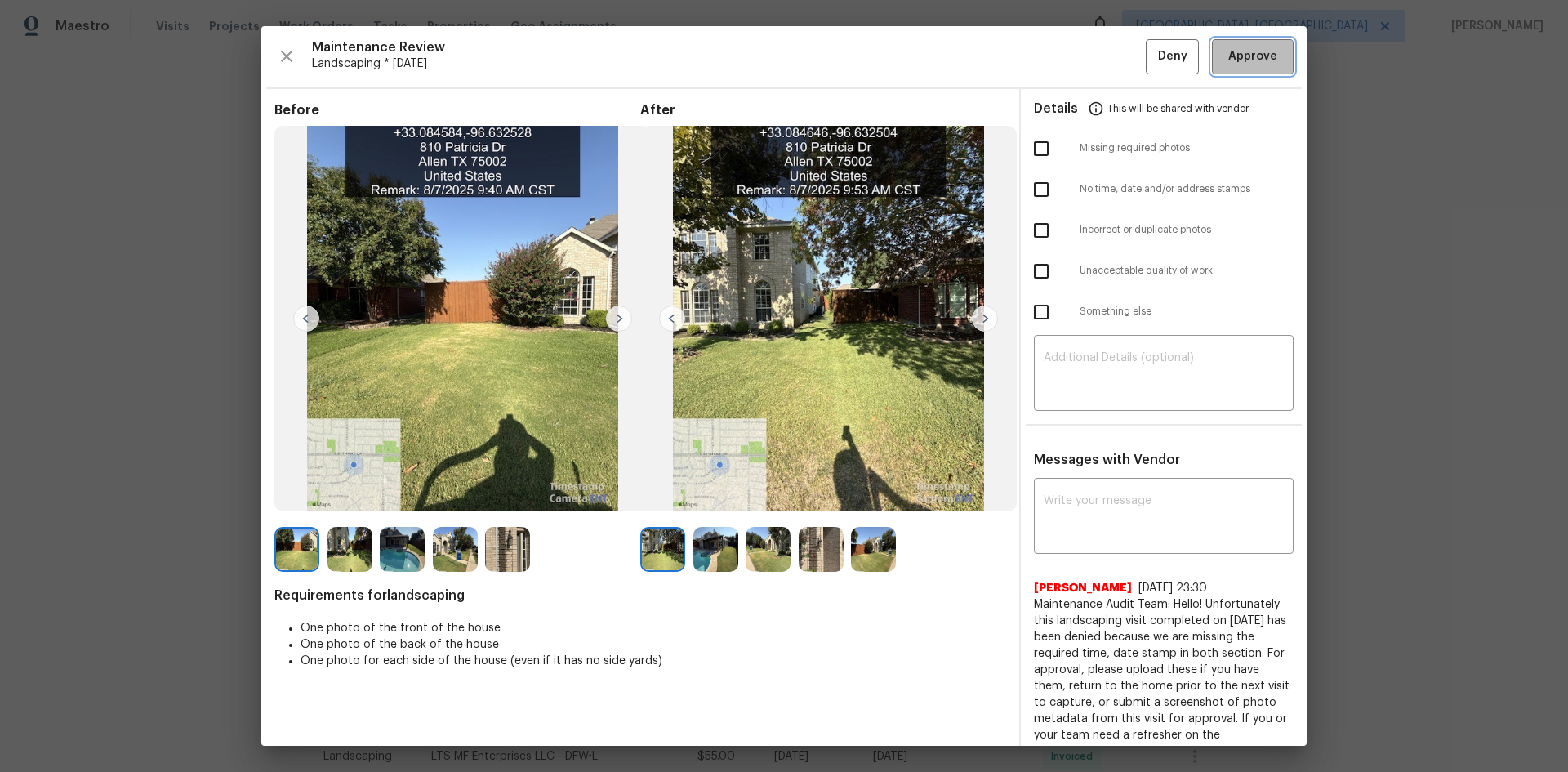
click at [1242, 57] on span "Approve" at bounding box center [1253, 56] width 49 height 21
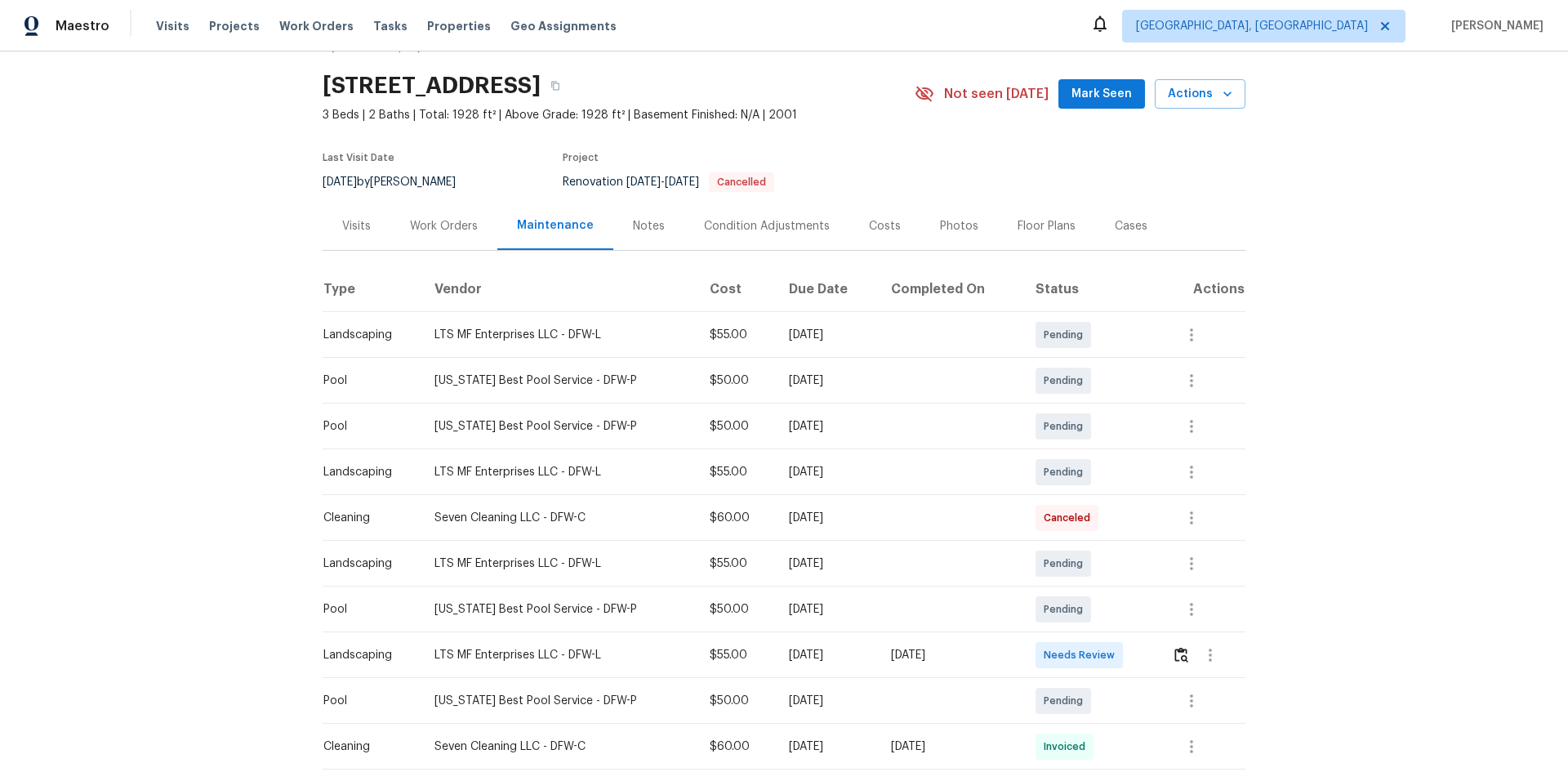
scroll to position [163, 0]
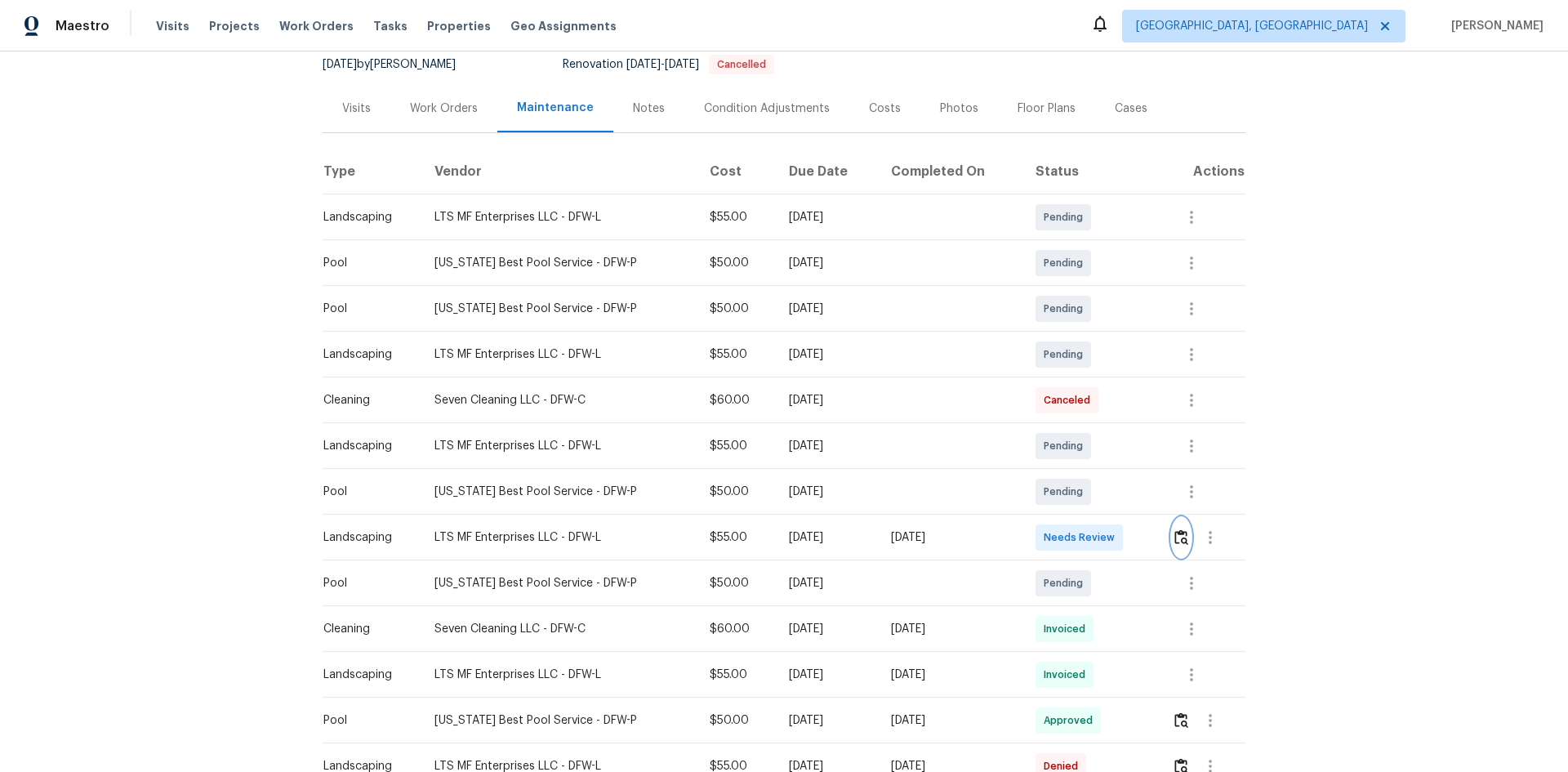
click at [1174, 538] on img "button" at bounding box center [1181, 537] width 14 height 16
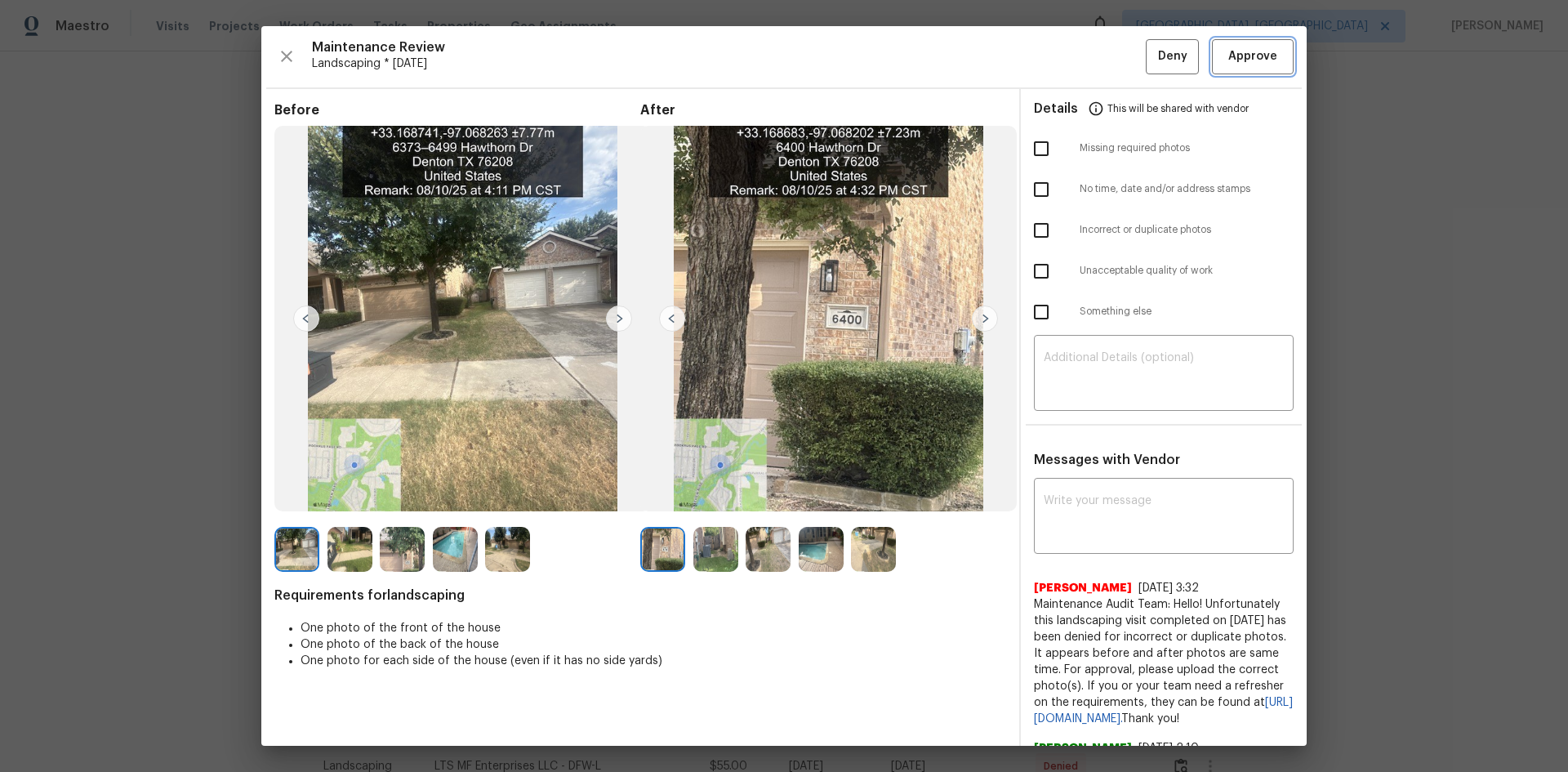
click at [1248, 57] on span "Approve" at bounding box center [1253, 56] width 49 height 21
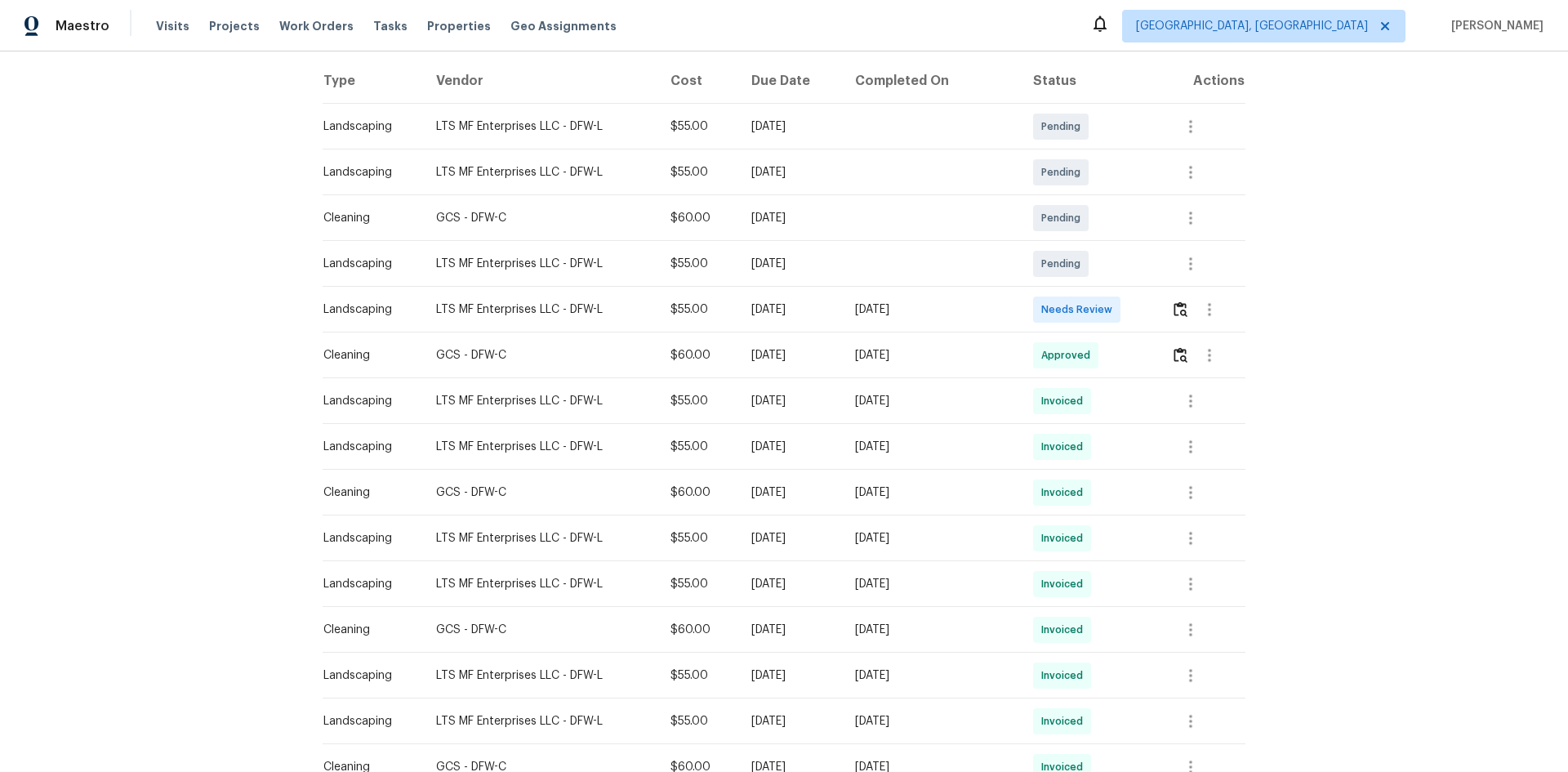
scroll to position [327, 0]
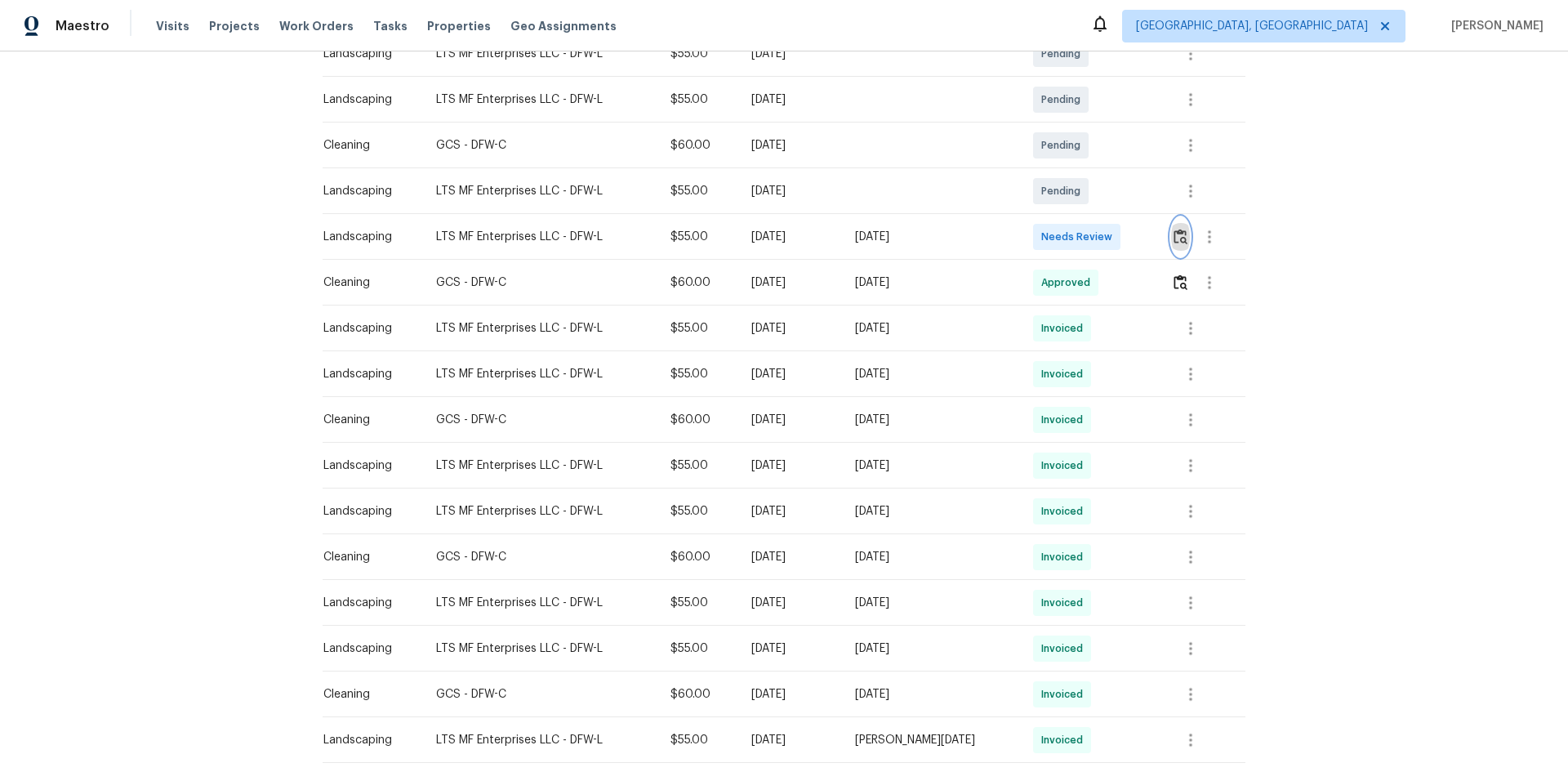
click at [1178, 236] on img "button" at bounding box center [1181, 237] width 14 height 16
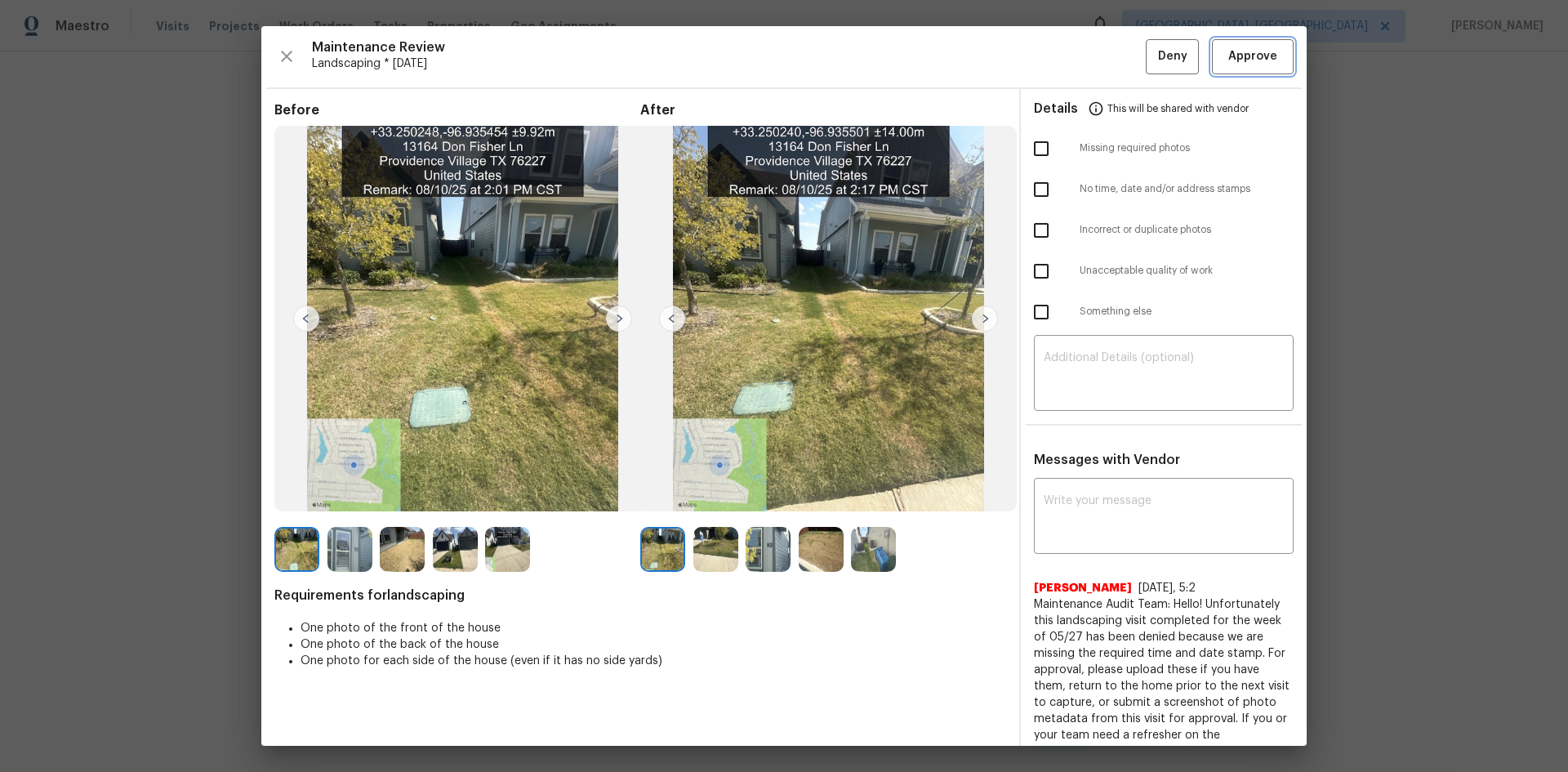
click at [1231, 55] on span "Approve" at bounding box center [1253, 56] width 49 height 21
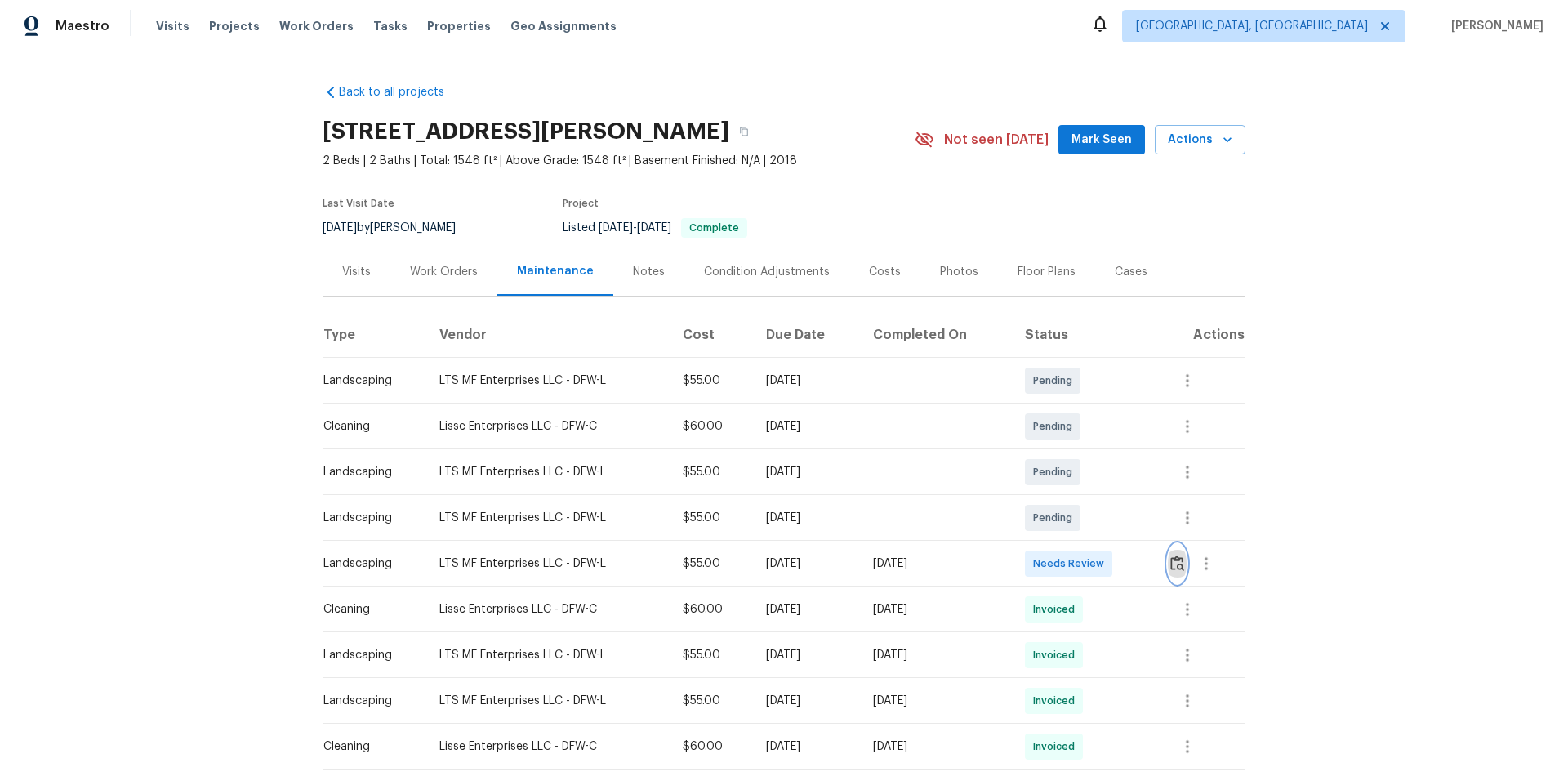
click at [1173, 560] on img "button" at bounding box center [1177, 564] width 14 height 16
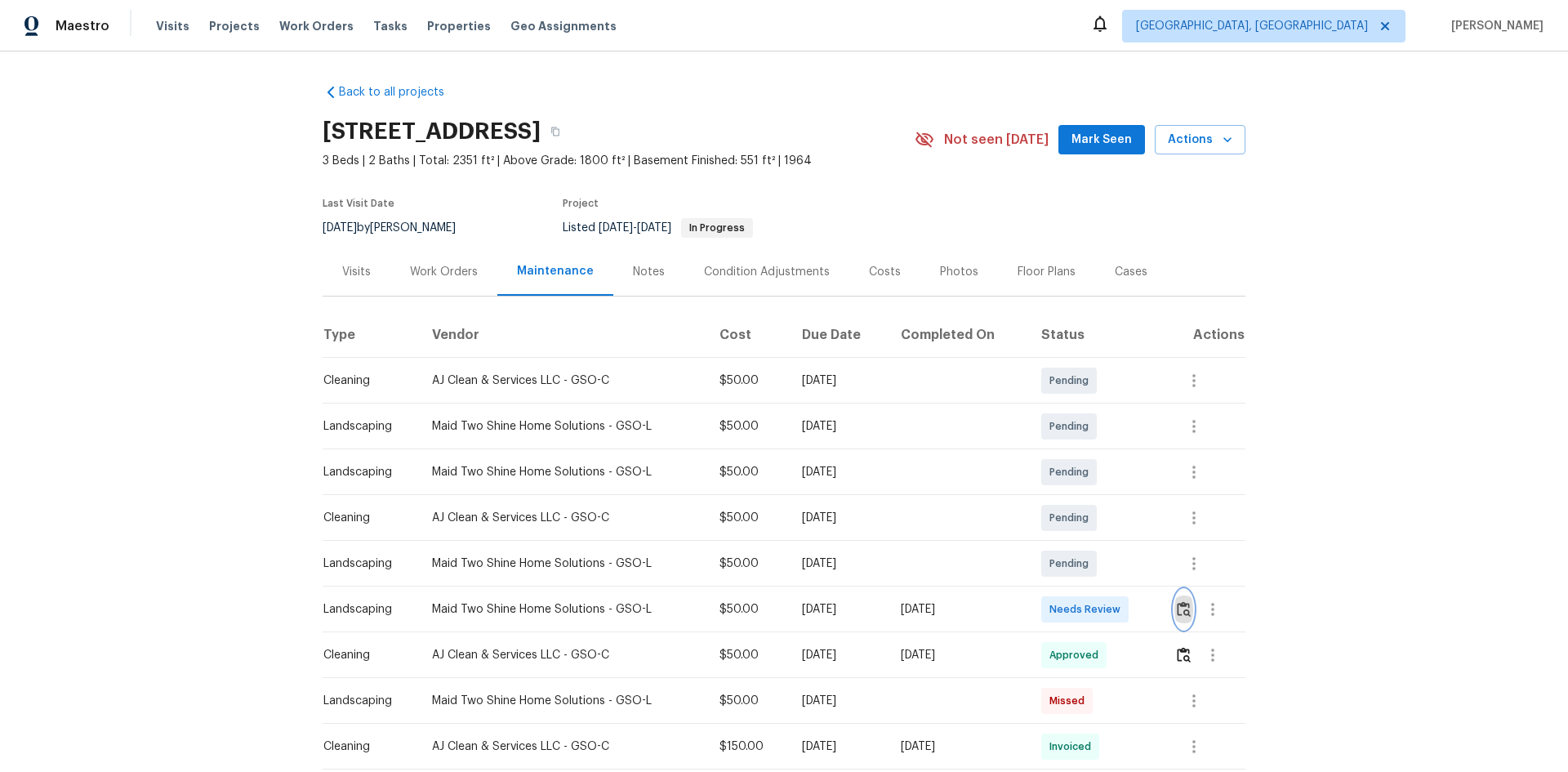
click at [1179, 610] on img "button" at bounding box center [1184, 610] width 14 height 16
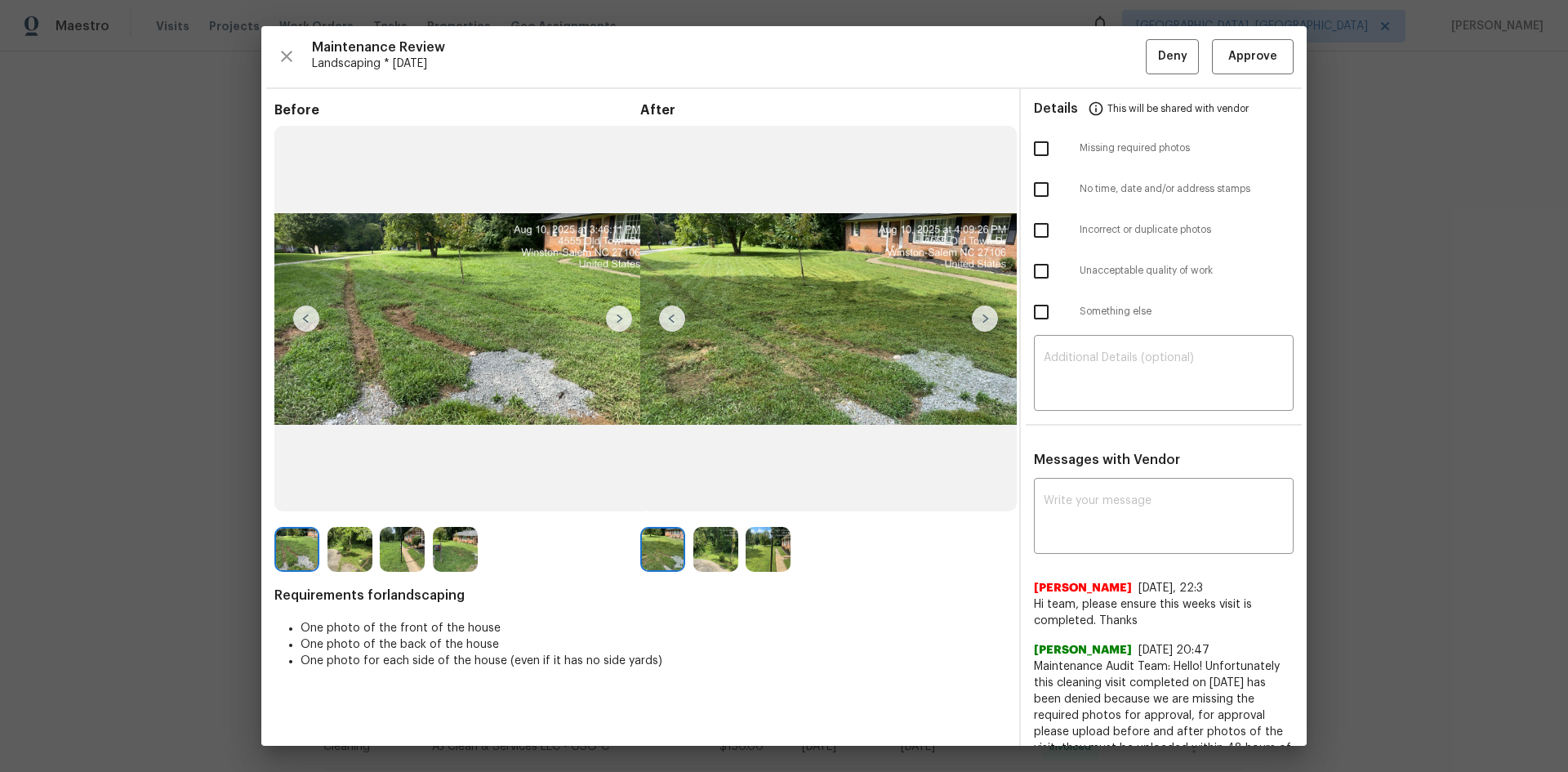
click at [1035, 150] on input "checkbox" at bounding box center [1041, 148] width 35 height 35
checkbox input "true"
click at [1081, 352] on textarea at bounding box center [1163, 375] width 240 height 46
paste textarea "Maintenance Audit Team: Hello! Unfortunately, this Landscaping visit completed …"
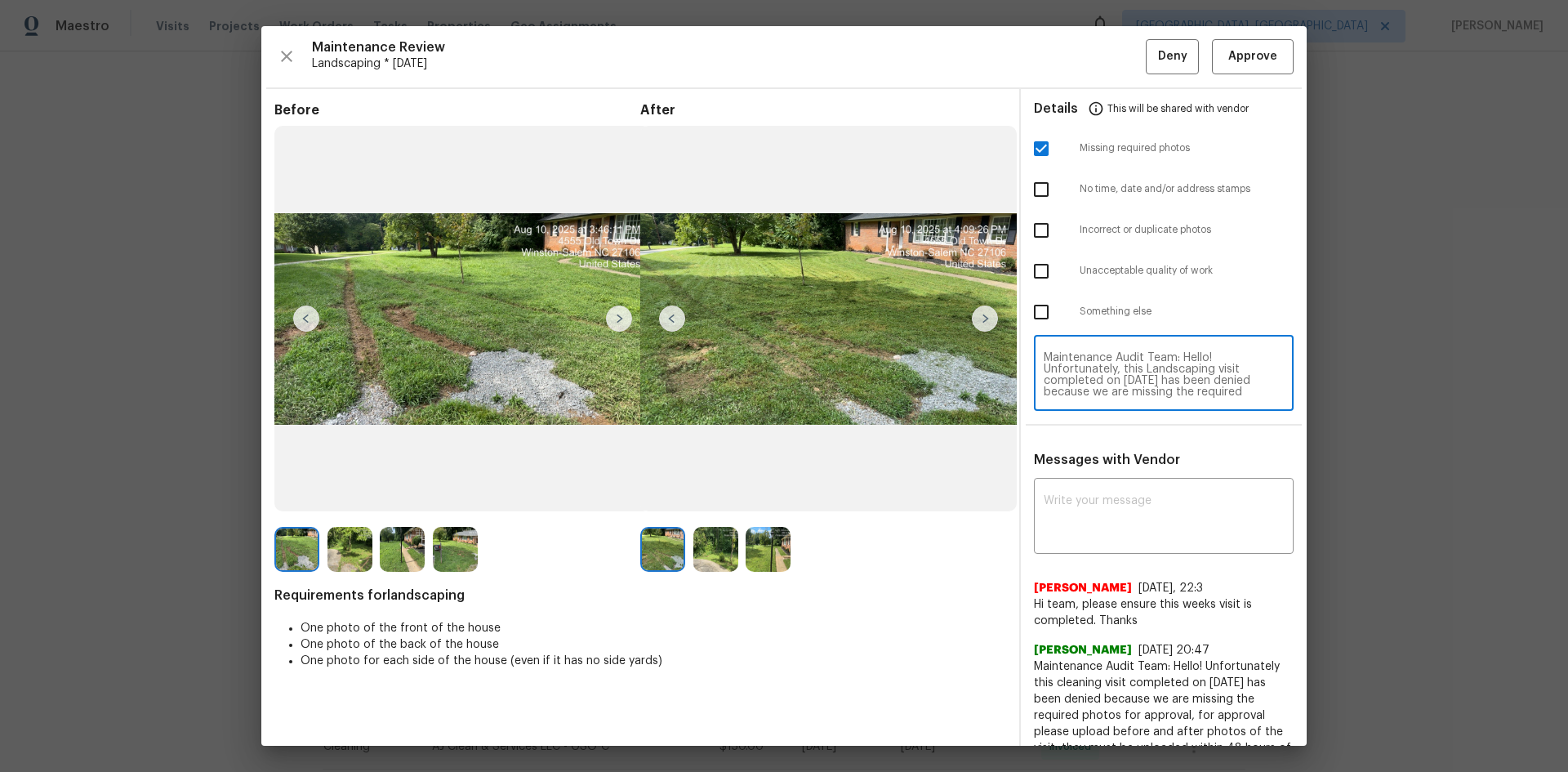
scroll to position [160, 0]
type textarea "Maintenance Audit Team: Hello! Unfortunately, this Landscaping visit completed …"
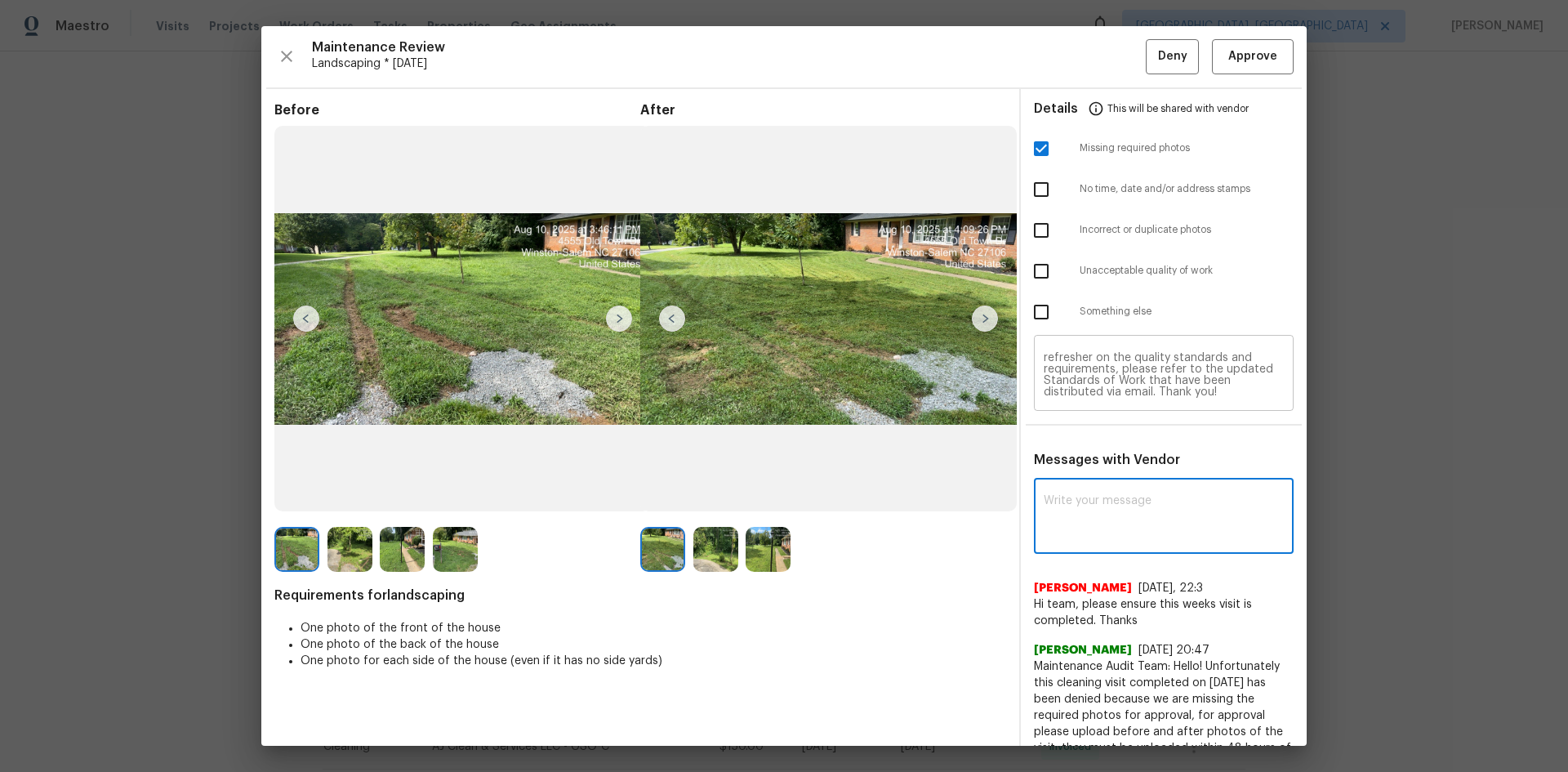
paste textarea "Maintenance Audit Team: Hello! Unfortunately, this Landscaping visit completed …"
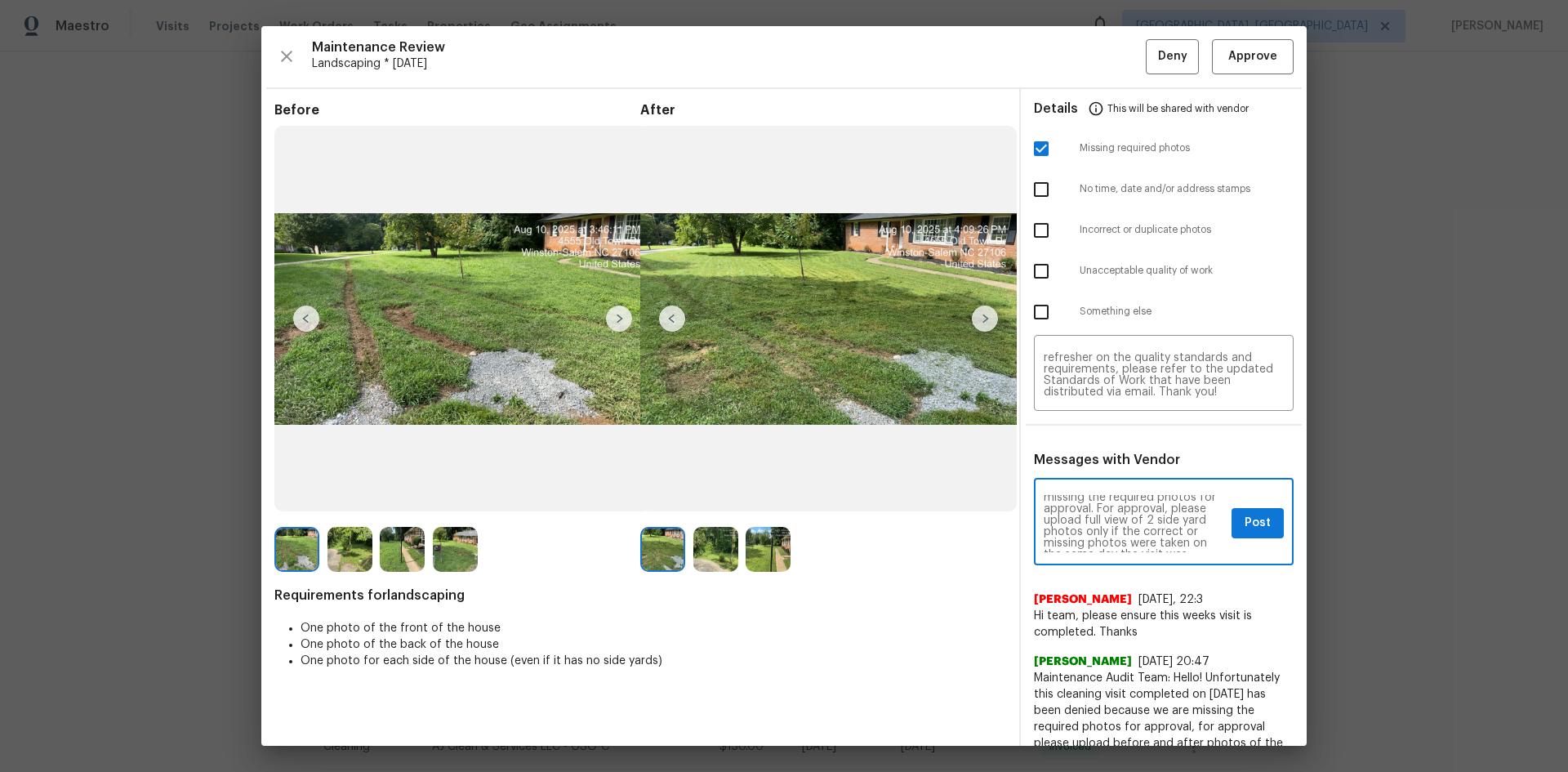
scroll to position [0, 0]
type textarea "Maintenance Audit Team: Hello! Unfortunately, this Landscaping visit completed …"
click at [1250, 524] on span "Post" at bounding box center [1257, 524] width 26 height 21
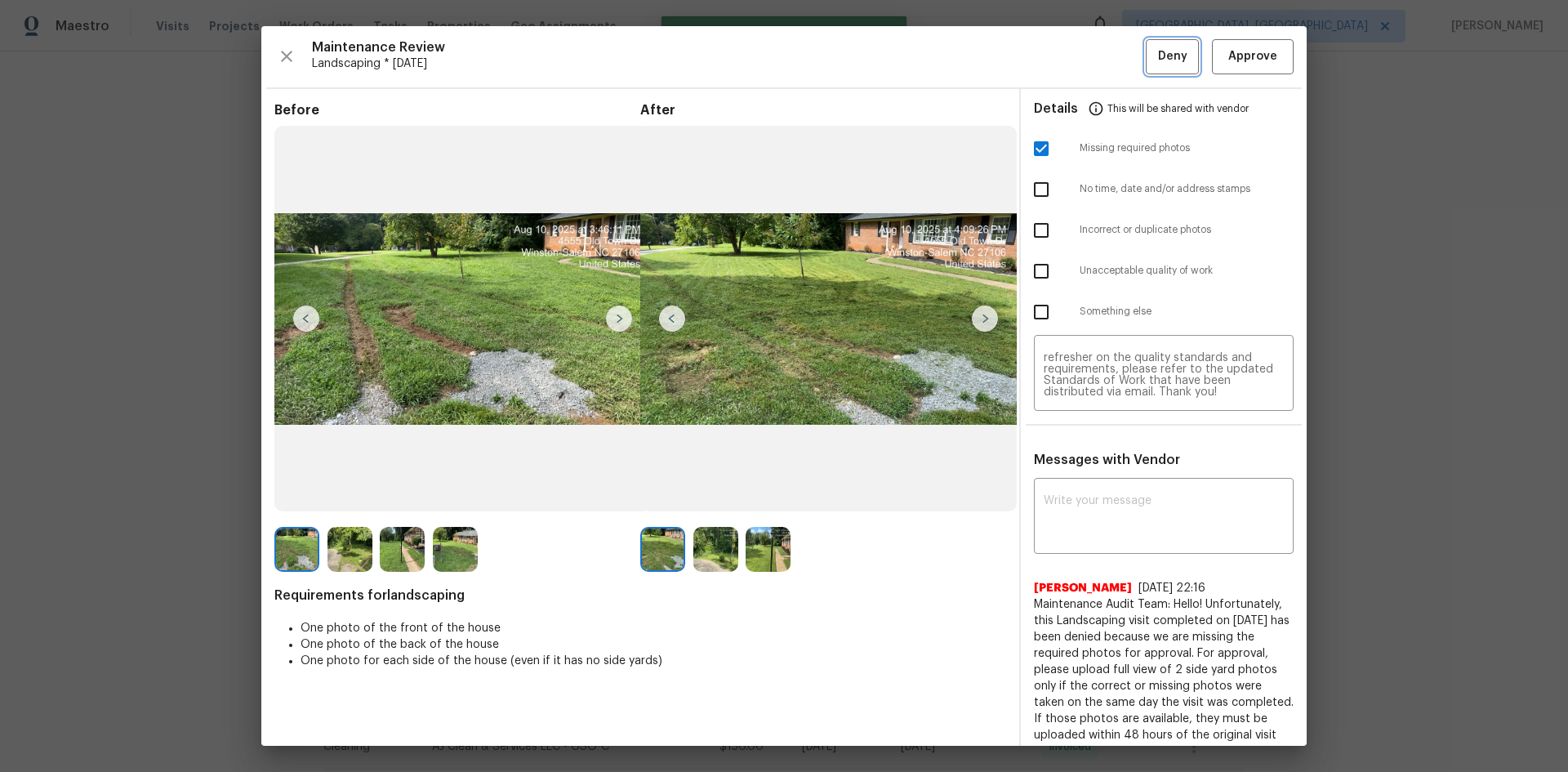
click at [1169, 65] on span "Deny" at bounding box center [1173, 56] width 30 height 21
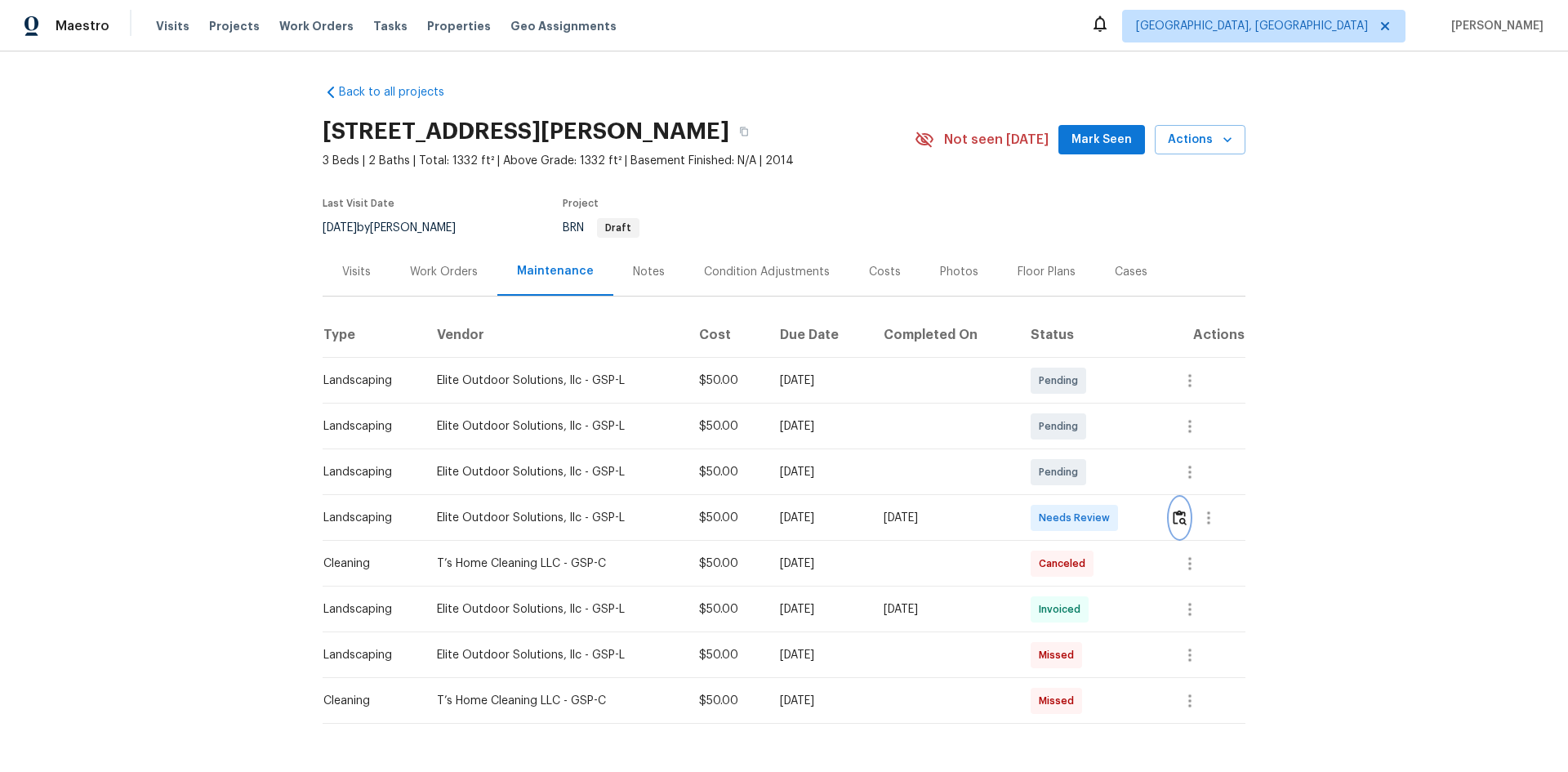
click at [1179, 516] on img "button" at bounding box center [1180, 518] width 14 height 16
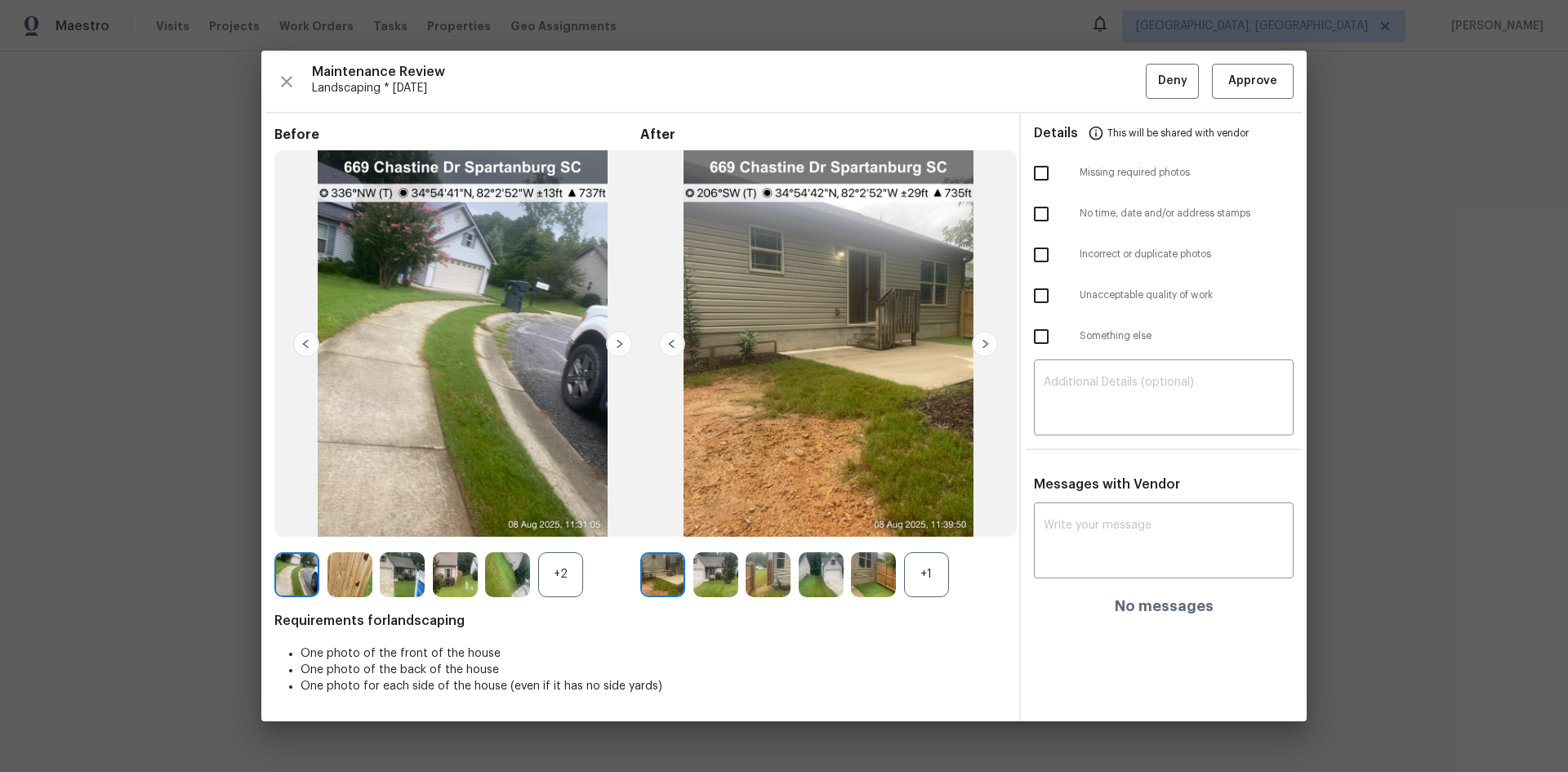
click at [982, 345] on img at bounding box center [985, 343] width 26 height 26
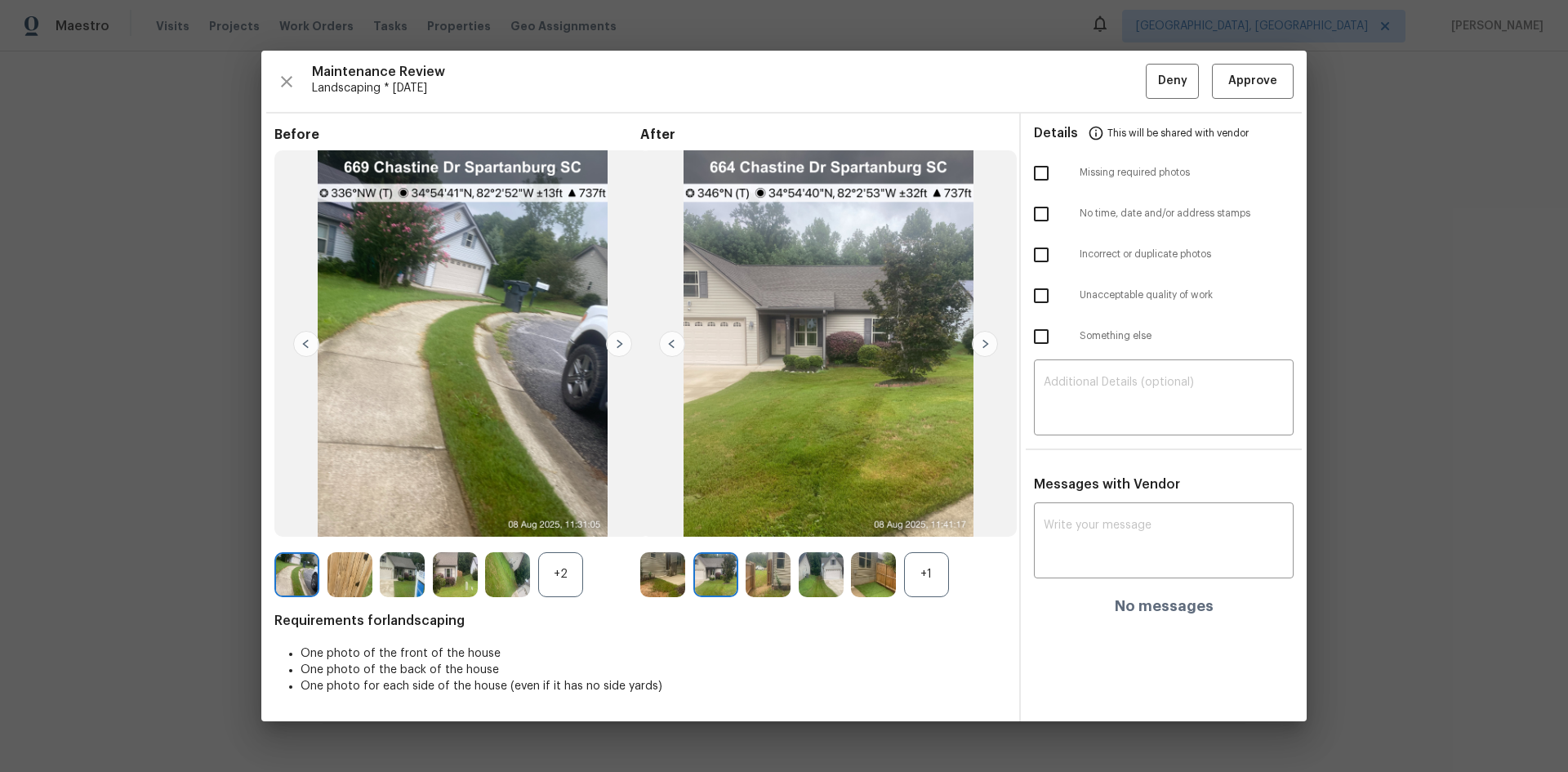
click at [983, 345] on img at bounding box center [985, 343] width 26 height 26
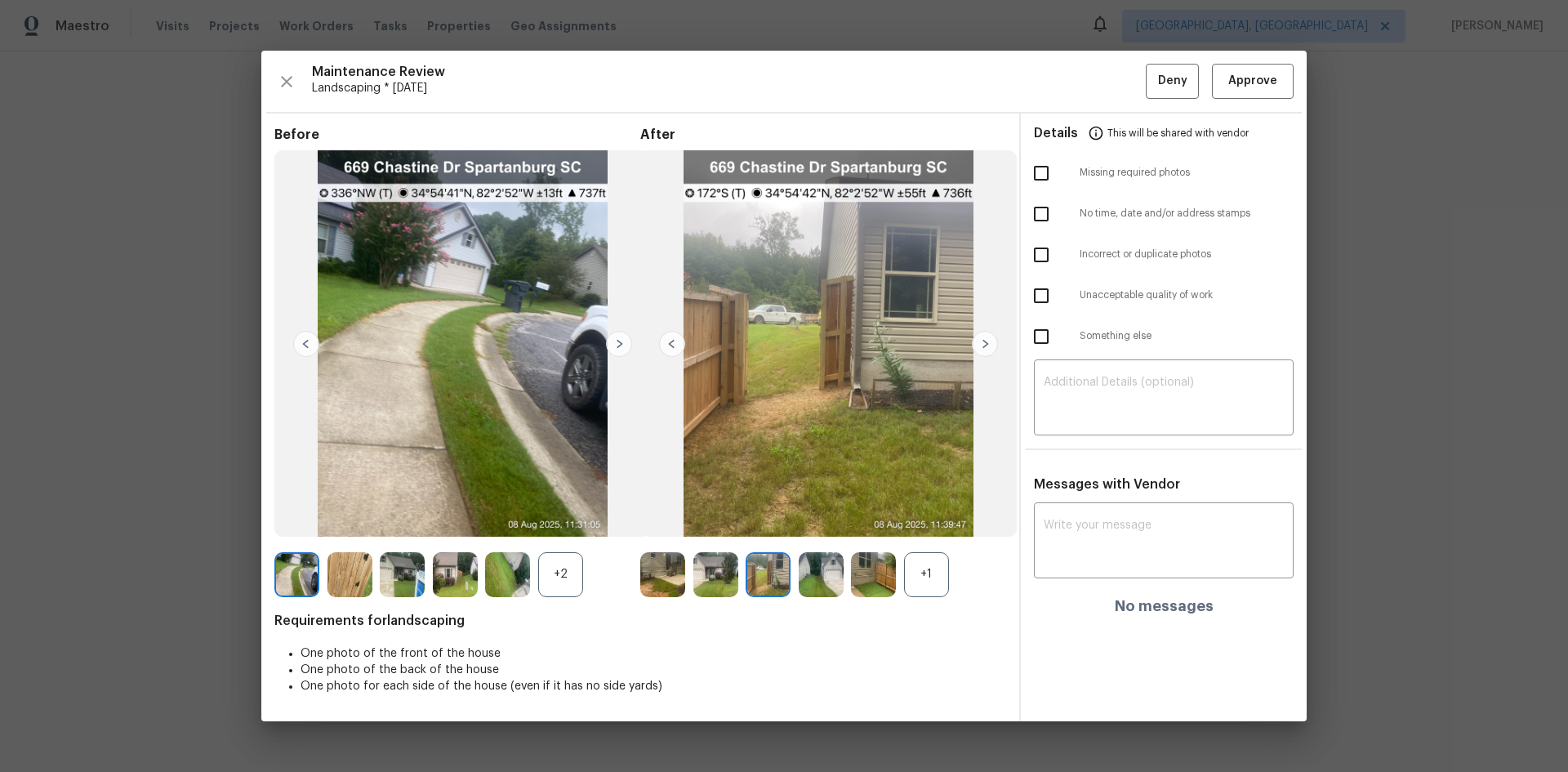
click at [983, 345] on img at bounding box center [985, 343] width 26 height 26
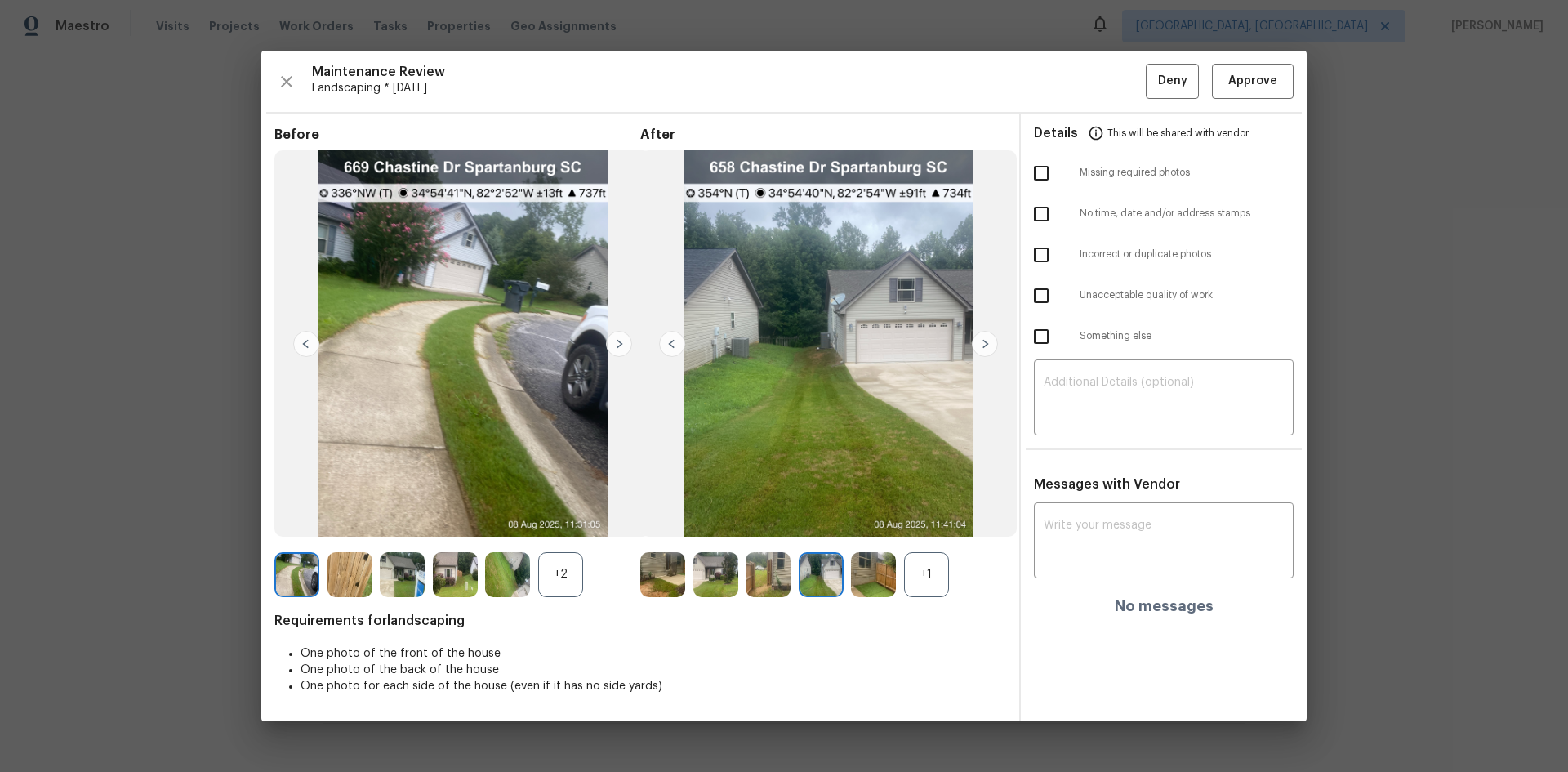
click at [983, 345] on img at bounding box center [985, 343] width 26 height 26
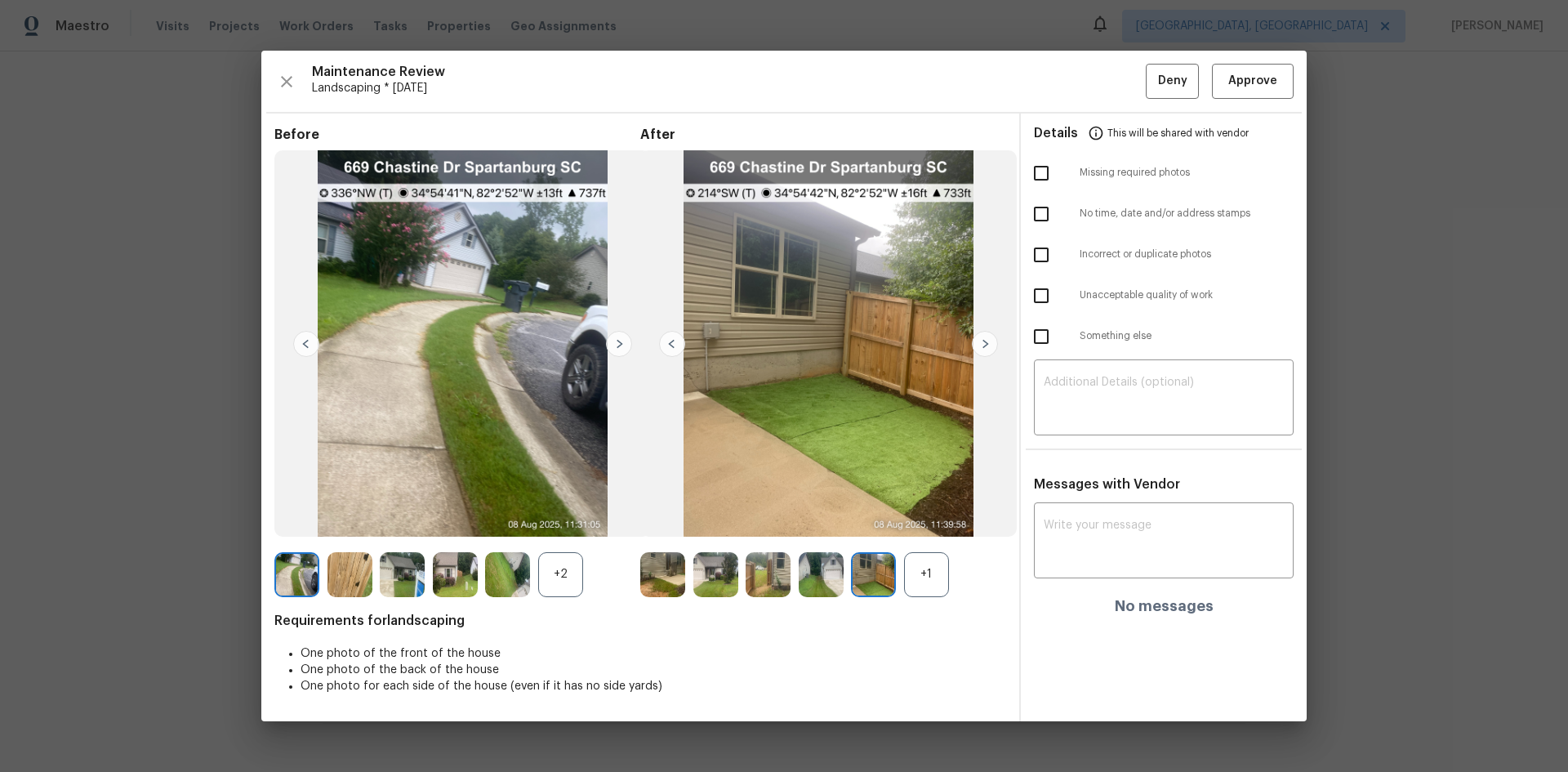
click at [983, 345] on img at bounding box center [985, 343] width 26 height 26
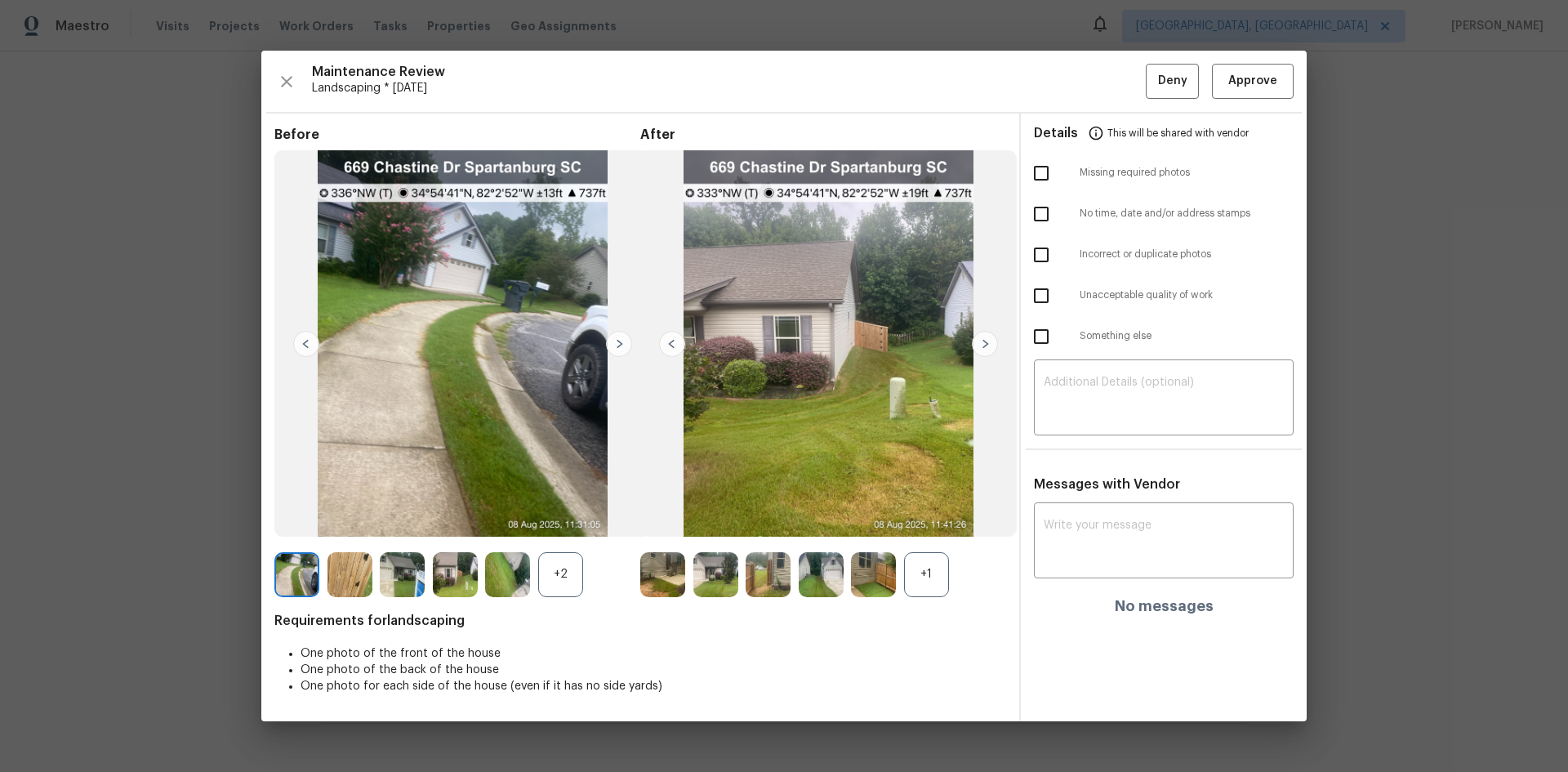
click at [983, 345] on img at bounding box center [985, 343] width 26 height 26
click at [1234, 96] on button "Approve" at bounding box center [1252, 81] width 82 height 36
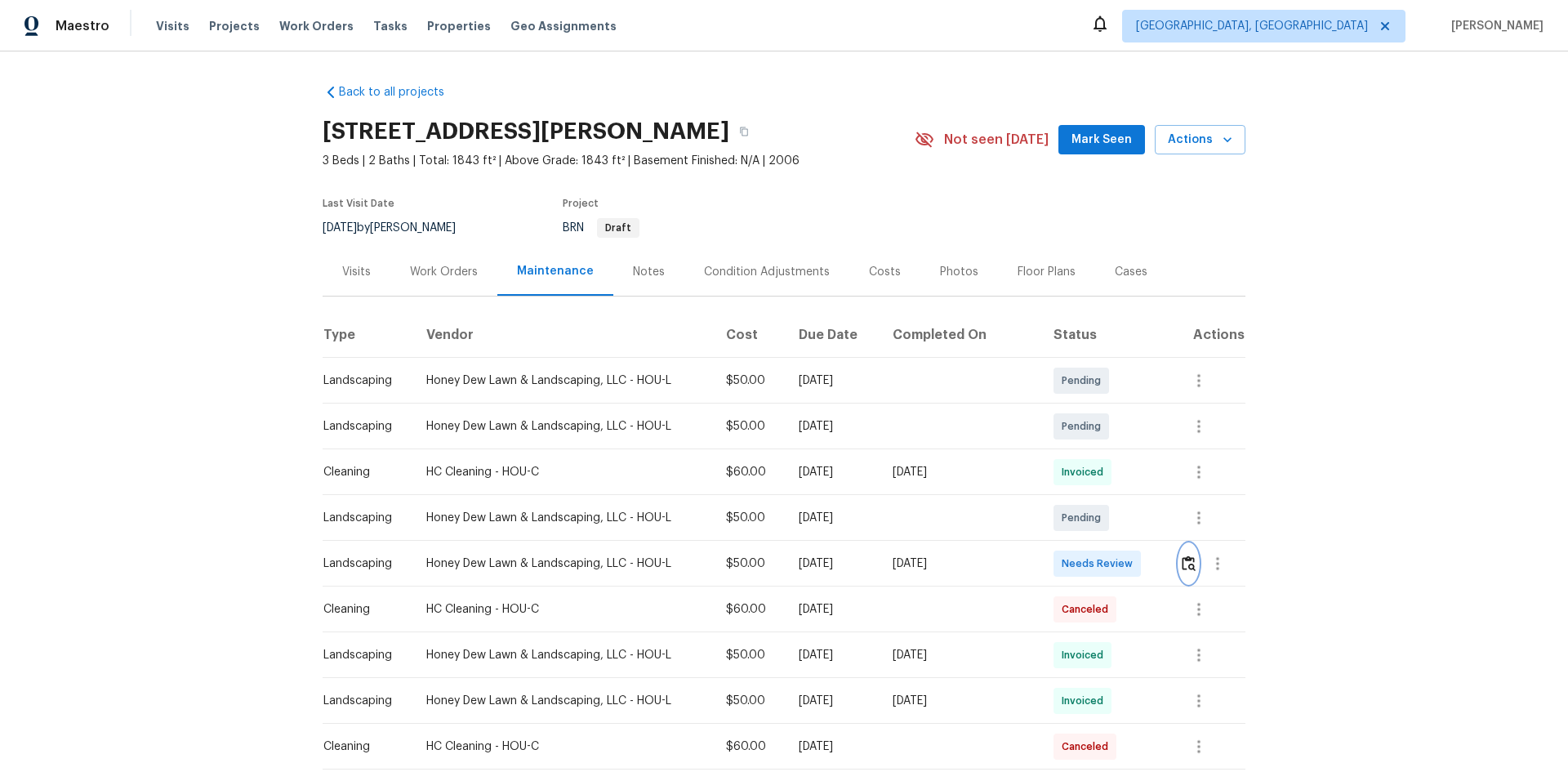
click at [1187, 560] on img "button" at bounding box center [1189, 564] width 14 height 16
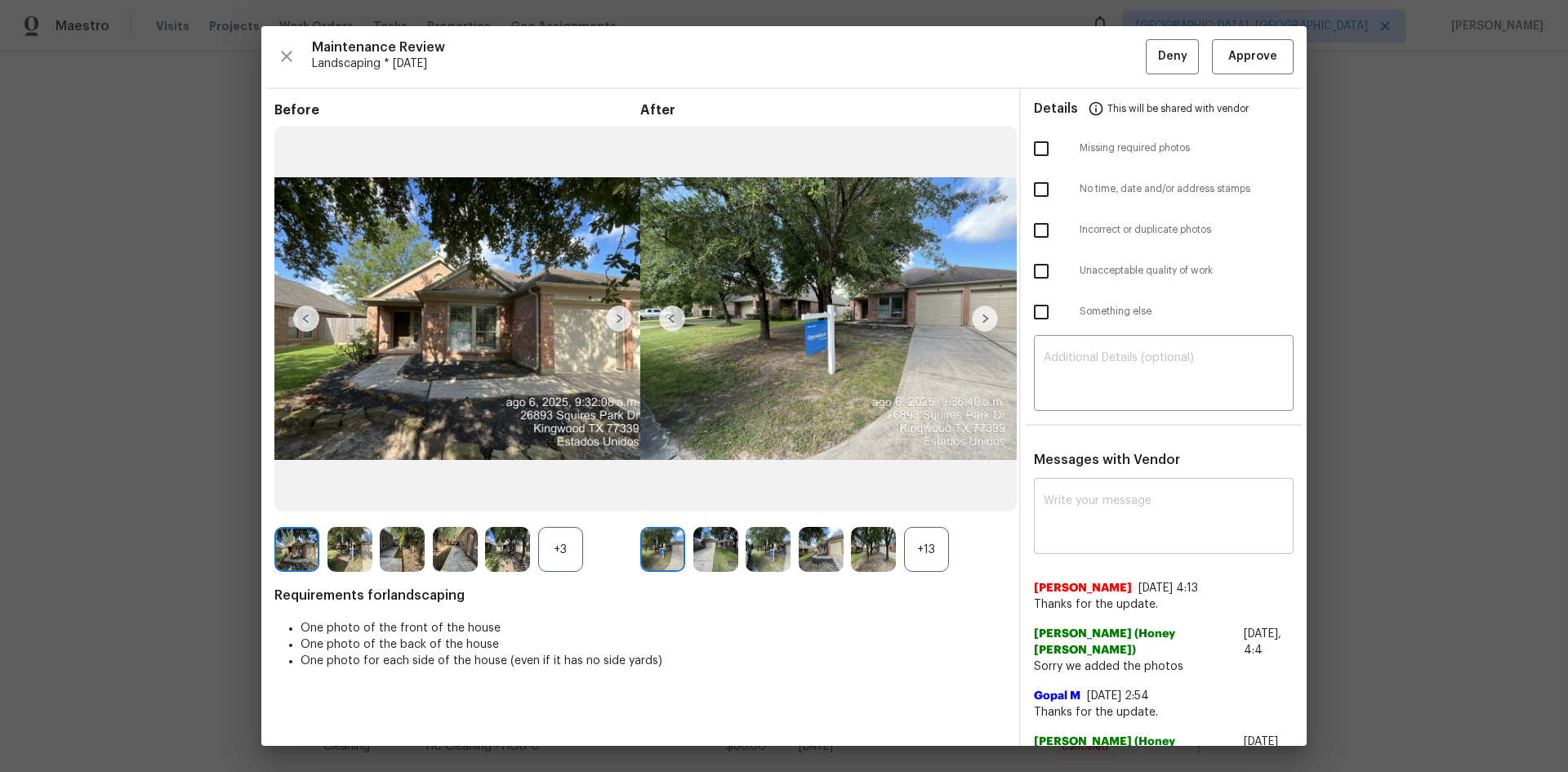
click at [1122, 500] on textarea at bounding box center [1163, 518] width 240 height 46
paste textarea "Maintenance Audit Team: Hello! After further review the visit has been approved…"
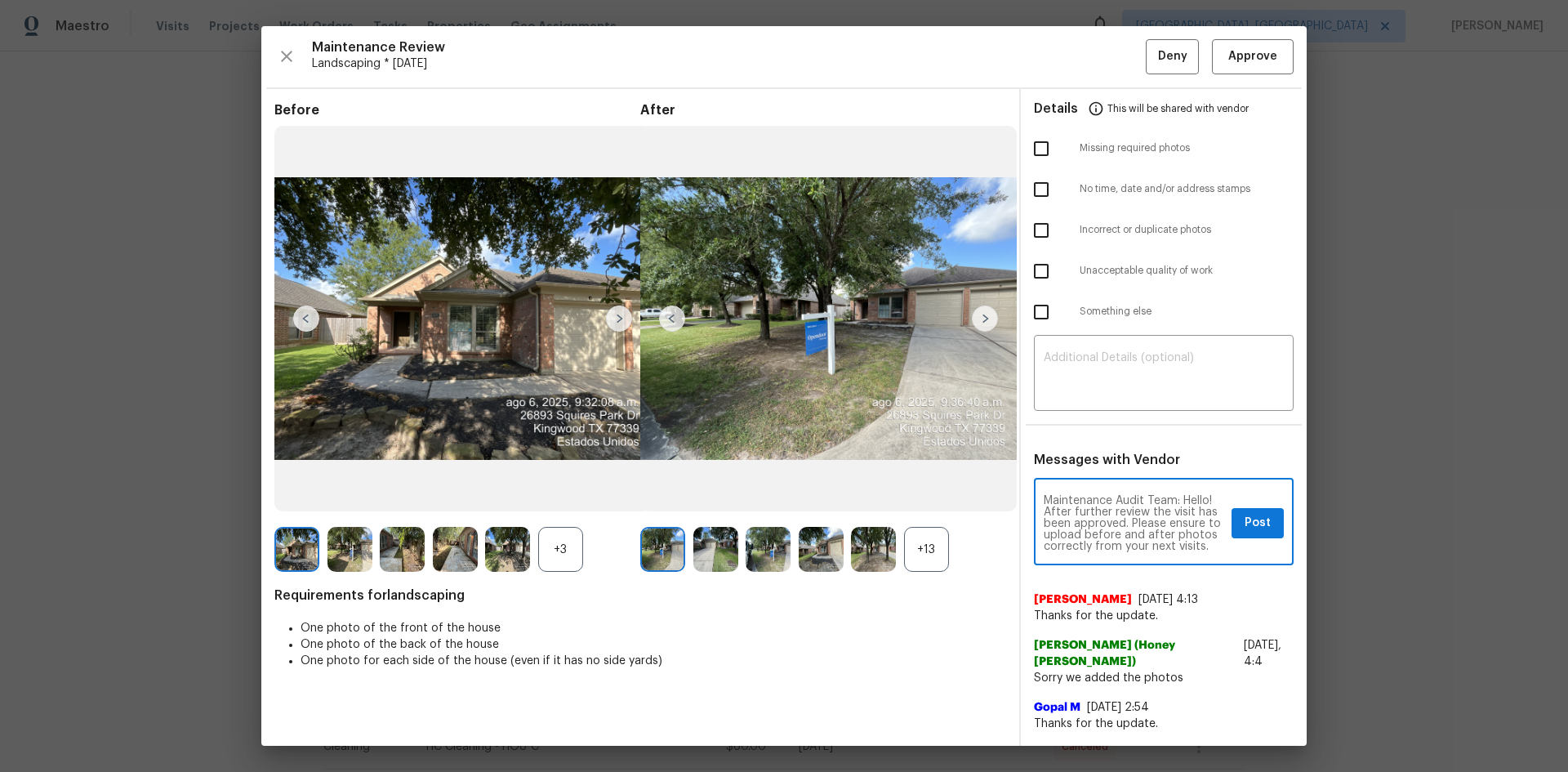
type textarea "Maintenance Audit Team: Hello! After further review the visit has been approved…"
click at [1255, 523] on span "Post" at bounding box center [1257, 524] width 26 height 21
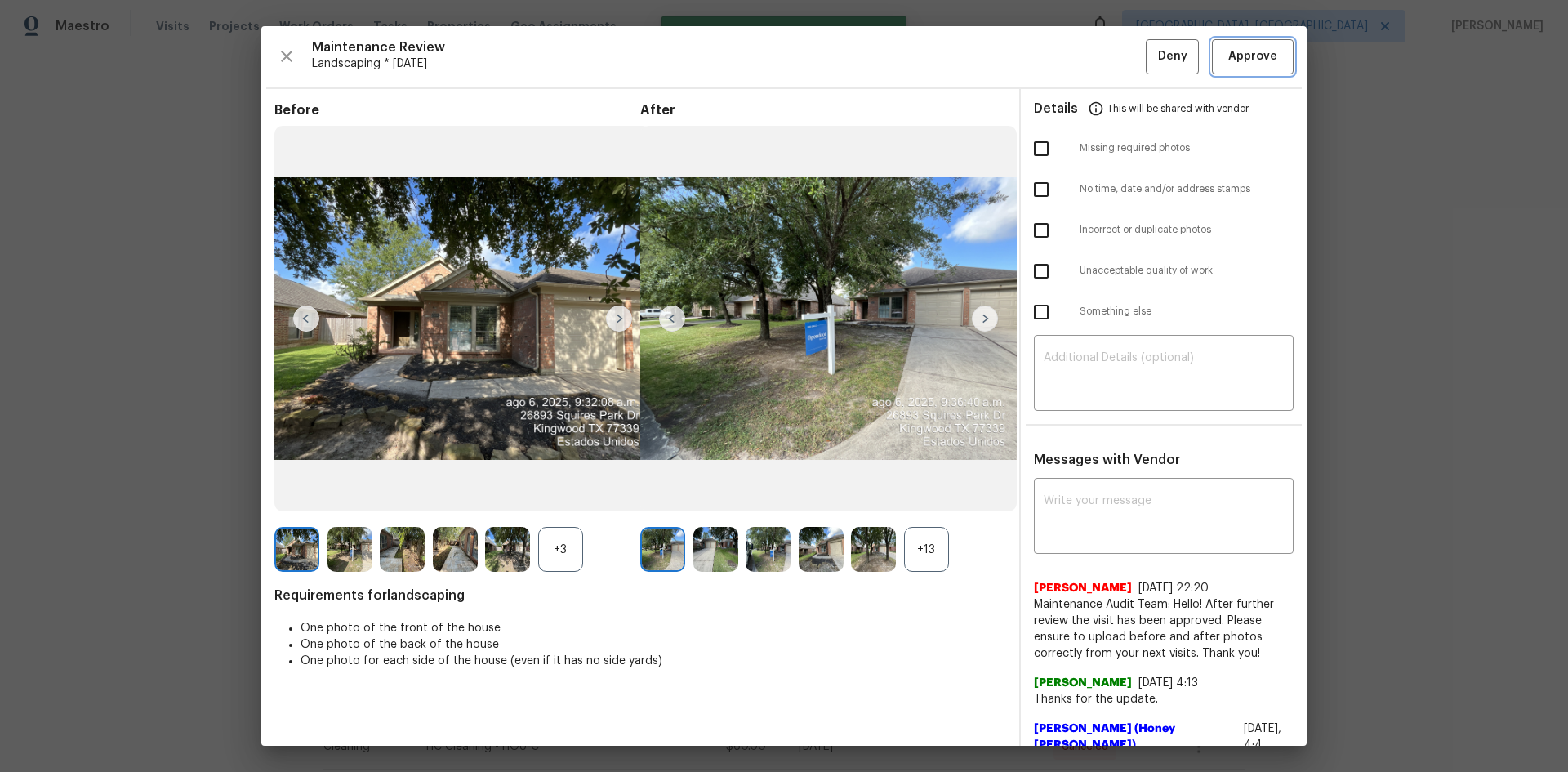
click at [1250, 58] on span "Approve" at bounding box center [1253, 56] width 49 height 21
